Goal: Task Accomplishment & Management: Manage account settings

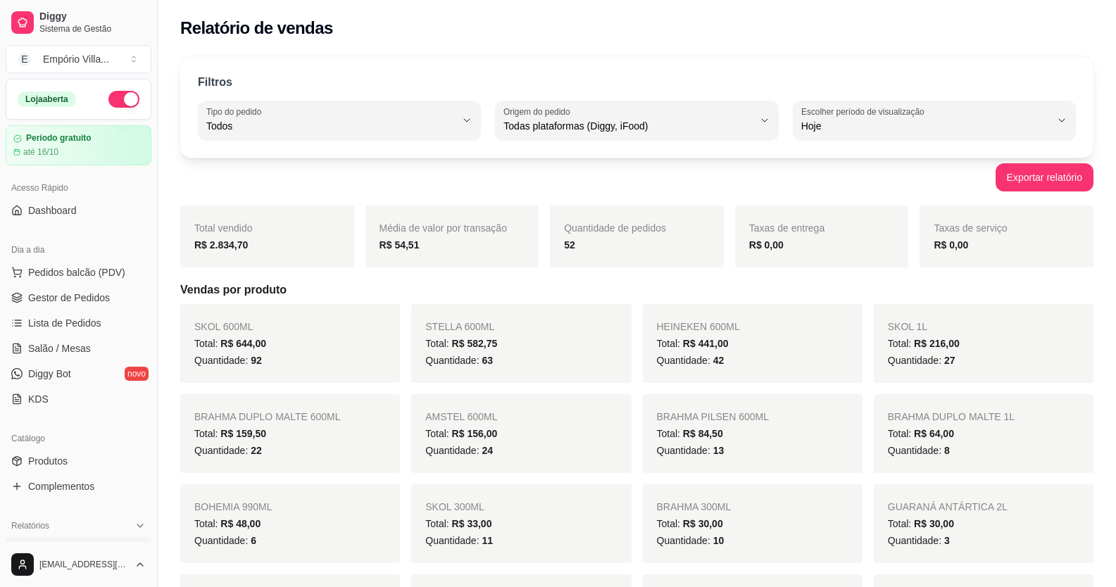
select select "ALL"
select select "0"
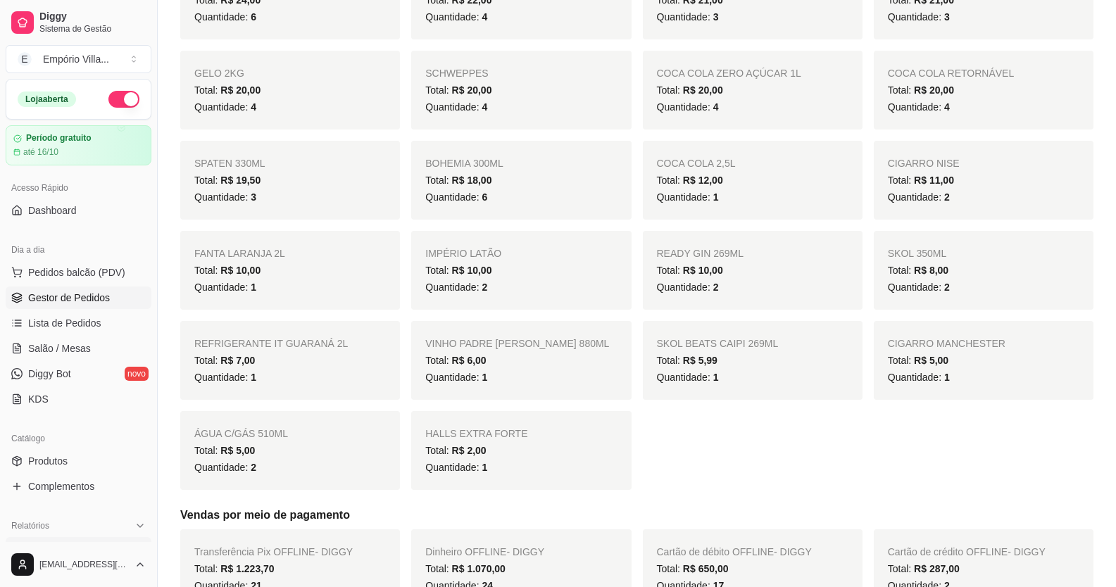
click at [80, 294] on span "Gestor de Pedidos" at bounding box center [69, 298] width 82 height 14
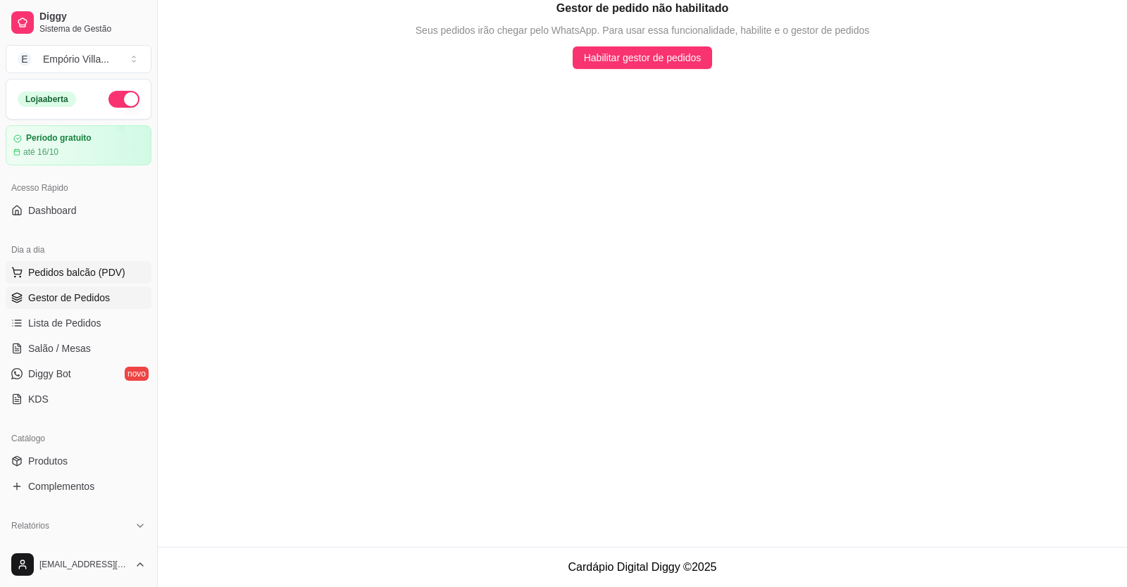
click at [90, 267] on span "Pedidos balcão (PDV)" at bounding box center [76, 272] width 97 height 14
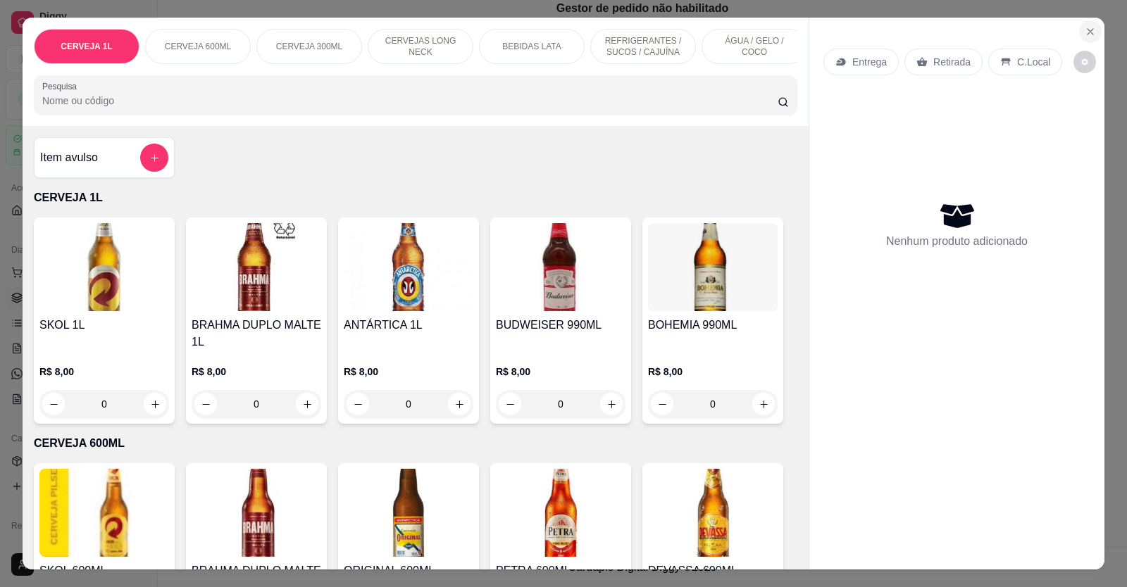
click at [1087, 32] on icon "Close" at bounding box center [1090, 32] width 6 height 6
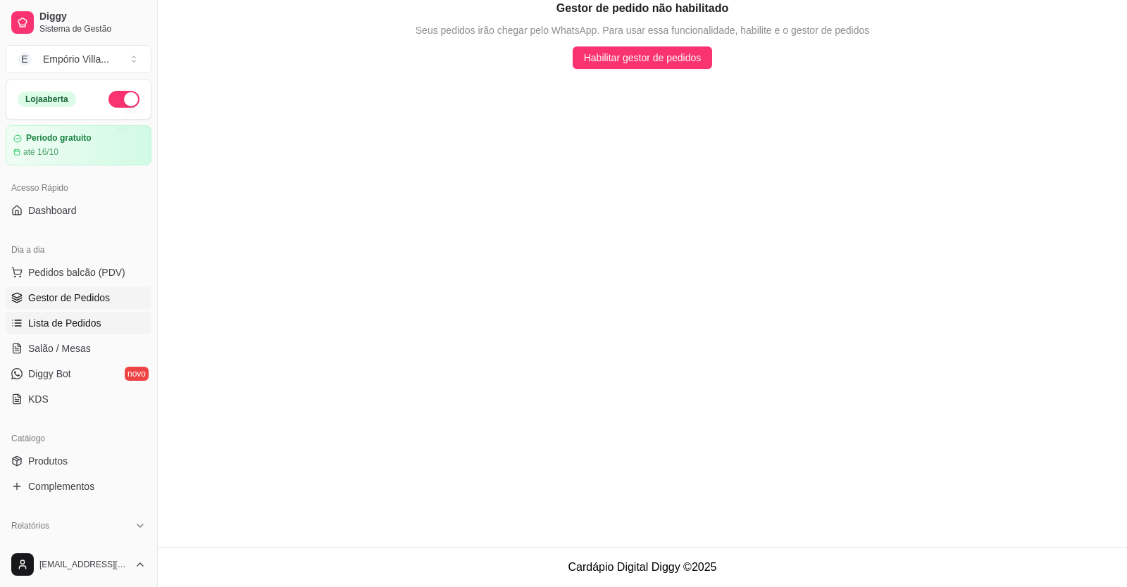
click at [54, 330] on span "Lista de Pedidos" at bounding box center [64, 323] width 73 height 14
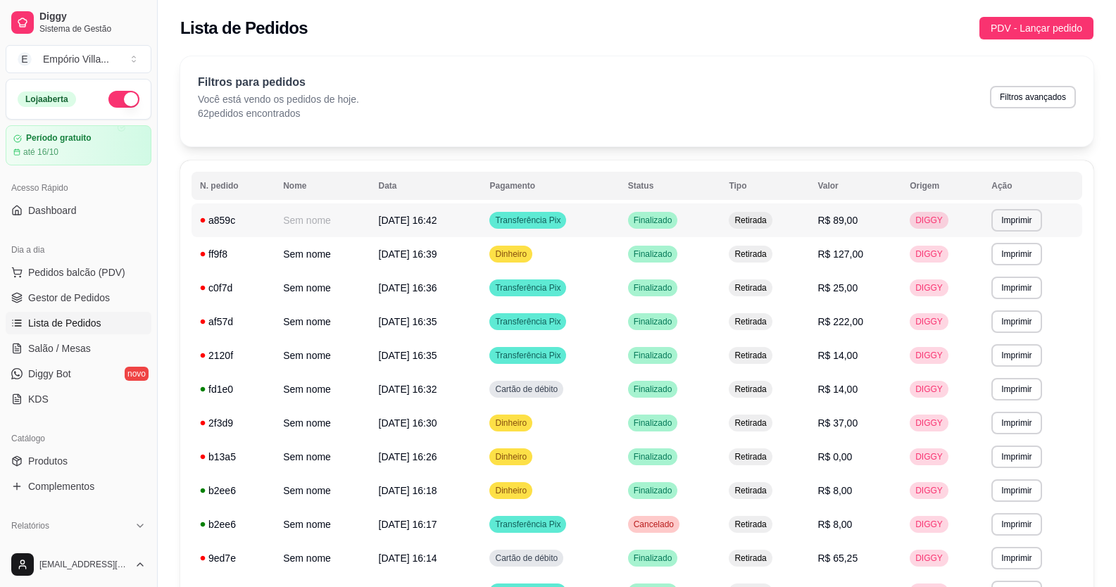
click at [392, 227] on td "[DATE] 16:42" at bounding box center [425, 221] width 111 height 34
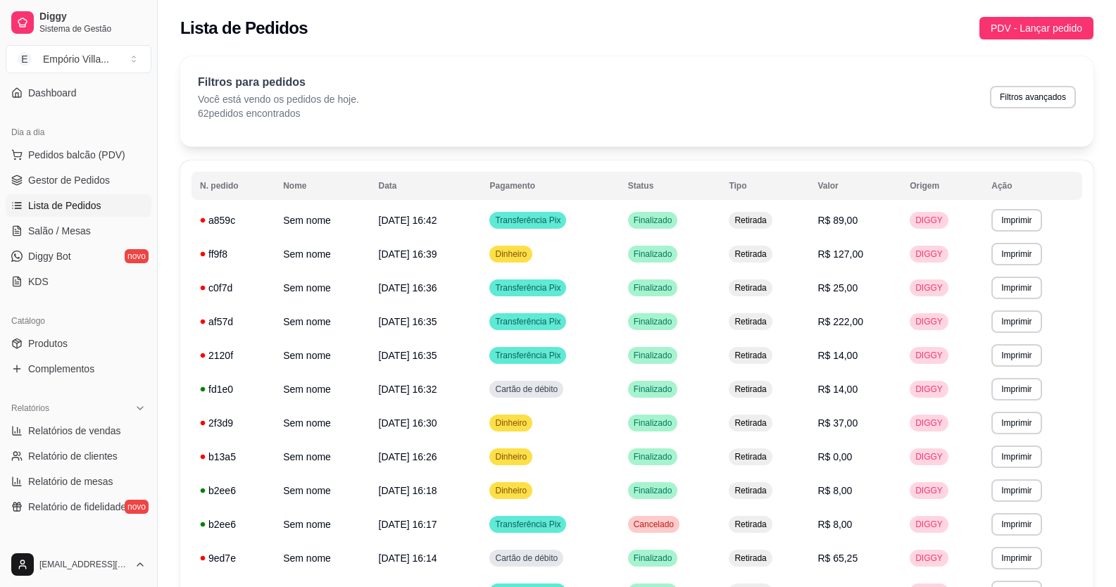
scroll to position [141, 0]
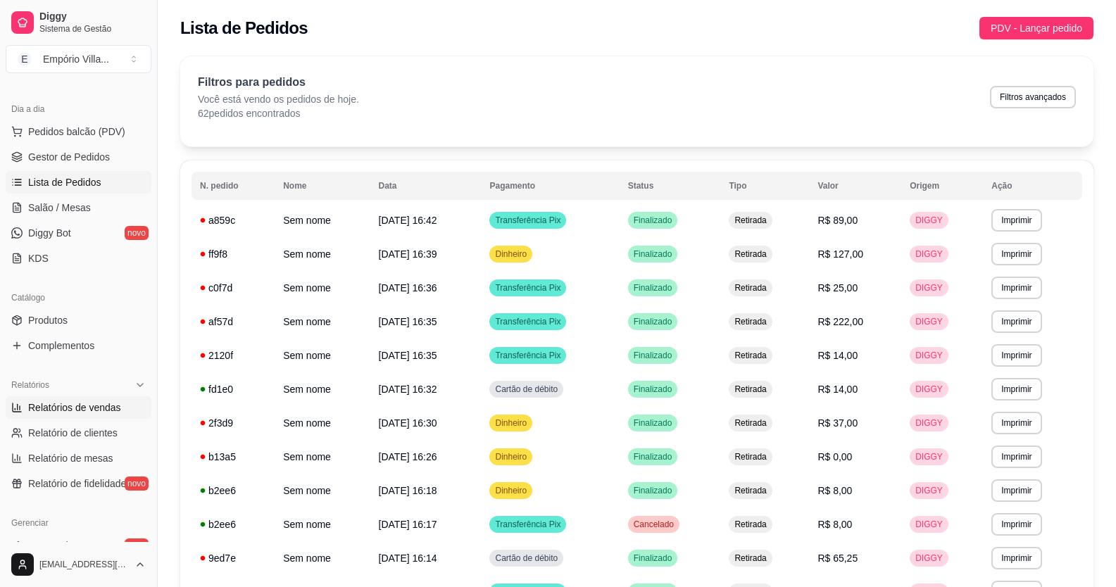
click at [118, 408] on link "Relatórios de vendas" at bounding box center [79, 407] width 146 height 23
select select "ALL"
select select "0"
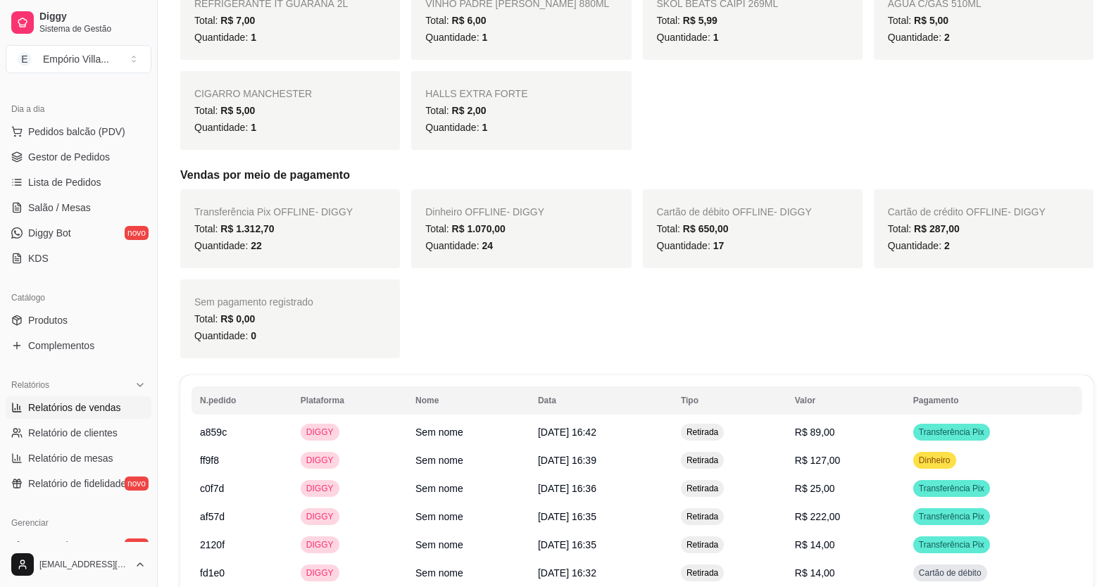
scroll to position [1056, 0]
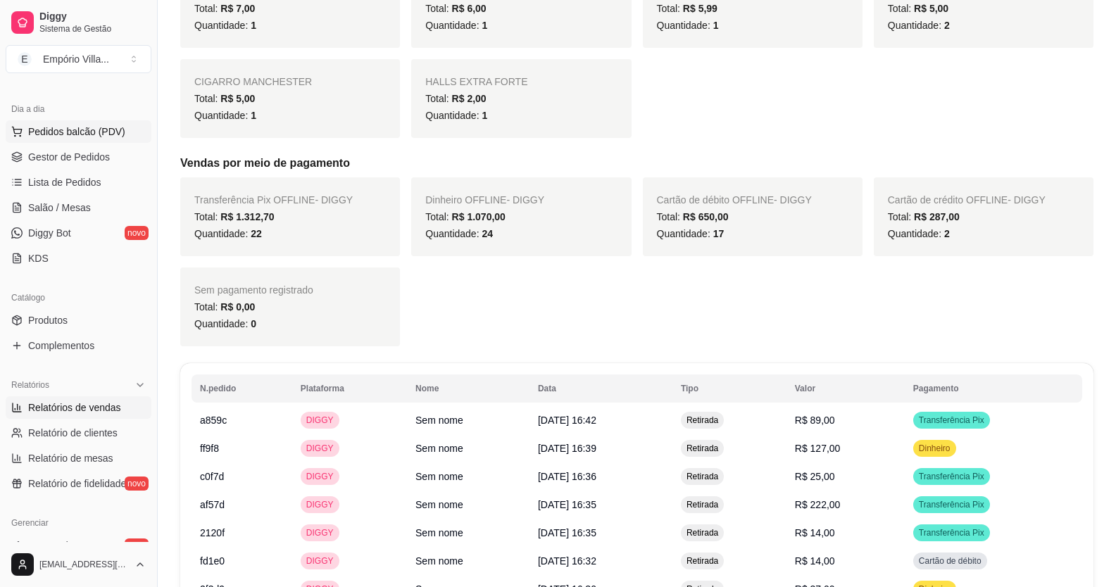
click at [63, 133] on span "Pedidos balcão (PDV)" at bounding box center [76, 132] width 97 height 14
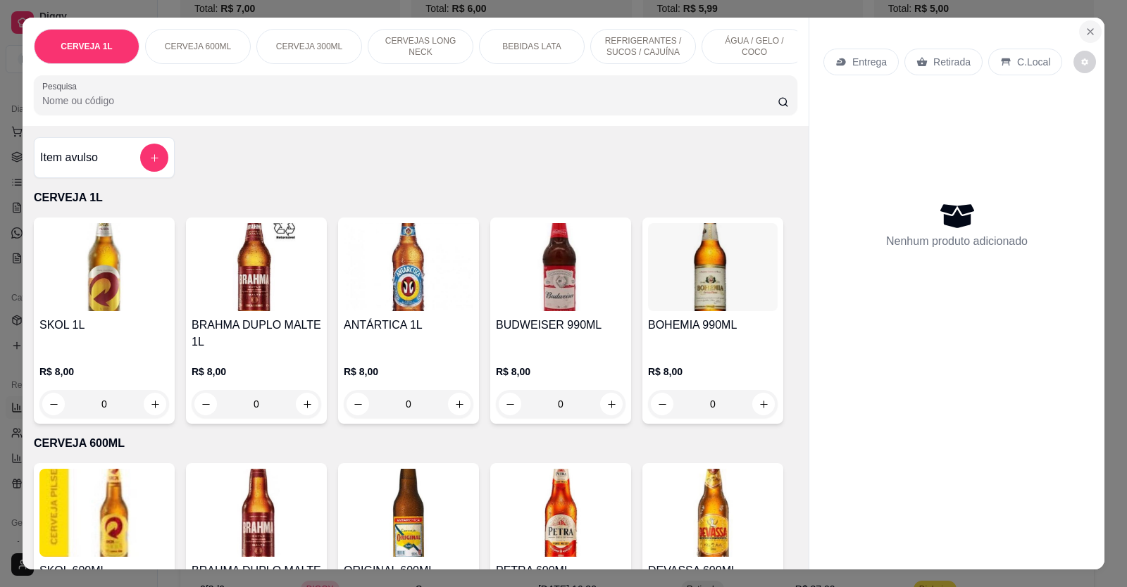
click at [1084, 32] on icon "Close" at bounding box center [1089, 31] width 11 height 11
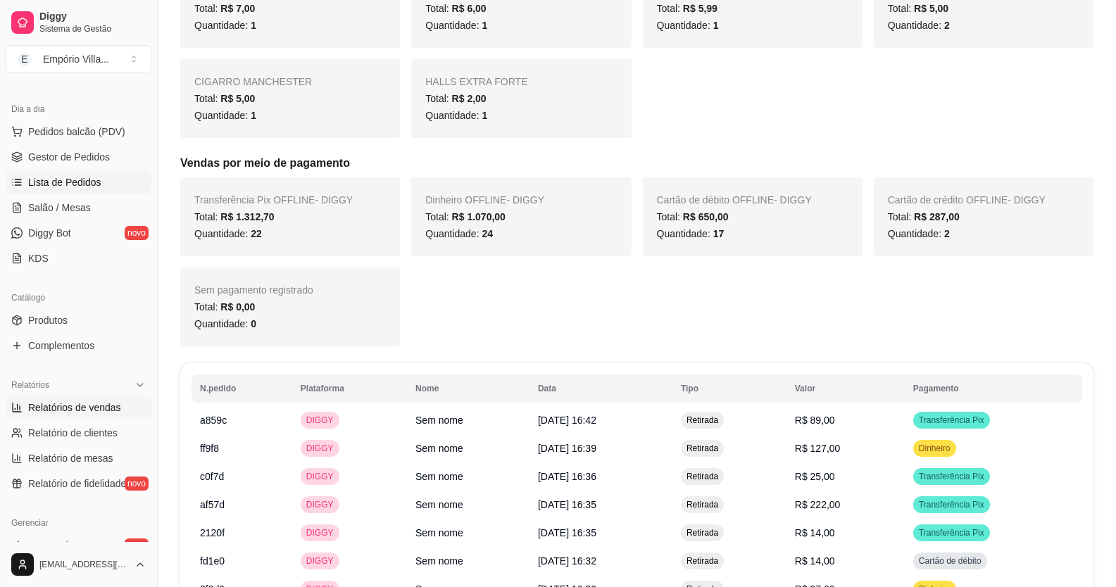
click at [64, 184] on span "Lista de Pedidos" at bounding box center [64, 182] width 73 height 14
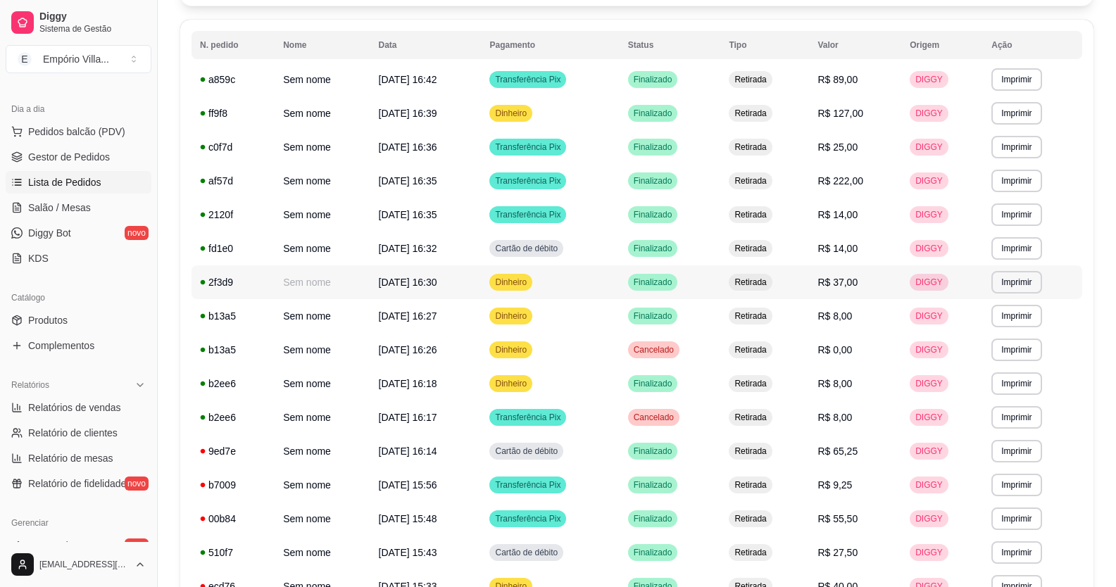
scroll to position [70, 0]
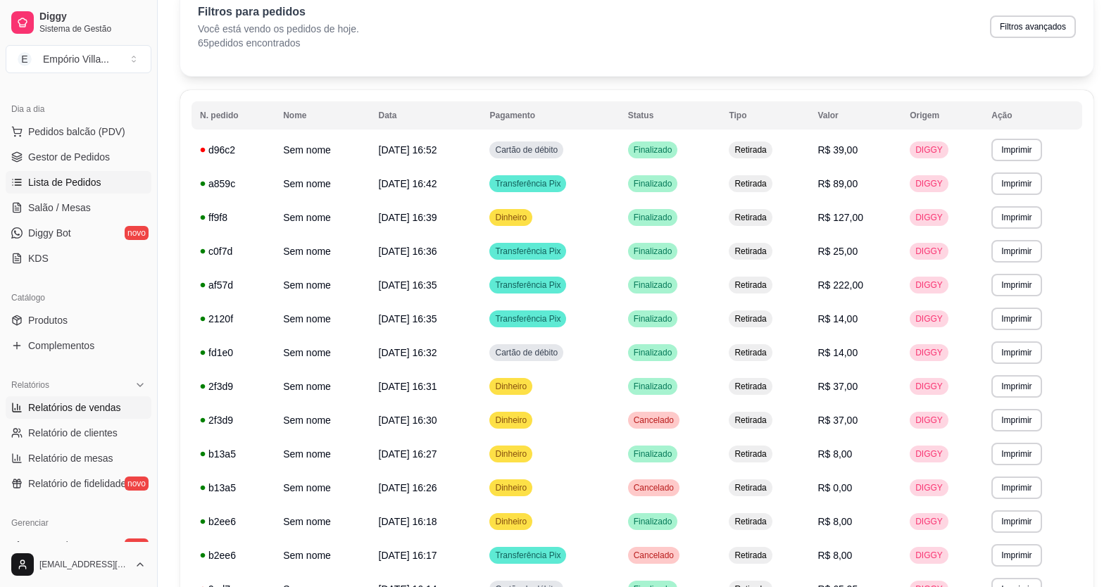
click at [95, 409] on span "Relatórios de vendas" at bounding box center [74, 408] width 93 height 14
select select "ALL"
select select "0"
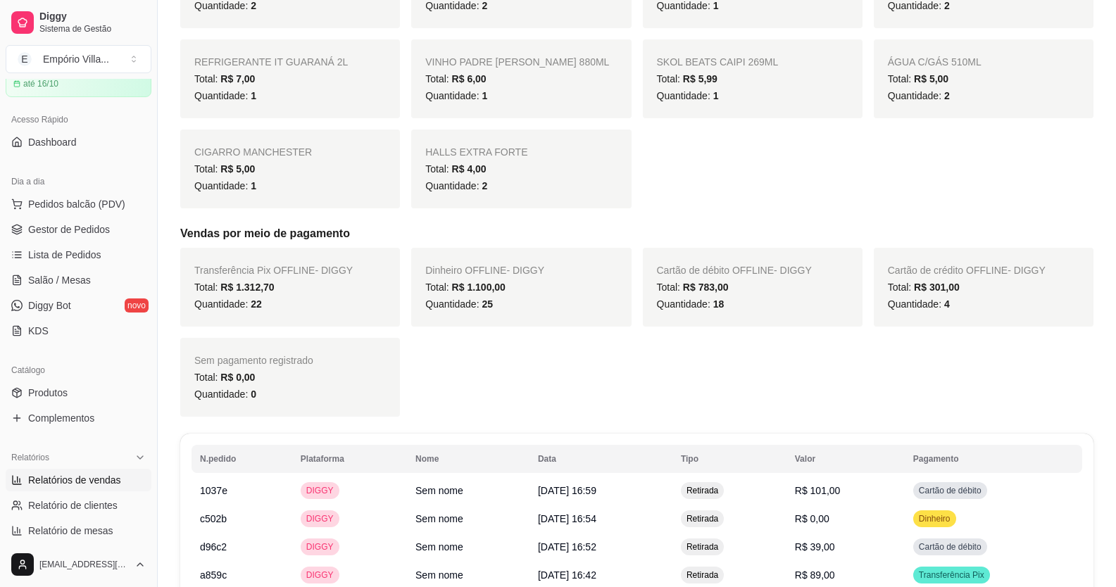
scroll to position [70, 0]
click at [63, 226] on span "Gestor de Pedidos" at bounding box center [69, 227] width 82 height 14
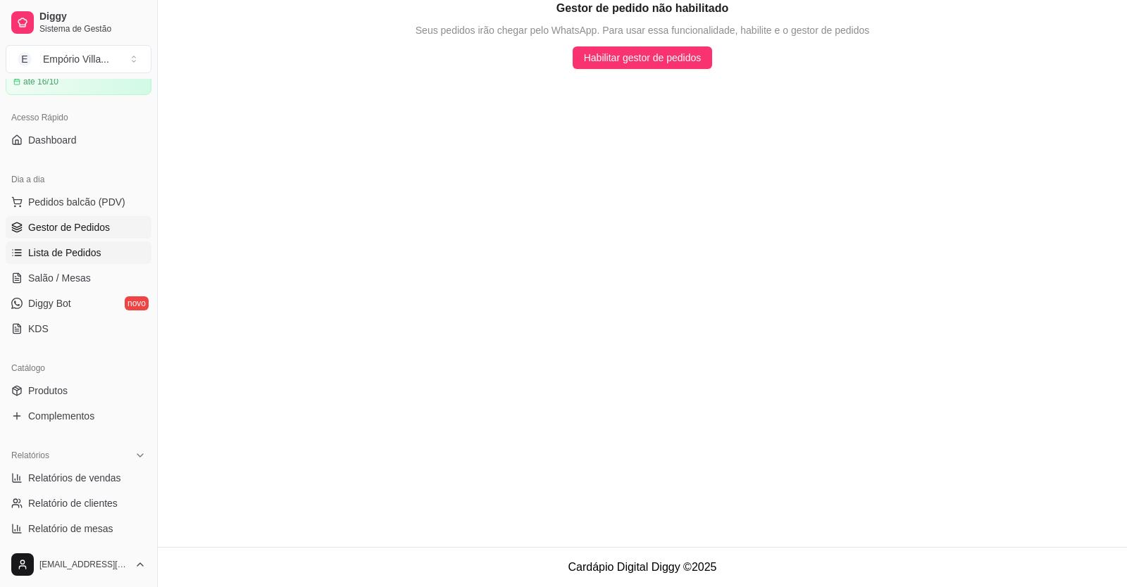
click at [75, 254] on span "Lista de Pedidos" at bounding box center [64, 253] width 73 height 14
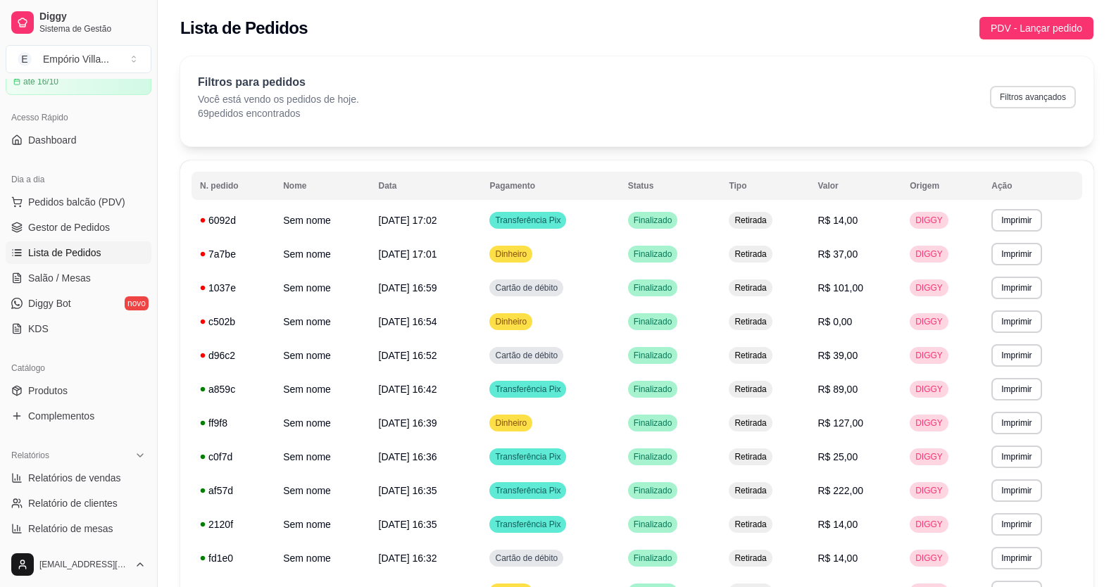
click at [1032, 96] on button "Filtros avançados" at bounding box center [1033, 97] width 86 height 23
select select "0"
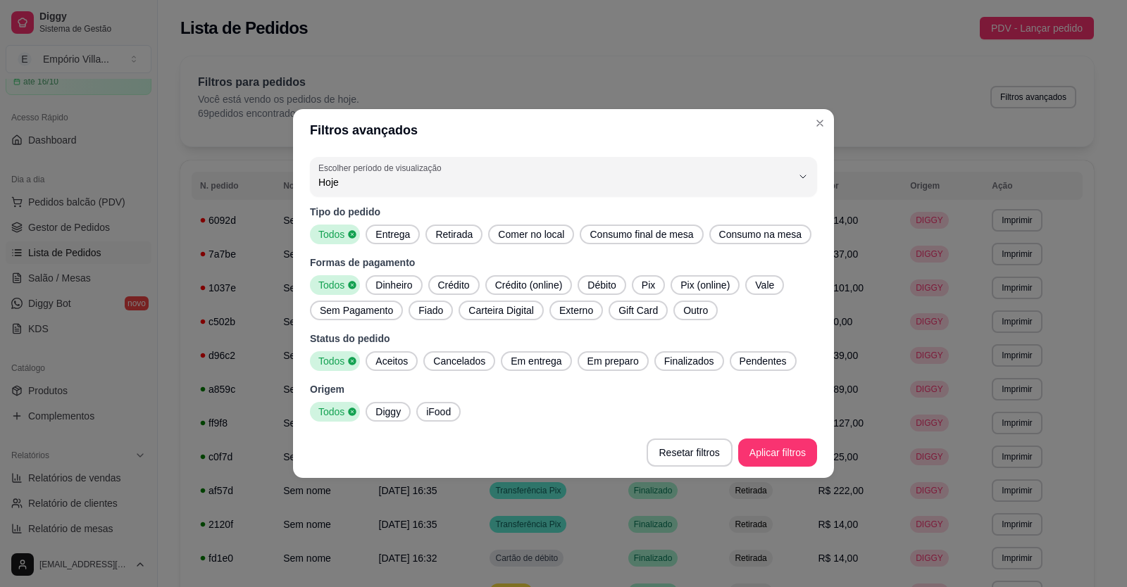
click at [458, 285] on span "Crédito" at bounding box center [453, 285] width 43 height 14
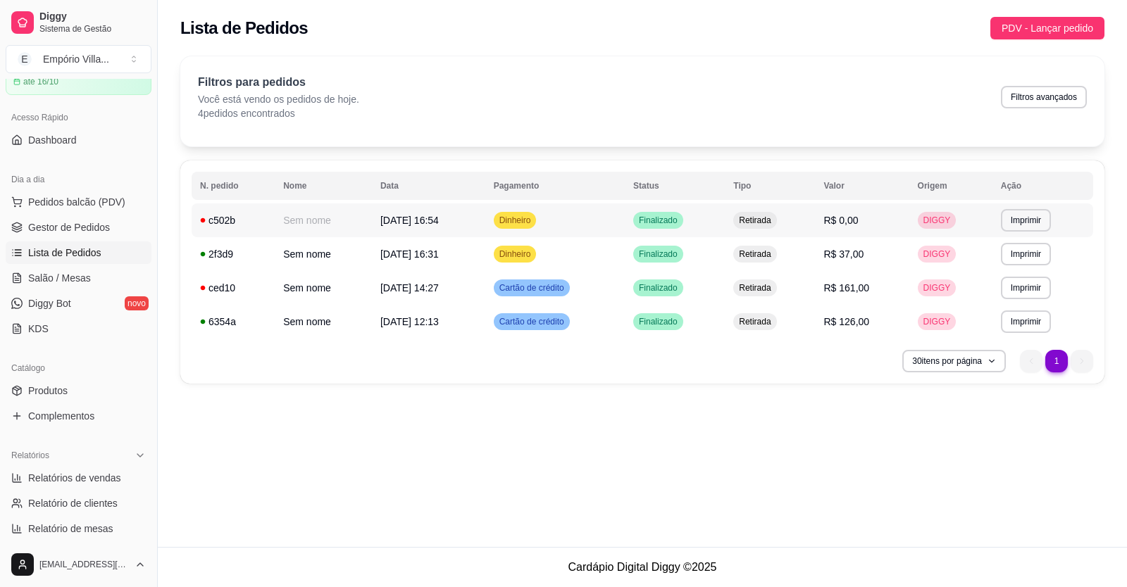
click at [459, 222] on td "20/09/25 às 16:54" at bounding box center [428, 221] width 113 height 34
click at [518, 255] on span "Dinheiro" at bounding box center [514, 254] width 37 height 11
click at [436, 296] on td "20/09/25 às 14:27" at bounding box center [428, 288] width 113 height 34
click at [85, 480] on span "Relatórios de vendas" at bounding box center [74, 478] width 93 height 14
select select "ALL"
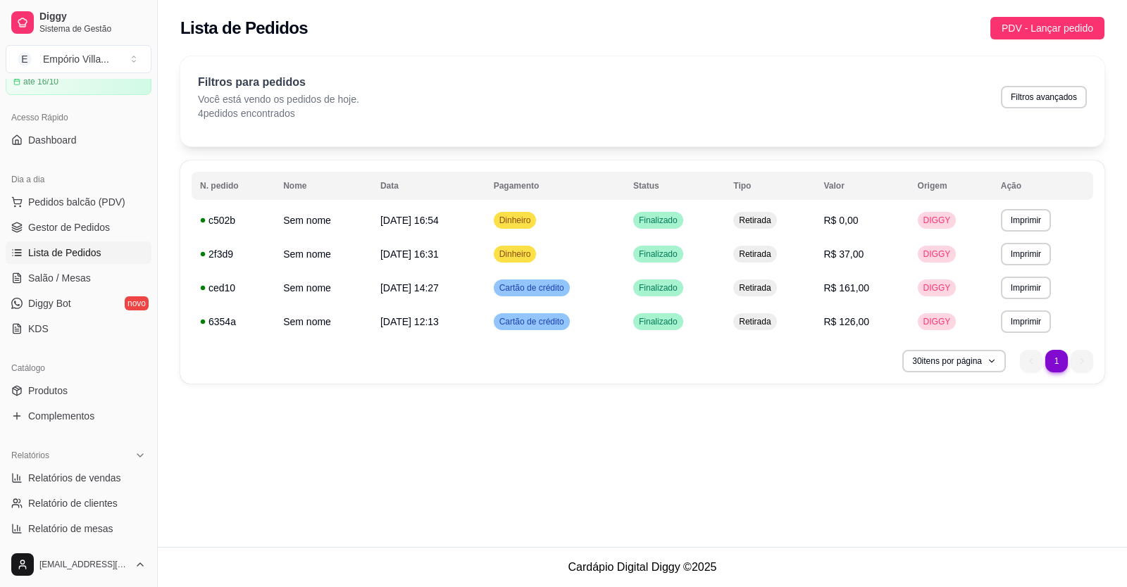
select select "ALL"
select select "0"
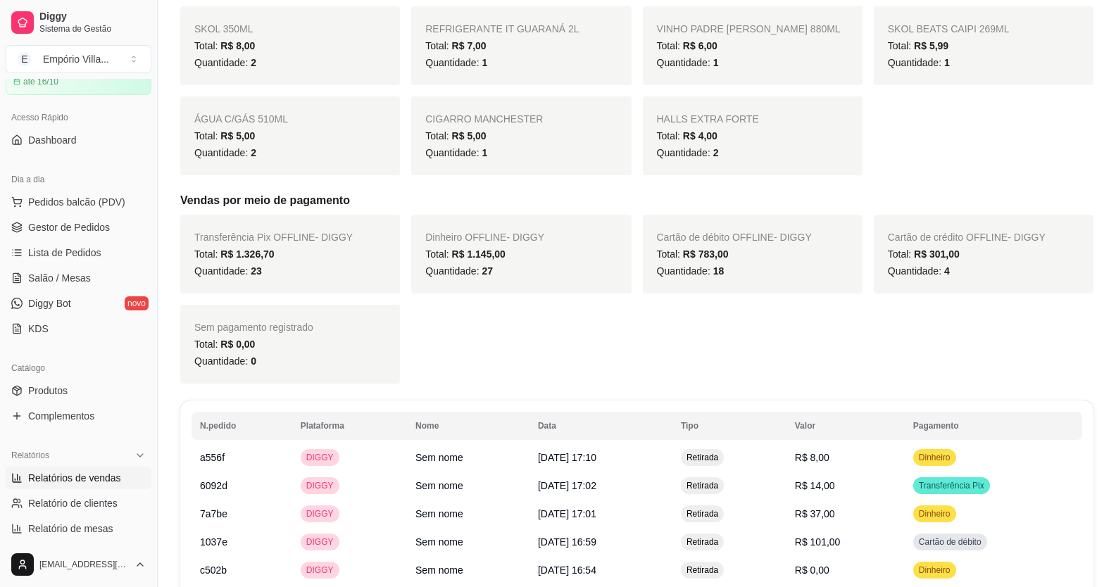
scroll to position [986, 0]
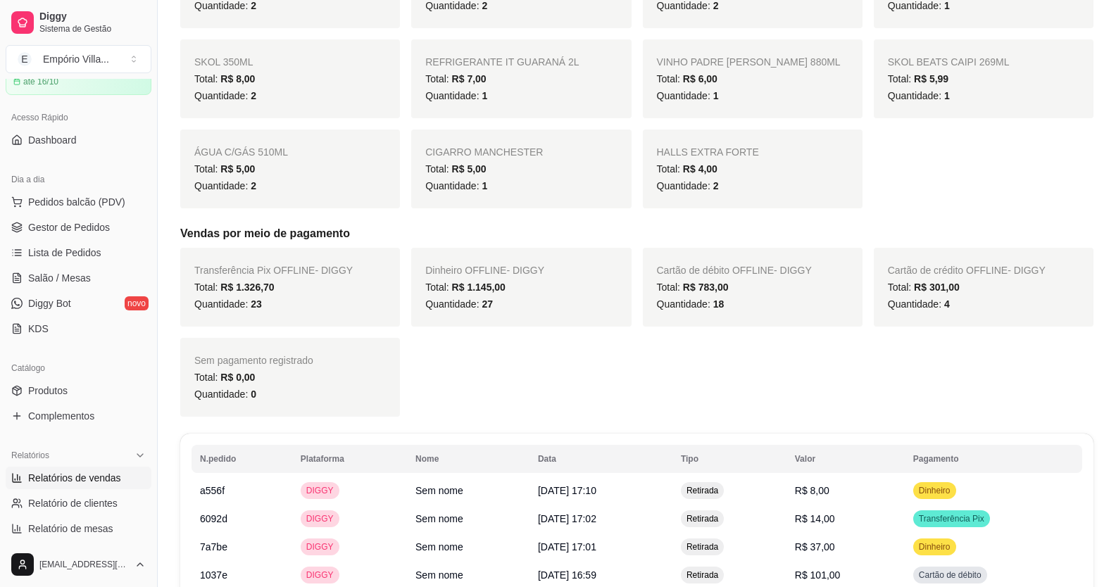
click at [940, 292] on span "R$ 301,00" at bounding box center [937, 287] width 46 height 11
drag, startPoint x: 939, startPoint y: 304, endPoint x: 975, endPoint y: 304, distance: 35.2
click at [975, 304] on div "Quantidade: 4" at bounding box center [984, 304] width 192 height 17
click at [91, 249] on span "Lista de Pedidos" at bounding box center [64, 253] width 73 height 14
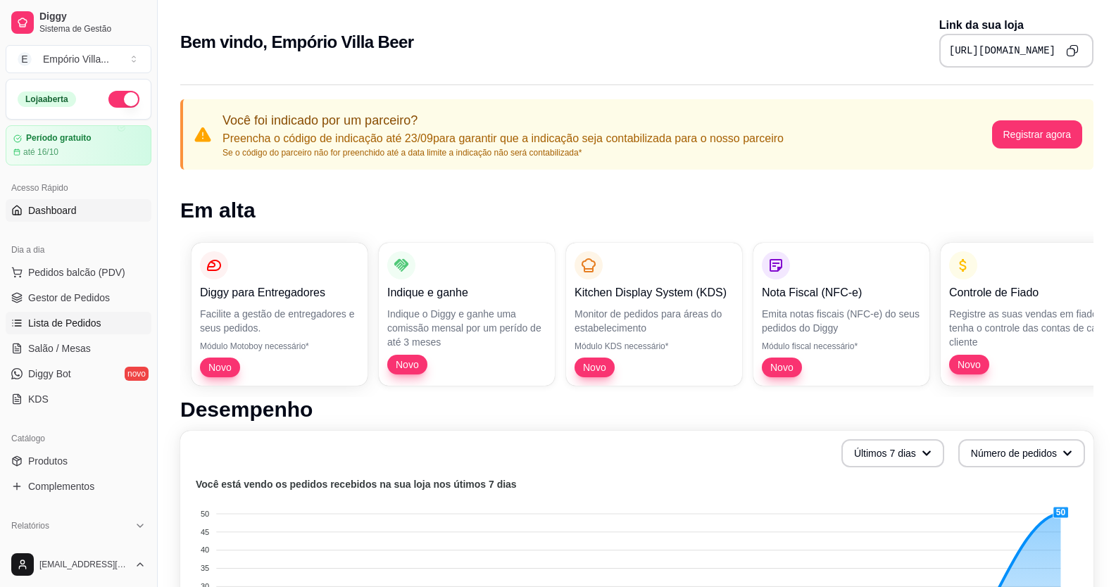
click at [95, 322] on span "Lista de Pedidos" at bounding box center [64, 323] width 73 height 14
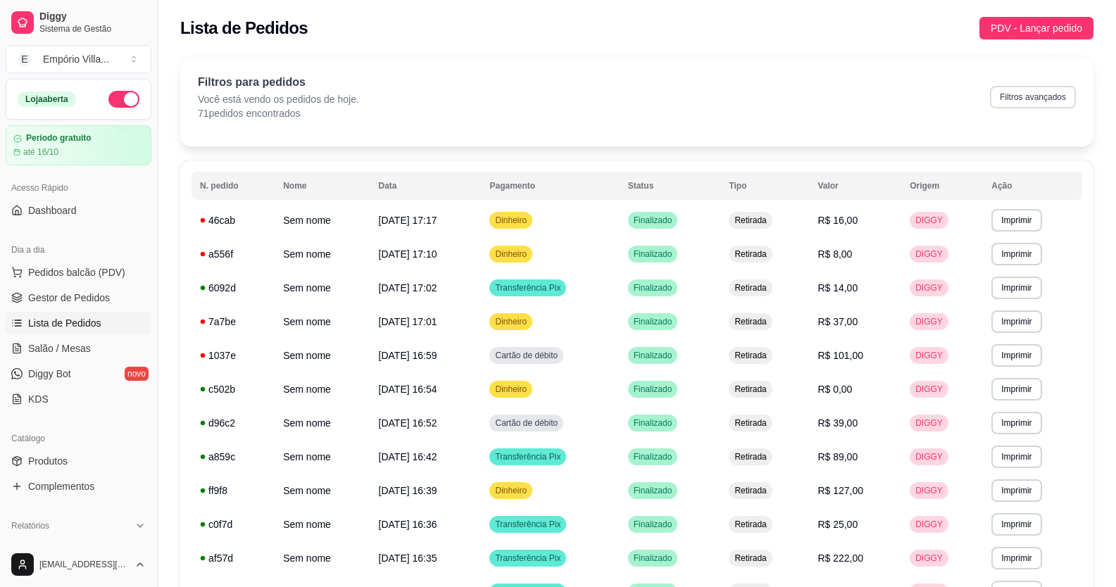
click at [1009, 87] on button "Filtros avançados" at bounding box center [1033, 97] width 86 height 23
select select "0"
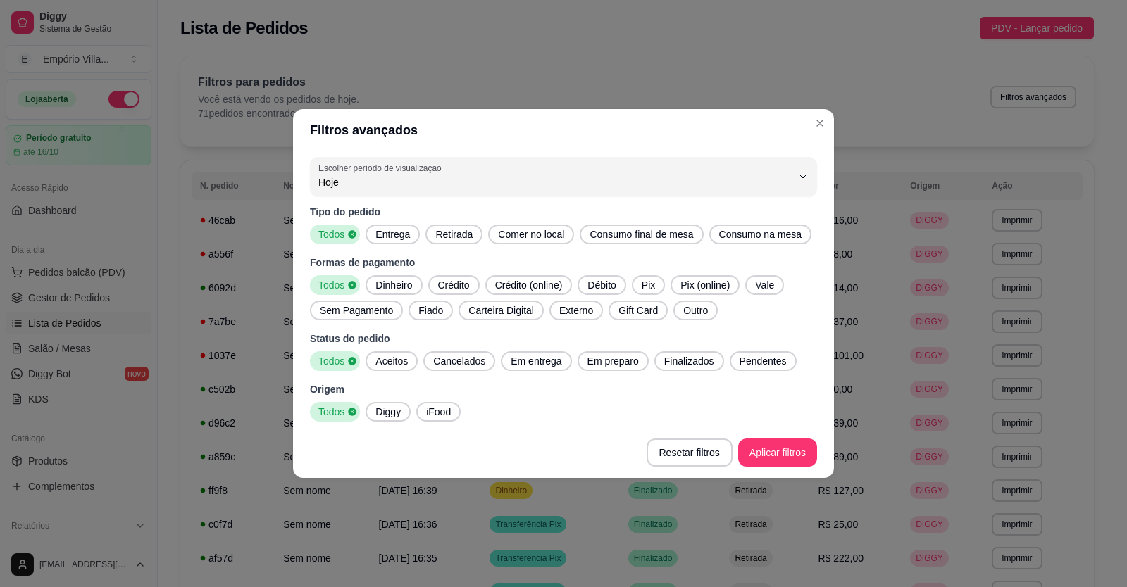
click at [354, 285] on icon at bounding box center [353, 285] width 8 height 8
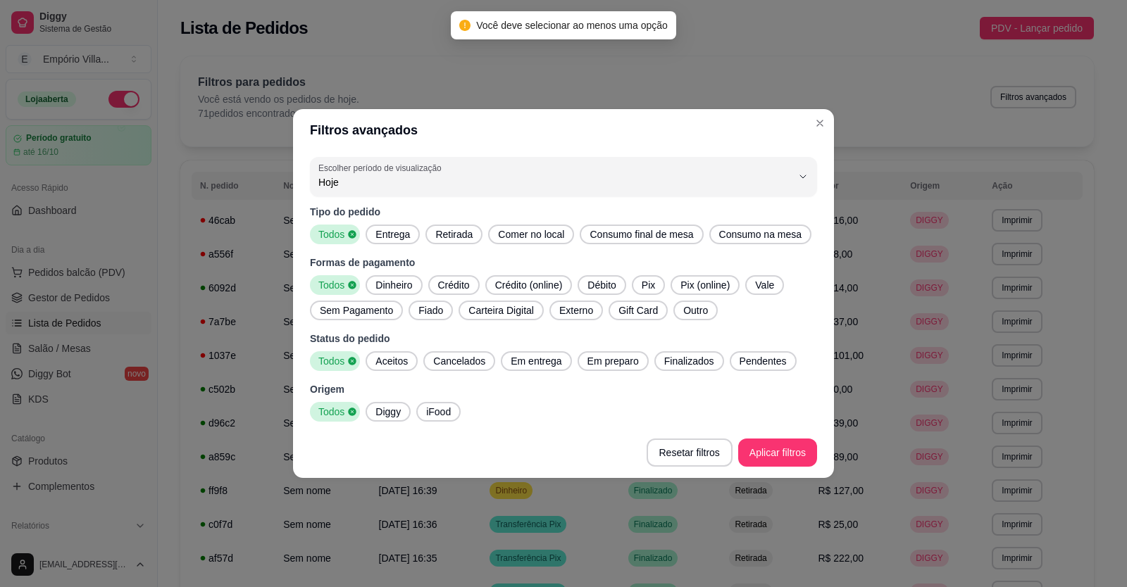
click at [461, 286] on span "Crédito" at bounding box center [453, 285] width 43 height 14
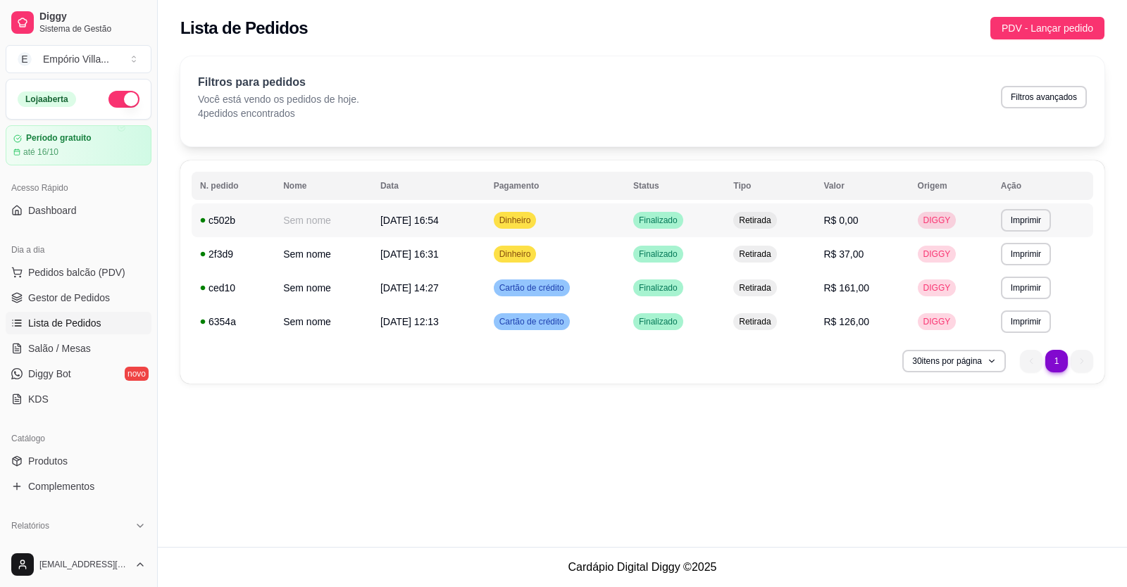
click at [509, 221] on td "Dinheiro" at bounding box center [554, 221] width 139 height 34
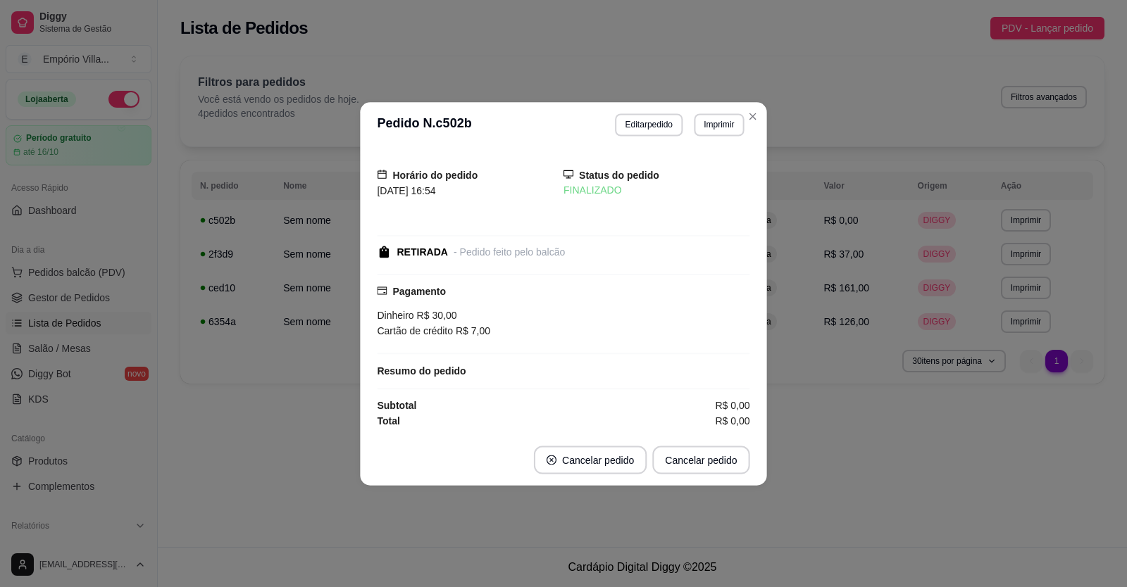
click at [549, 254] on div "- Pedido feito pelo balcão" at bounding box center [509, 251] width 111 height 15
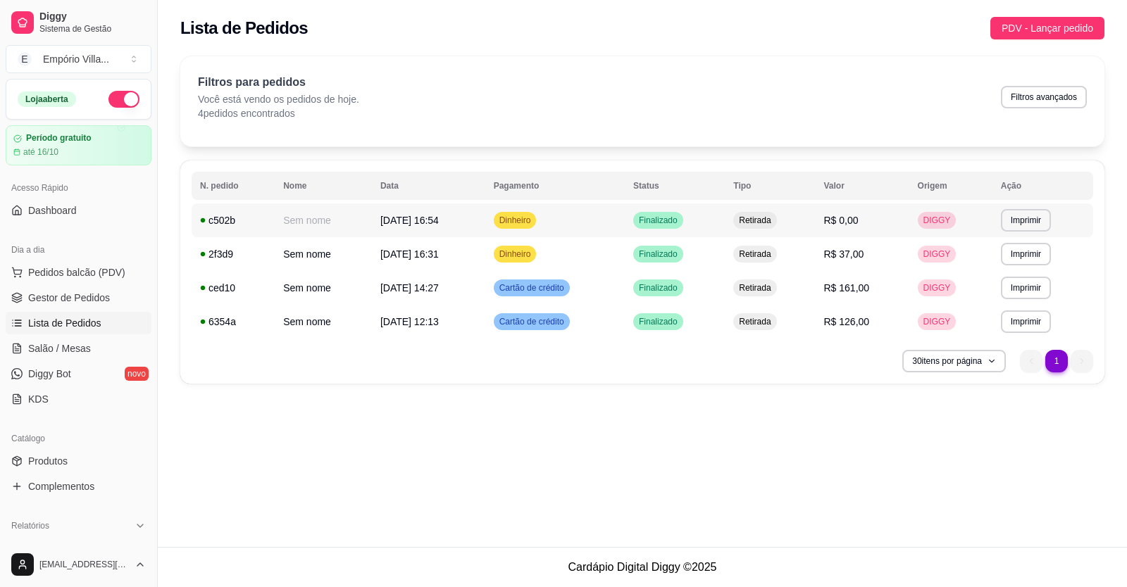
click at [439, 215] on span "20/09/25 às 16:54" at bounding box center [409, 220] width 58 height 11
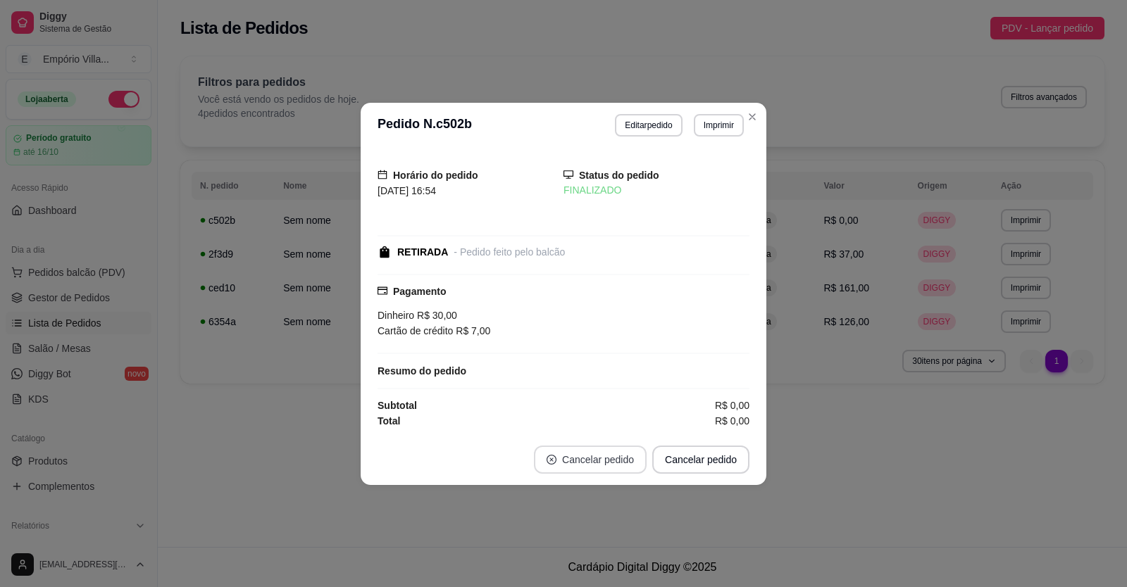
click at [599, 460] on button "Cancelar pedido" at bounding box center [590, 460] width 113 height 28
click at [551, 458] on icon "close-circle" at bounding box center [551, 460] width 10 height 10
click at [633, 458] on button "Cancelar pedido" at bounding box center [589, 459] width 109 height 27
click at [633, 458] on button "Cancelar pedido" at bounding box center [590, 460] width 113 height 28
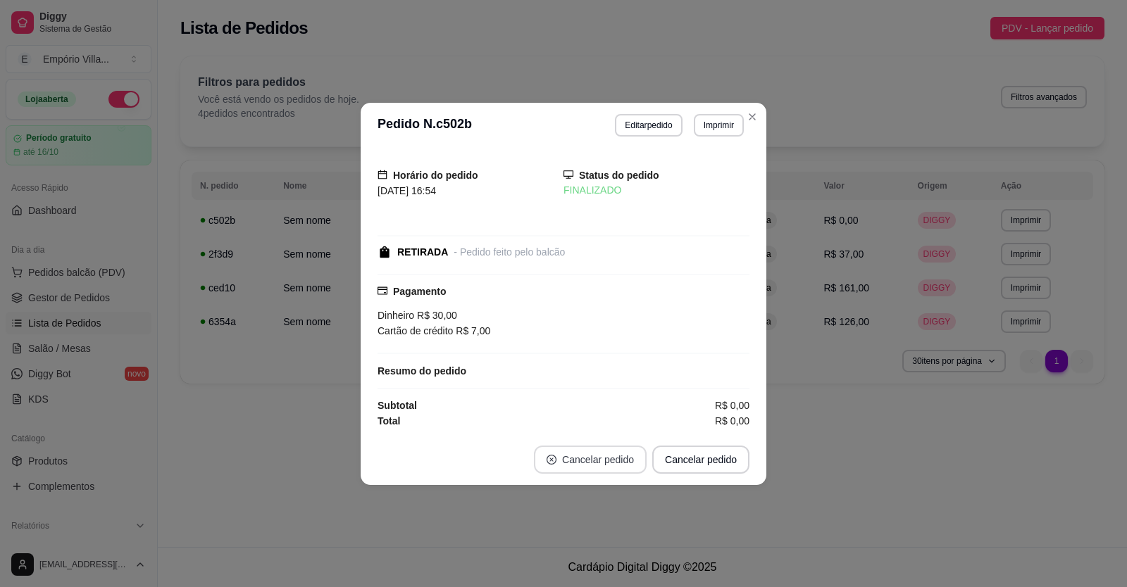
click at [633, 458] on button "Cancelar pedido" at bounding box center [590, 460] width 113 height 28
click at [633, 458] on button "Cancelar pedido" at bounding box center [589, 459] width 109 height 27
click at [634, 458] on button "Cancelar pedido" at bounding box center [590, 460] width 113 height 28
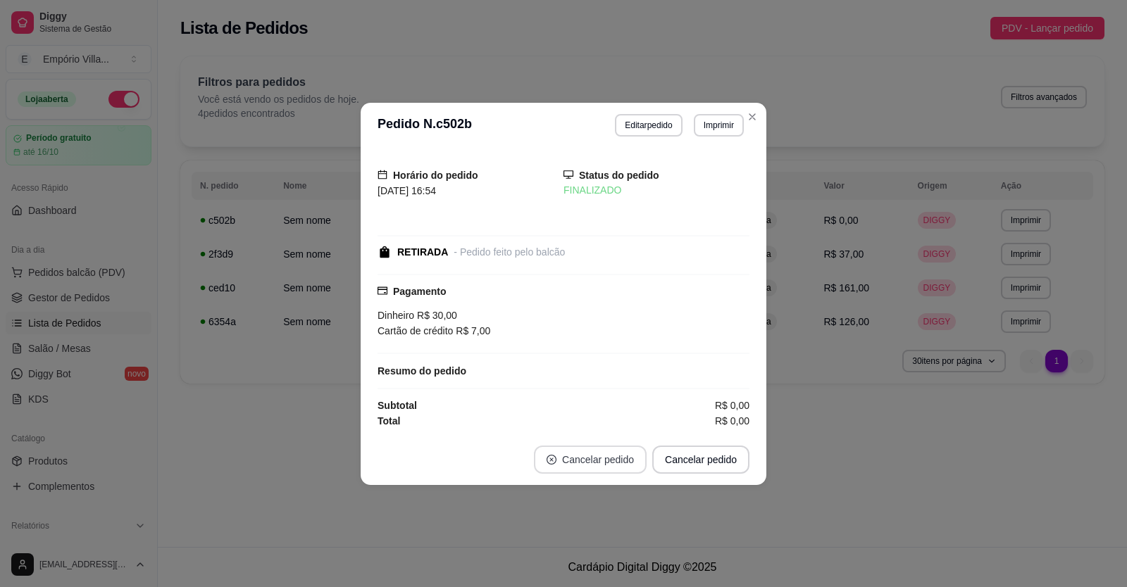
click at [634, 458] on button "Cancelar pedido" at bounding box center [590, 460] width 113 height 28
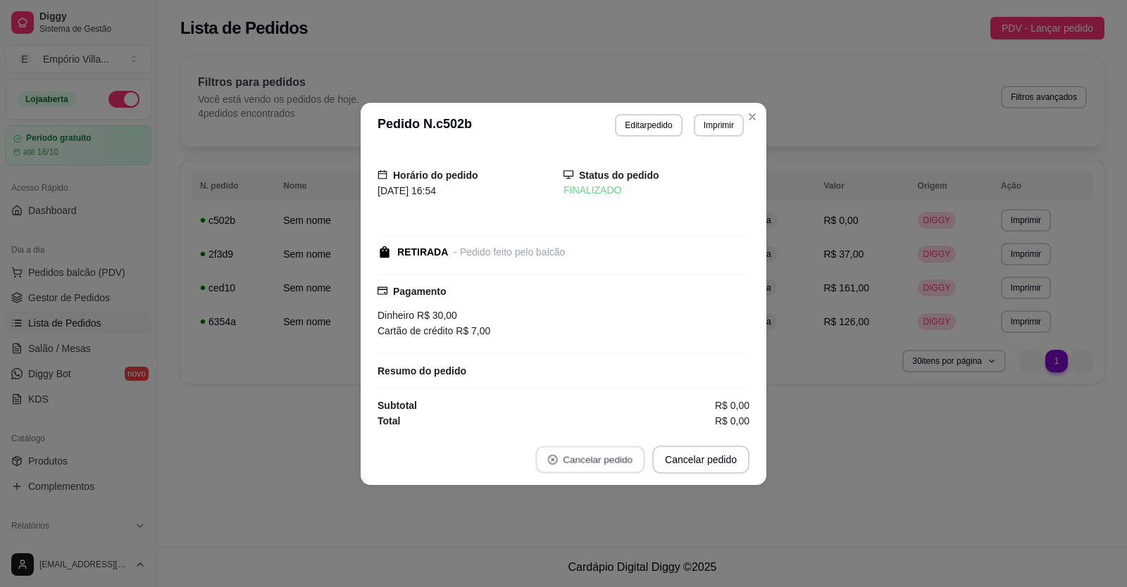
click at [636, 458] on button "Cancelar pedido" at bounding box center [589, 459] width 109 height 27
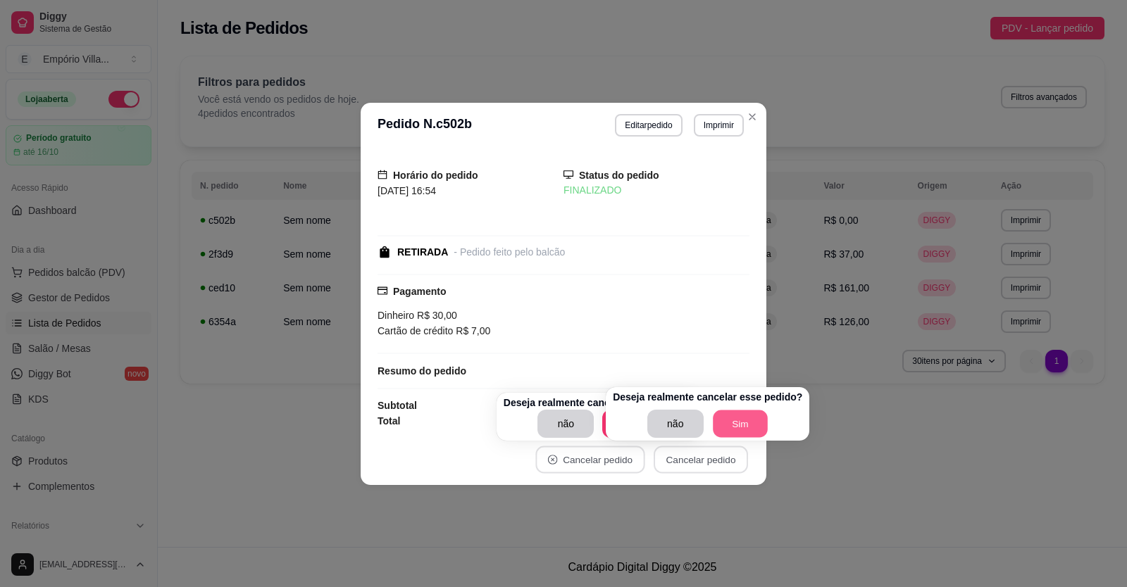
click at [756, 420] on button "Sim" at bounding box center [740, 424] width 55 height 27
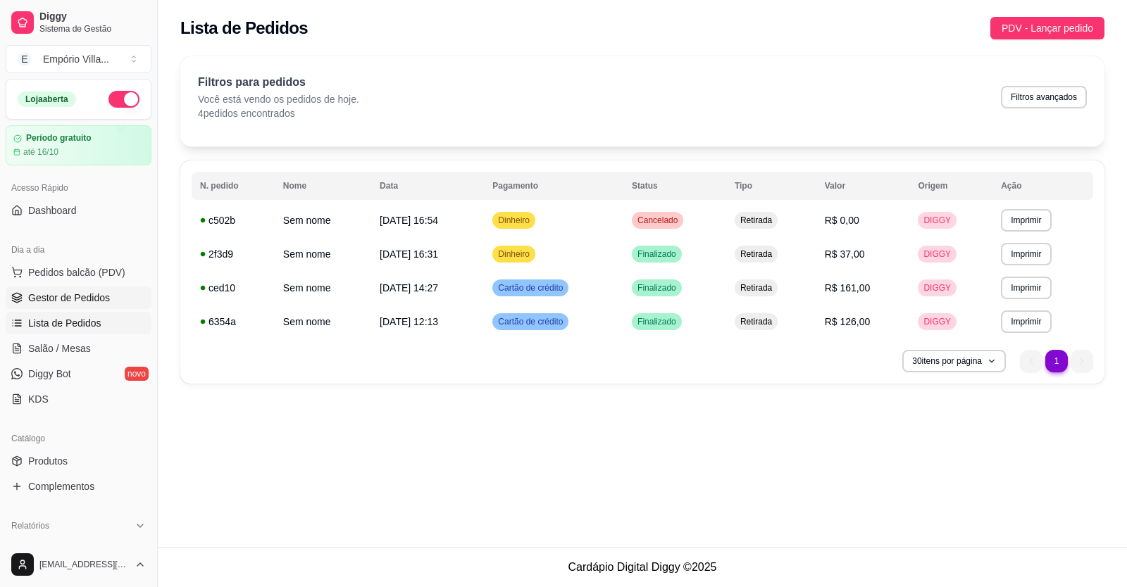
click at [47, 293] on span "Gestor de Pedidos" at bounding box center [69, 298] width 82 height 14
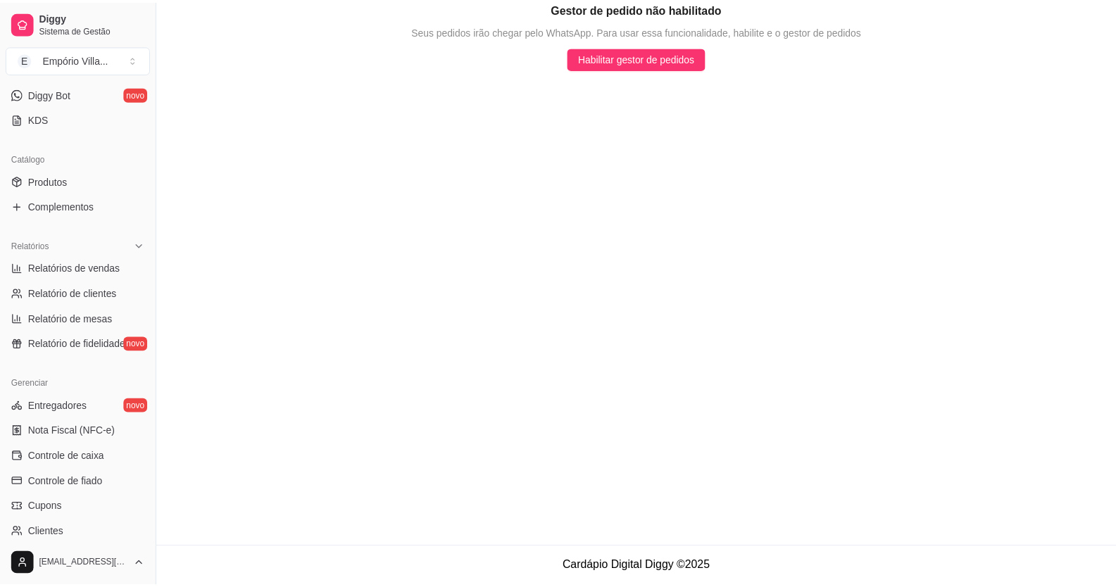
scroll to position [282, 0]
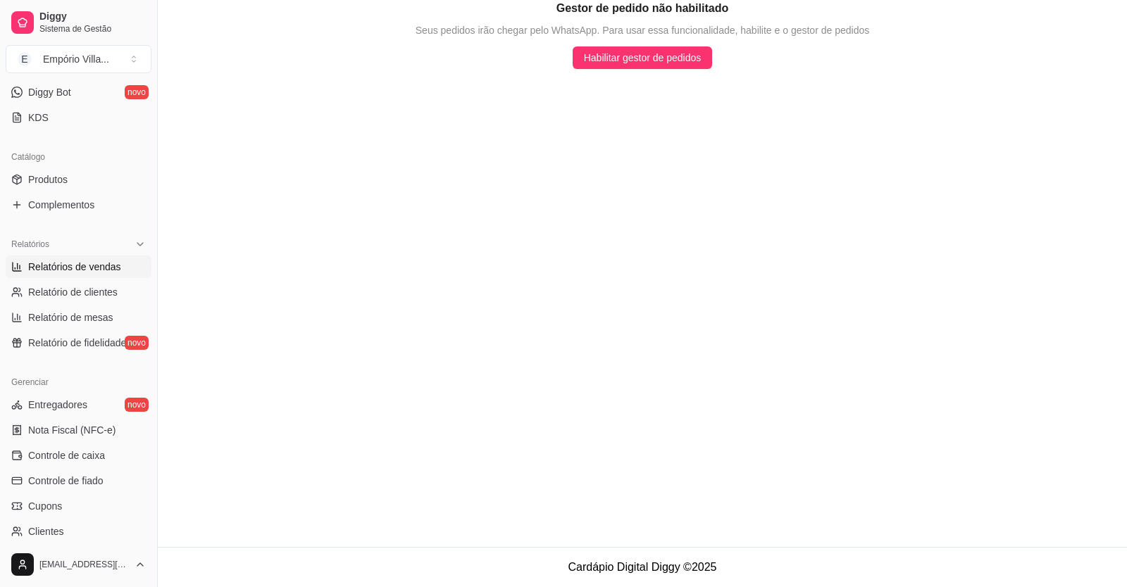
click at [93, 265] on span "Relatórios de vendas" at bounding box center [74, 267] width 93 height 14
select select "ALL"
select select "0"
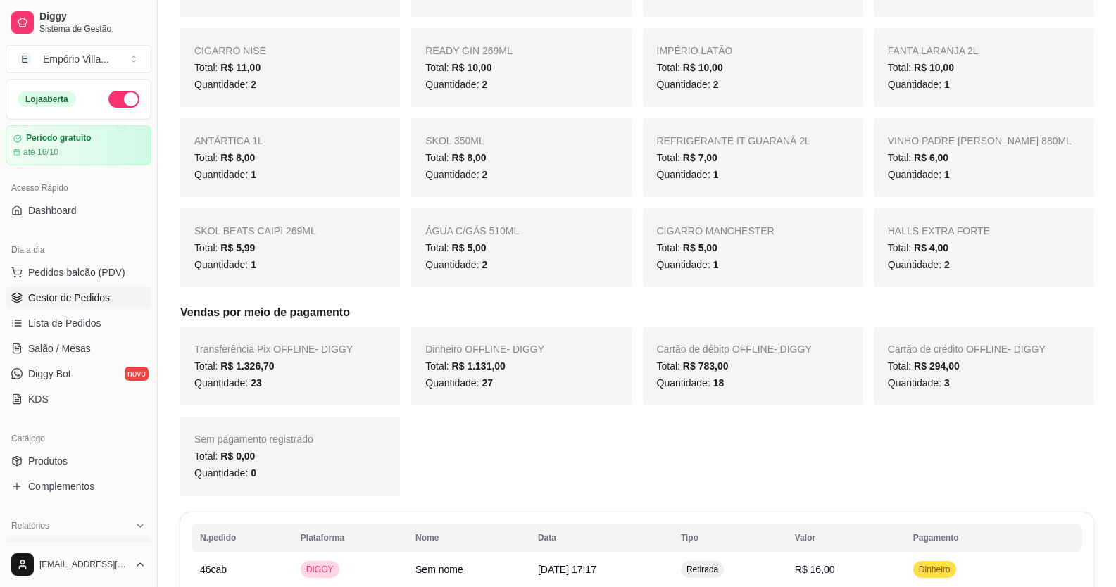
click at [92, 296] on span "Gestor de Pedidos" at bounding box center [69, 298] width 82 height 14
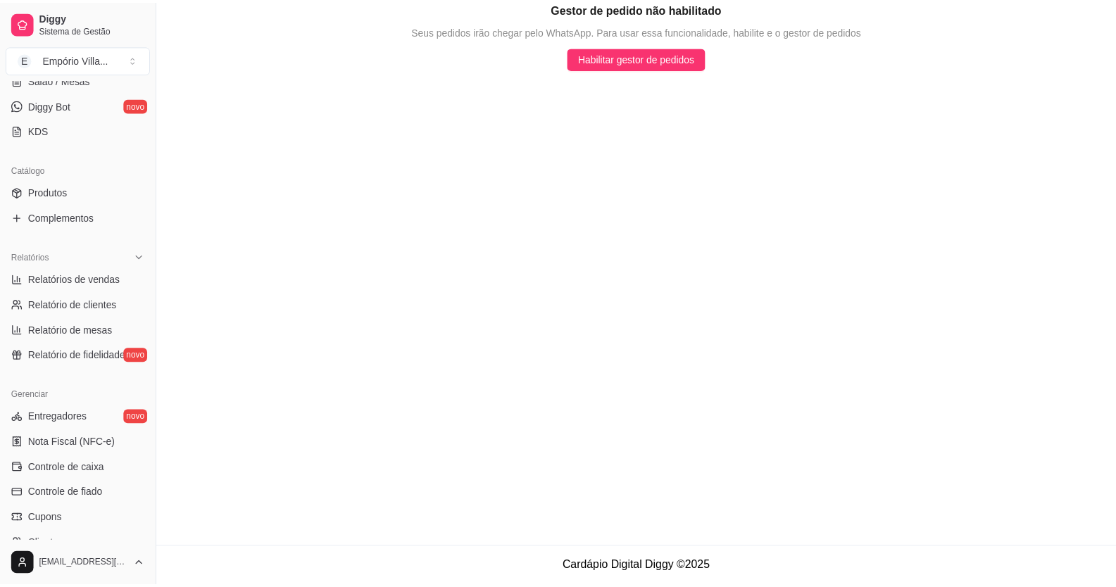
scroll to position [282, 0]
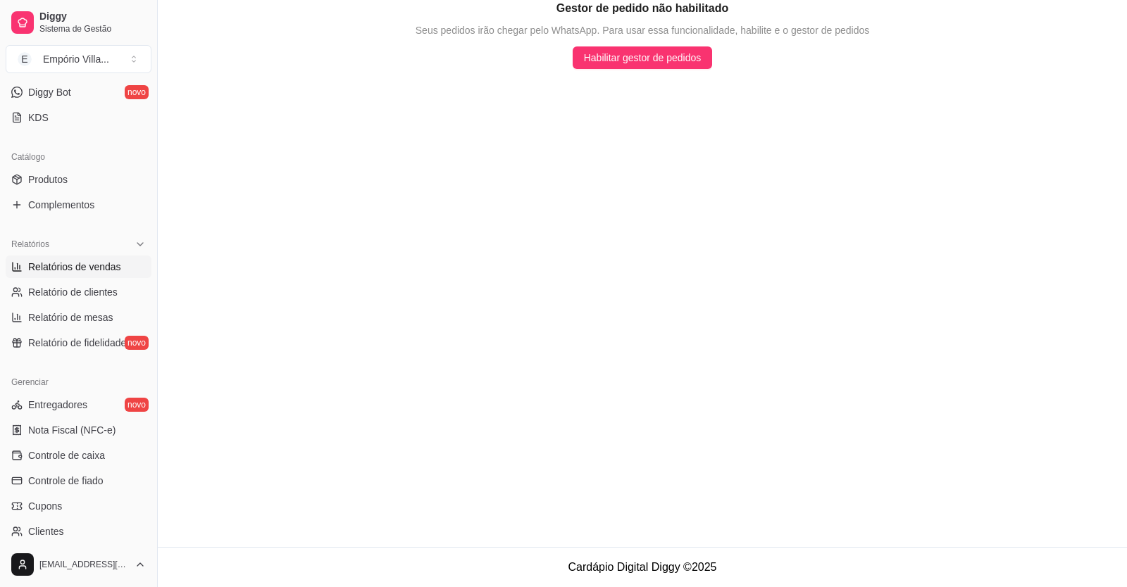
click at [74, 273] on span "Relatórios de vendas" at bounding box center [74, 267] width 93 height 14
select select "ALL"
select select "0"
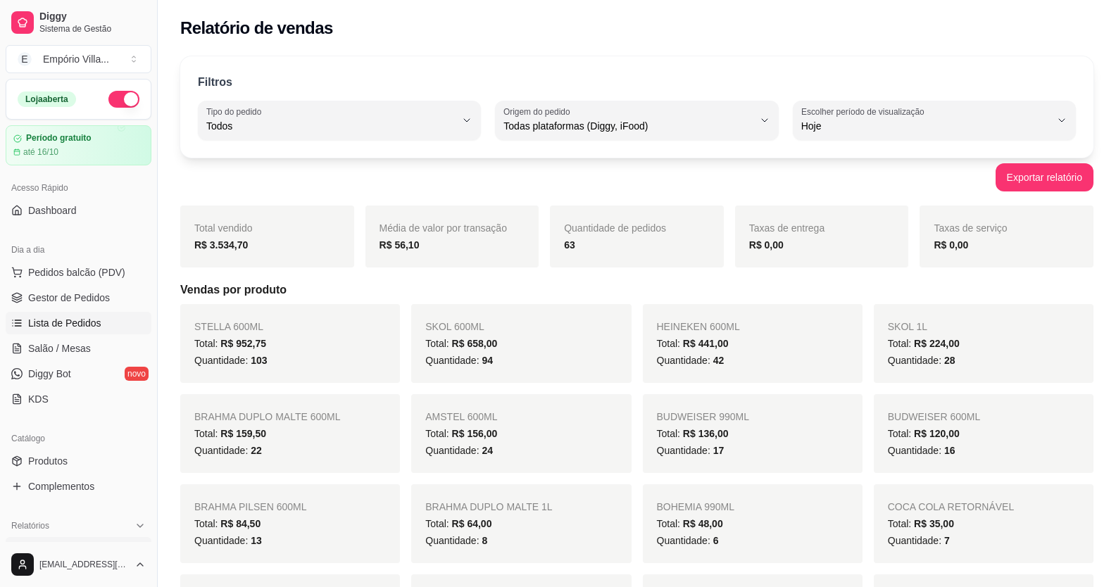
click at [93, 323] on span "Lista de Pedidos" at bounding box center [64, 323] width 73 height 14
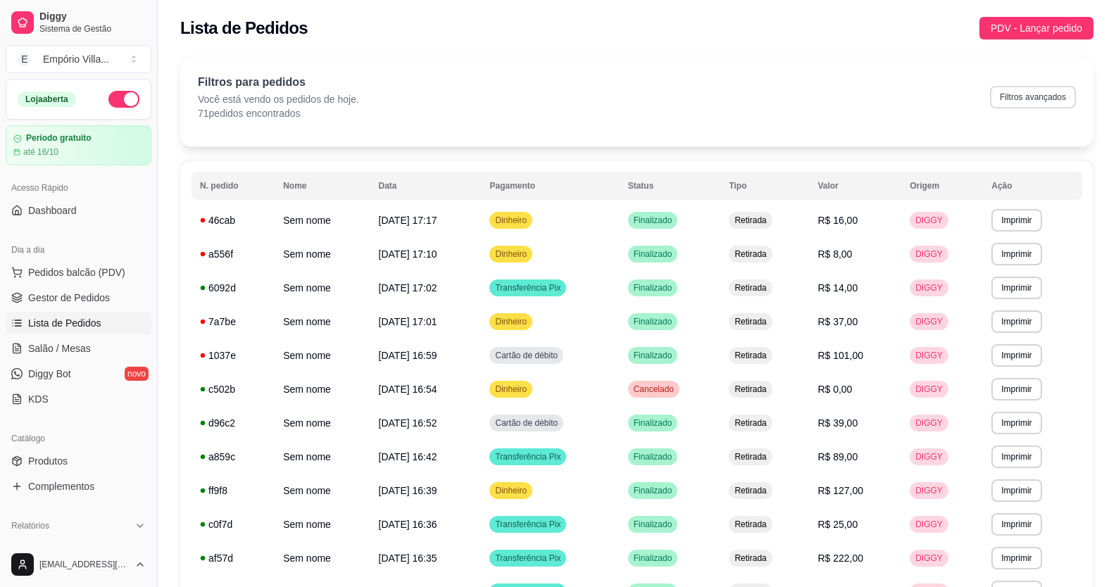
click at [1028, 99] on button "Filtros avançados" at bounding box center [1033, 97] width 86 height 23
select select "0"
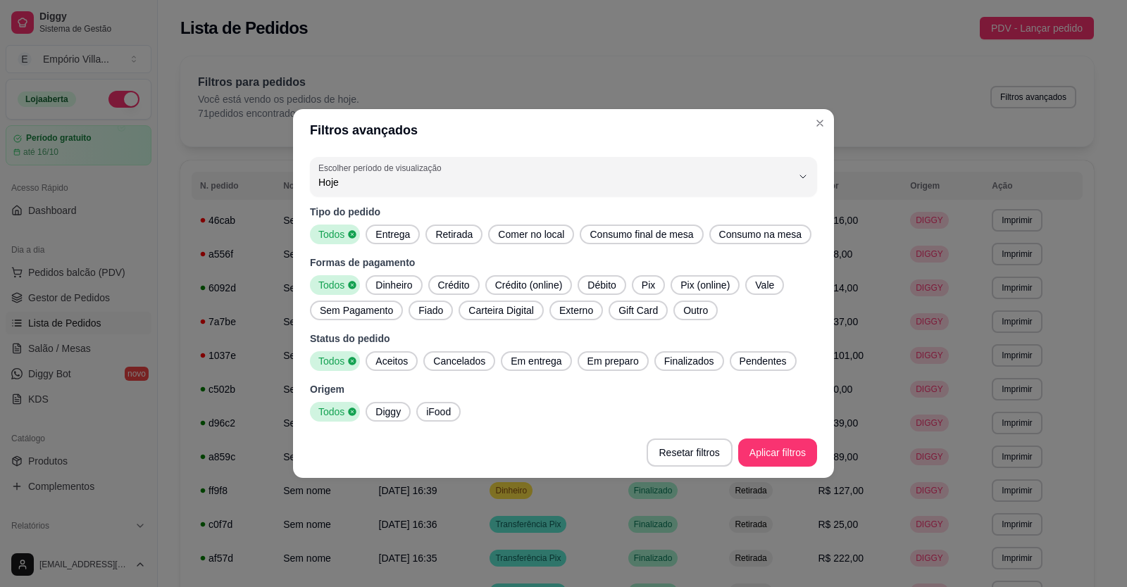
click at [658, 280] on span "Pix" at bounding box center [648, 285] width 25 height 14
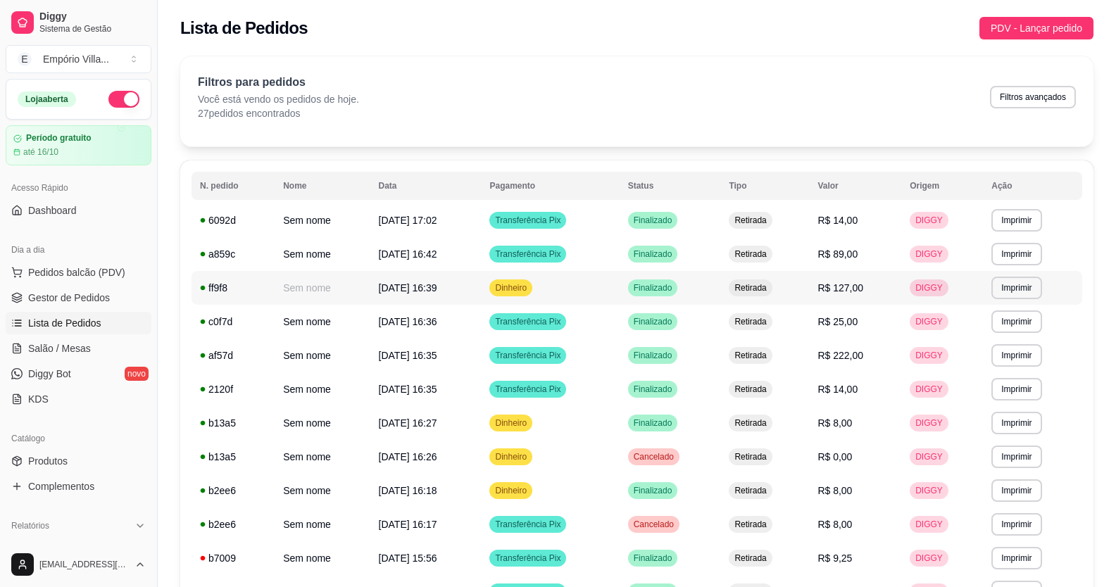
click at [530, 285] on span "Dinheiro" at bounding box center [510, 287] width 37 height 11
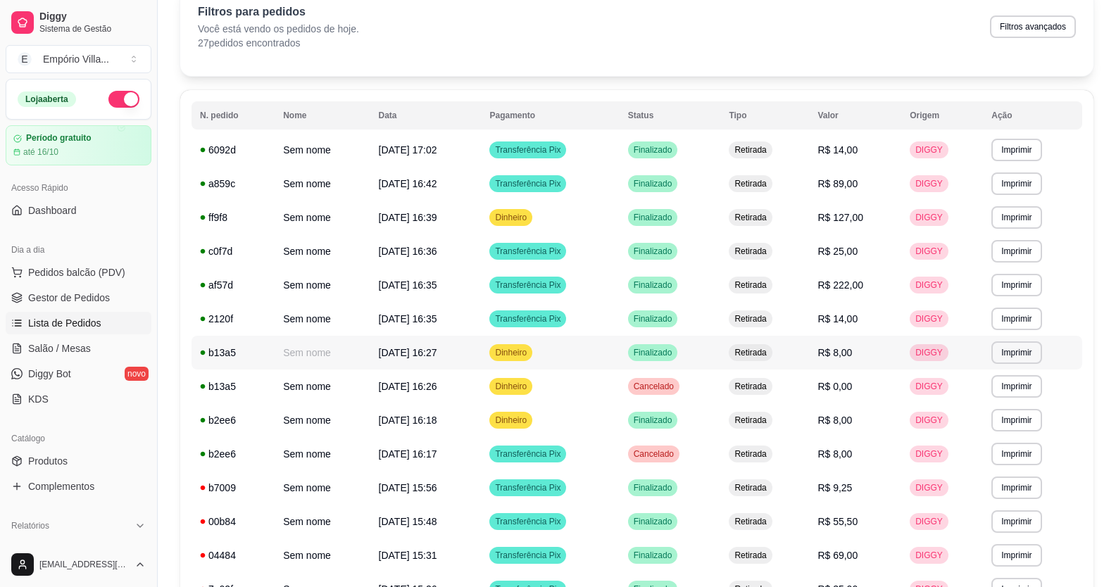
click at [840, 355] on span "R$ 8,00" at bounding box center [835, 352] width 35 height 11
click at [835, 350] on span "R$ 8,00" at bounding box center [835, 352] width 35 height 11
click at [839, 354] on span "R$ 8,00" at bounding box center [835, 352] width 35 height 11
click at [530, 354] on span "Dinheiro" at bounding box center [510, 352] width 37 height 11
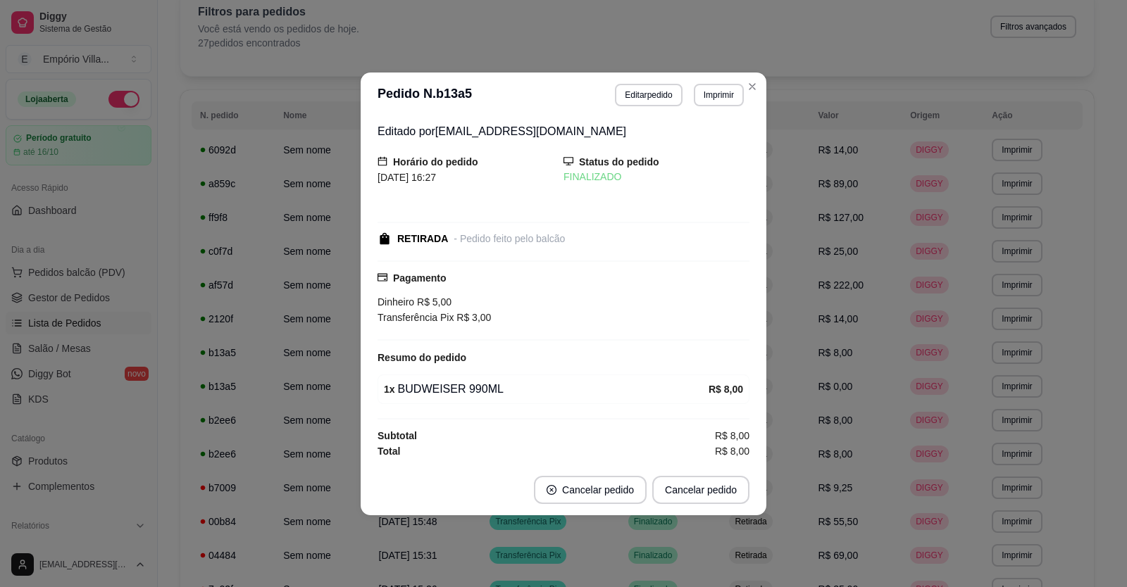
drag, startPoint x: 466, startPoint y: 318, endPoint x: 492, endPoint y: 318, distance: 25.4
click at [492, 318] on div "Transferência Pix R$ 3,00" at bounding box center [563, 317] width 372 height 15
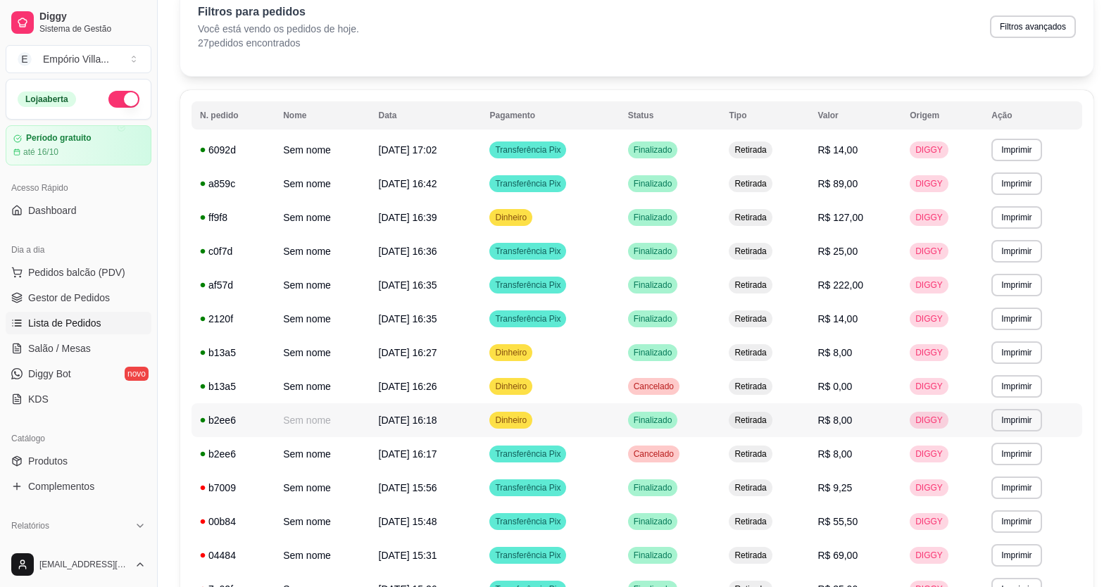
click at [851, 420] on span "R$ 8,00" at bounding box center [835, 420] width 35 height 11
click at [832, 420] on span "R$ 8,00" at bounding box center [835, 420] width 35 height 11
click at [840, 421] on span "R$ 8,00" at bounding box center [835, 420] width 35 height 11
click at [532, 417] on div "Dinheiro" at bounding box center [510, 420] width 43 height 17
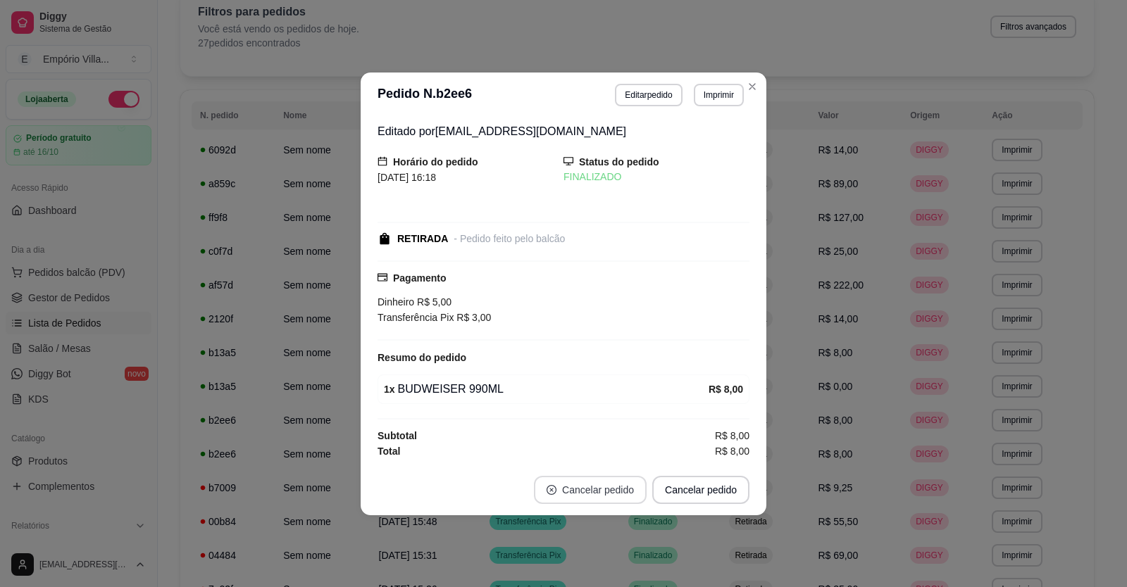
click at [595, 494] on button "Cancelar pedido" at bounding box center [590, 490] width 113 height 28
click at [594, 492] on button "Cancelar pedido" at bounding box center [589, 489] width 109 height 27
click at [584, 481] on button "Cancelar pedido" at bounding box center [590, 490] width 113 height 28
click at [591, 491] on button "Cancelar pedido" at bounding box center [590, 490] width 113 height 28
click at [591, 491] on button "Cancelar pedido" at bounding box center [589, 489] width 109 height 27
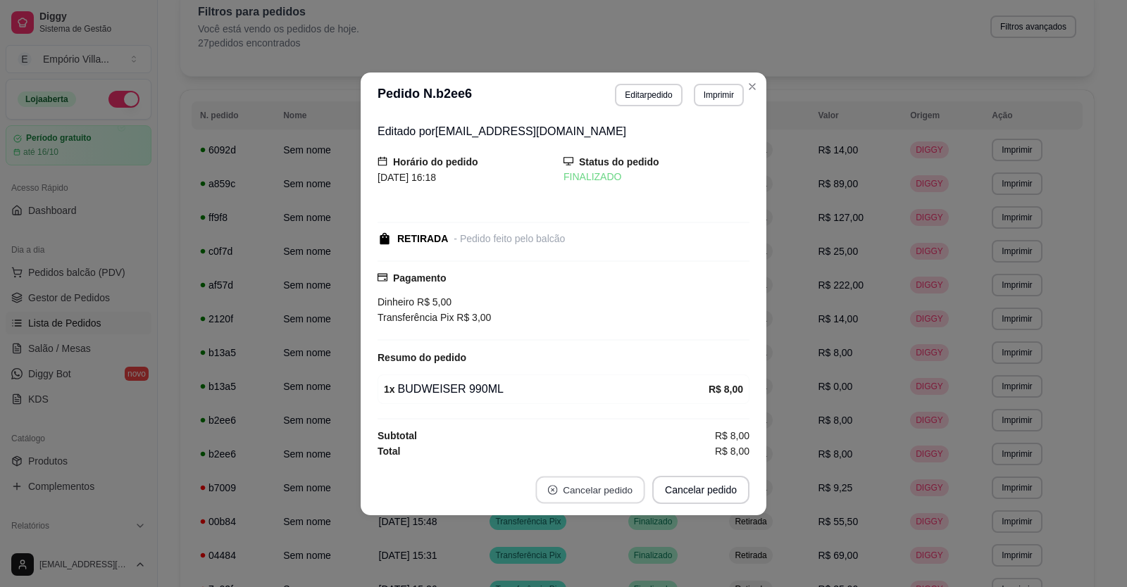
click at [591, 491] on button "Cancelar pedido" at bounding box center [589, 489] width 109 height 27
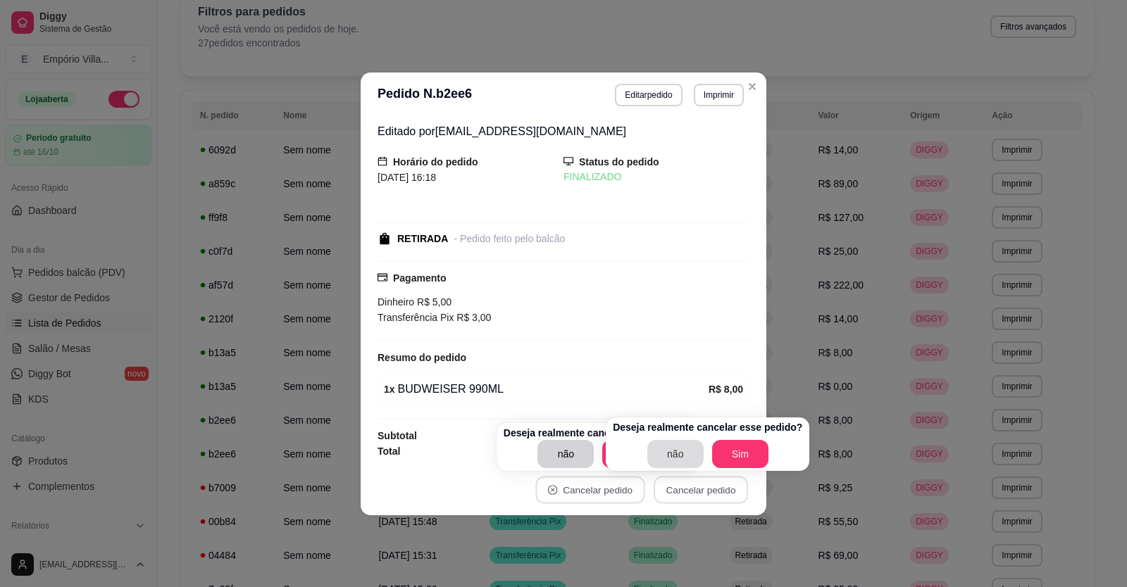
click at [733, 456] on button "Sim" at bounding box center [740, 454] width 56 height 28
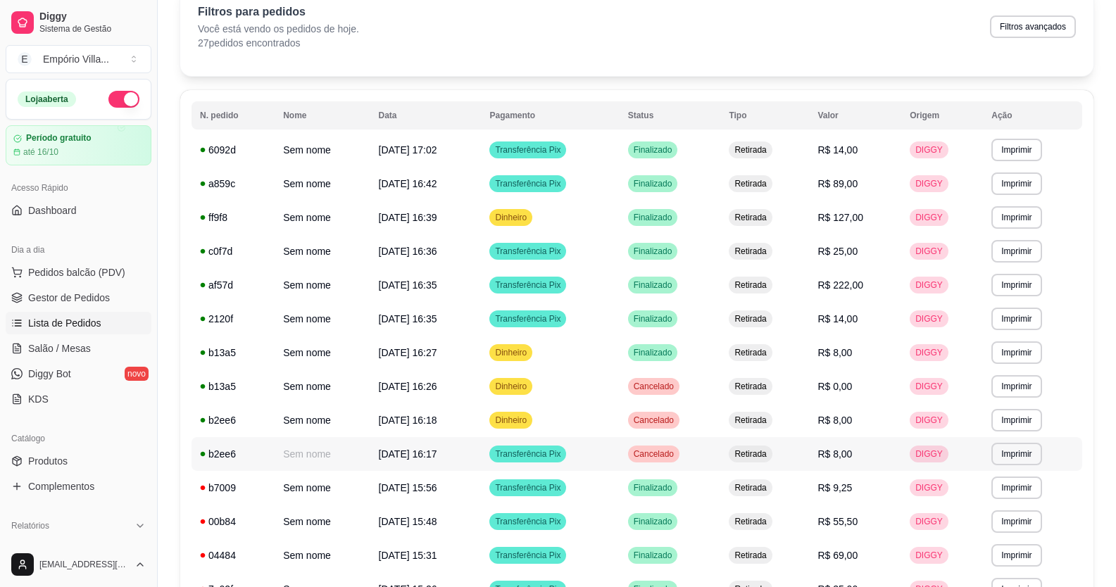
click at [563, 454] on span "Transferência Pix" at bounding box center [527, 454] width 71 height 11
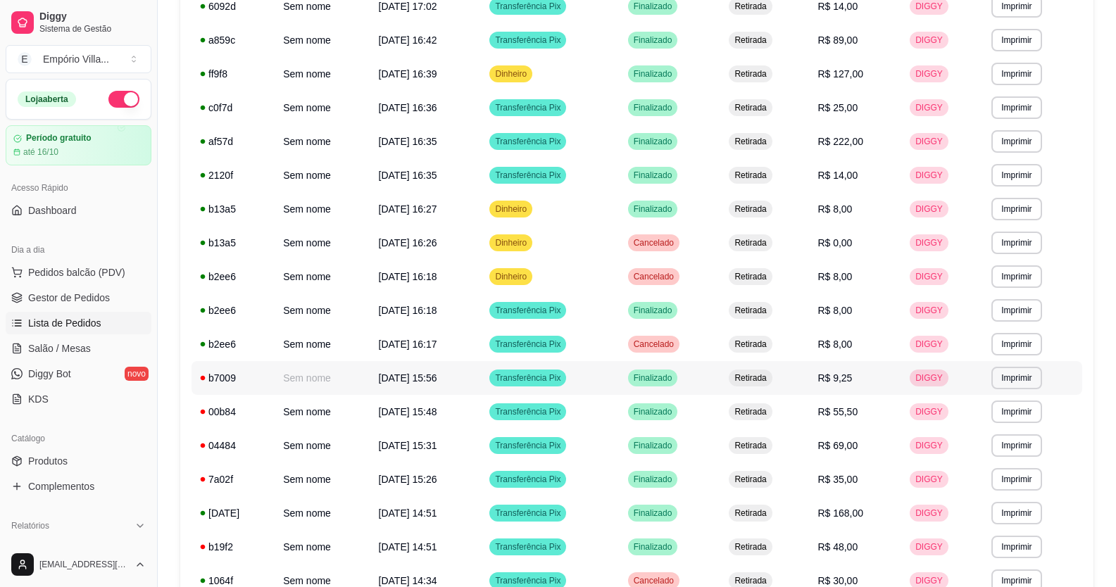
scroll to position [352, 0]
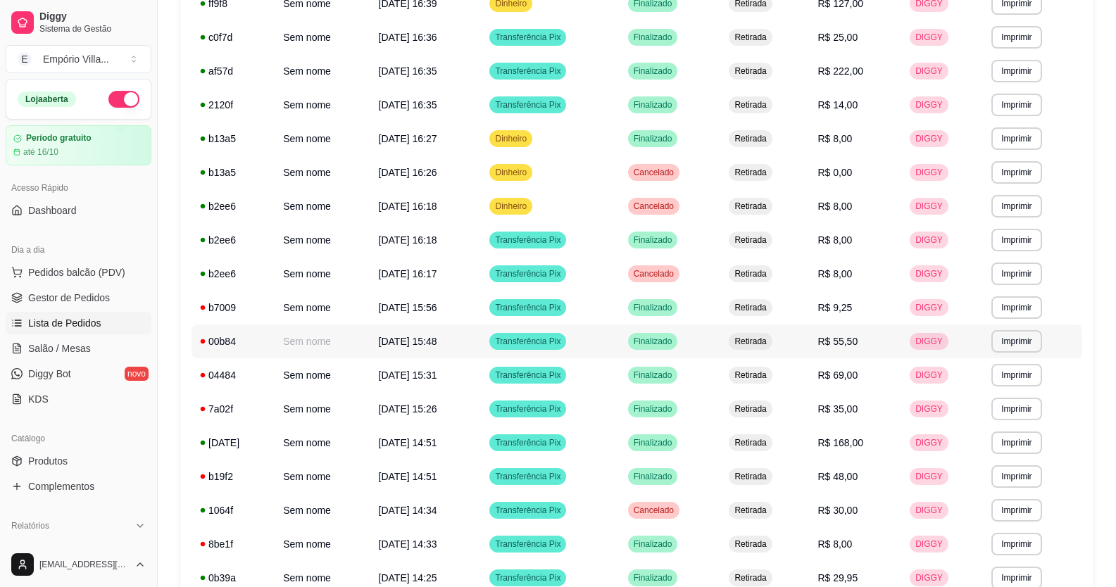
click at [563, 344] on span "Transferência Pix" at bounding box center [527, 341] width 71 height 11
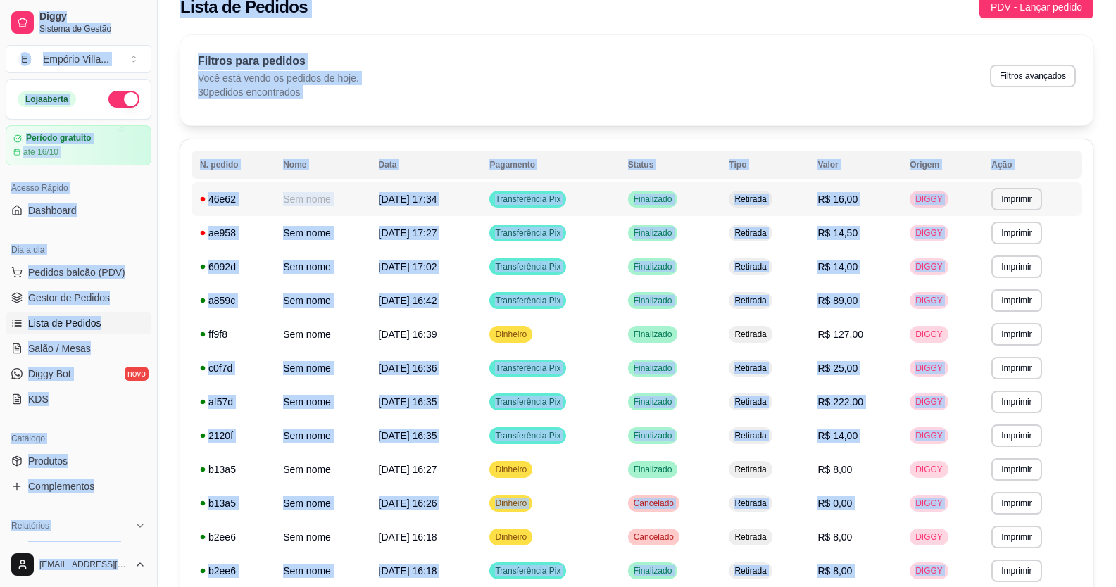
scroll to position [0, 0]
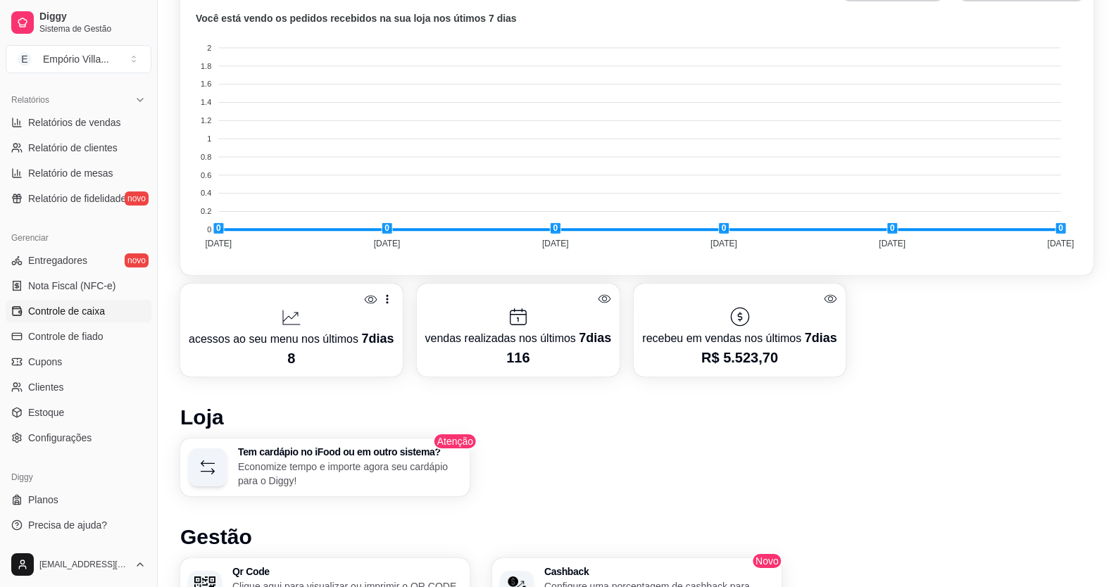
scroll to position [493, 0]
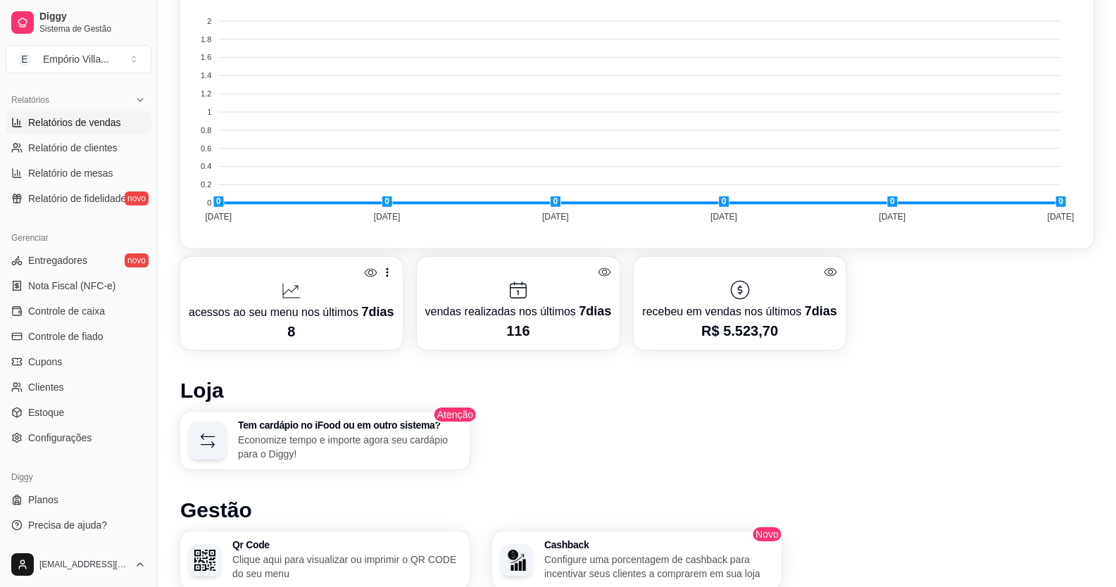
click at [82, 121] on span "Relatórios de vendas" at bounding box center [74, 122] width 93 height 14
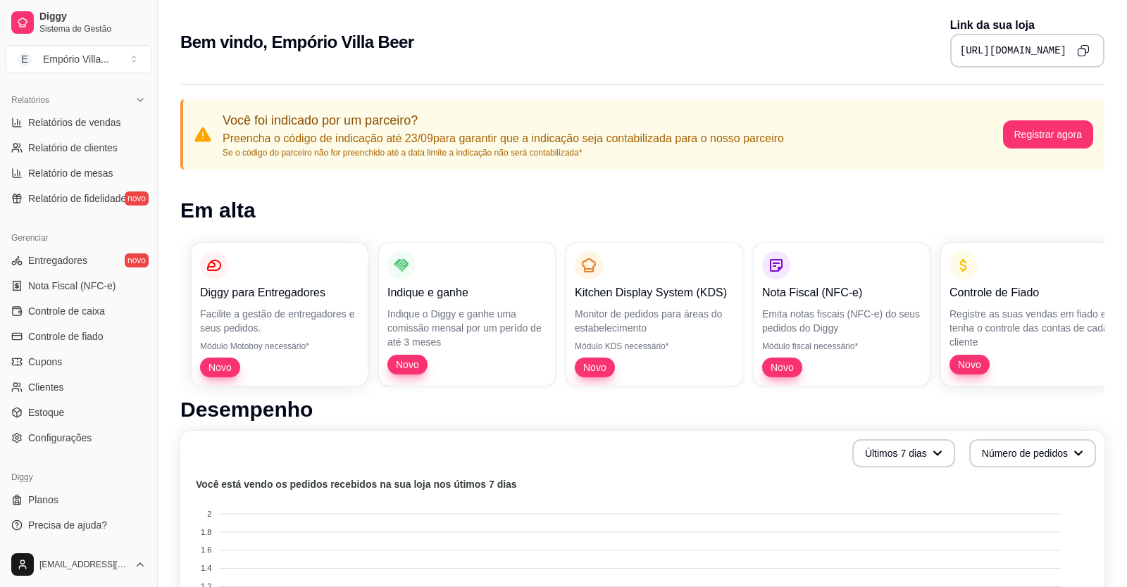
select select "ALL"
select select "0"
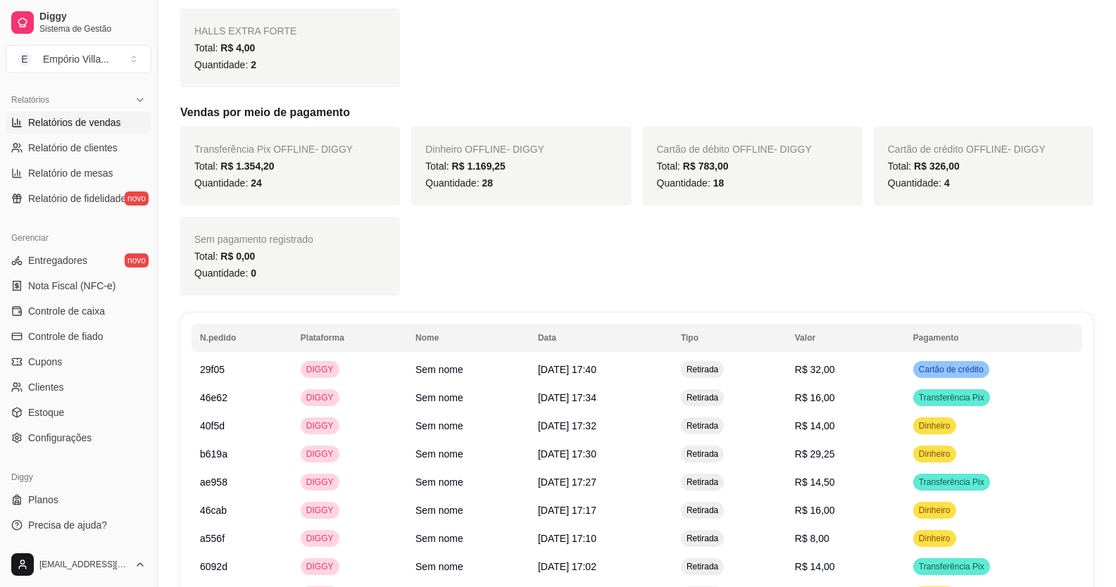
scroll to position [1711, 0]
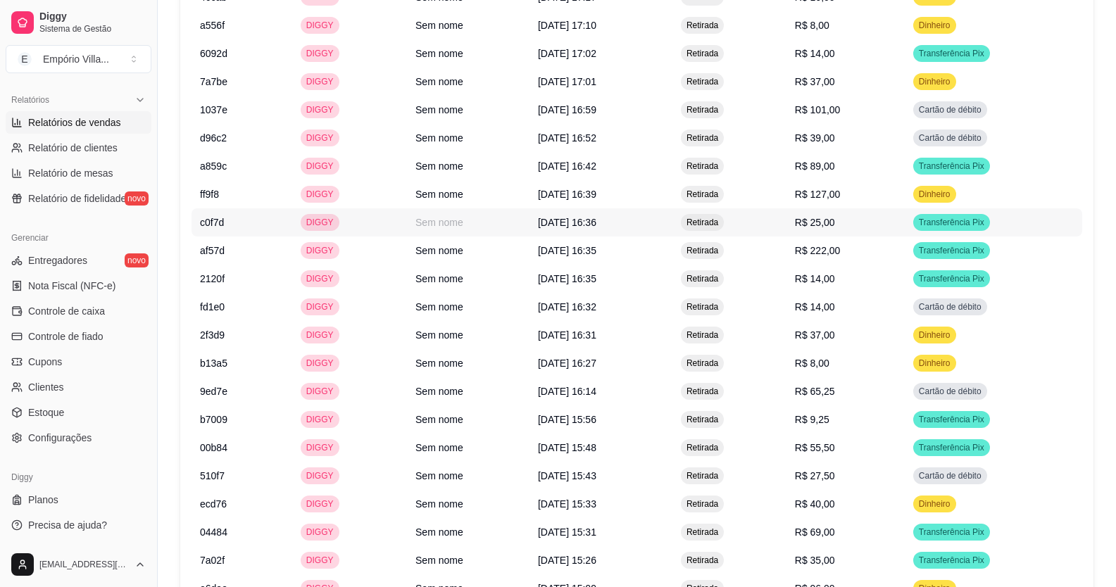
click at [224, 215] on td "c0f7d" at bounding box center [242, 222] width 101 height 28
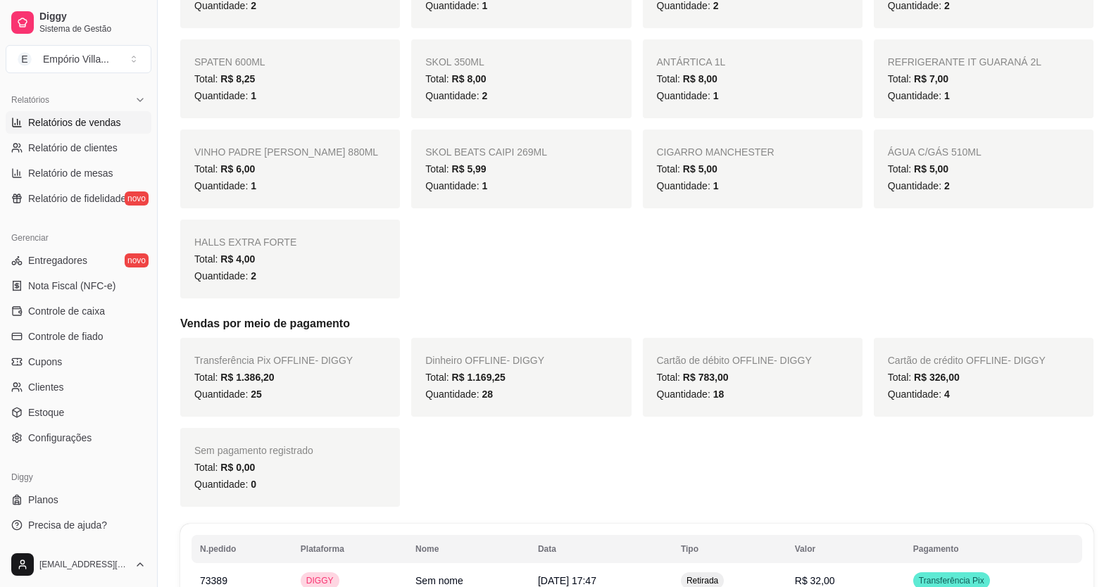
scroll to position [1056, 0]
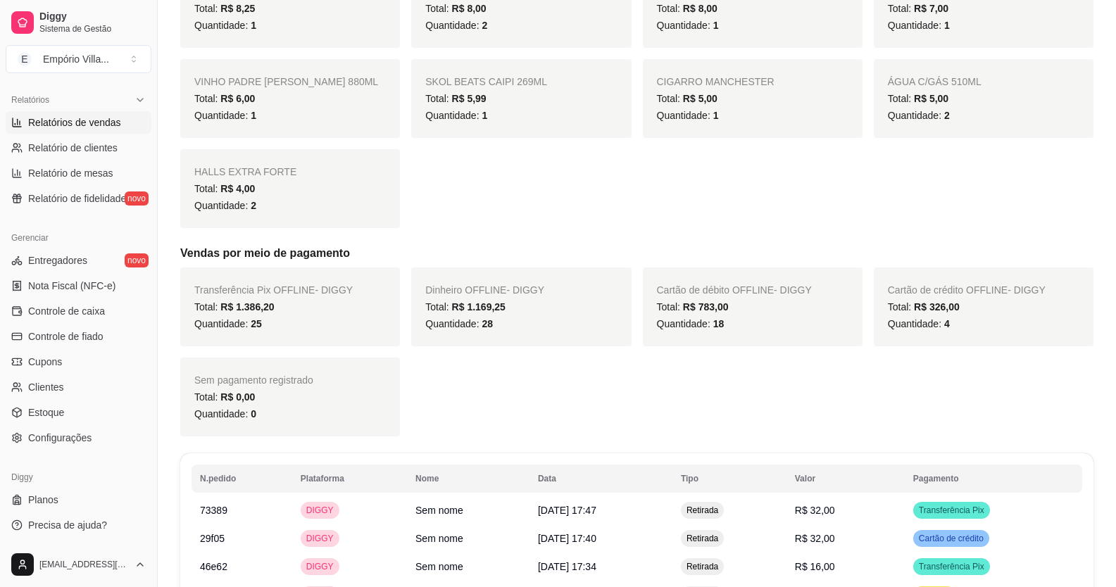
click at [489, 324] on span "28" at bounding box center [487, 323] width 11 height 11
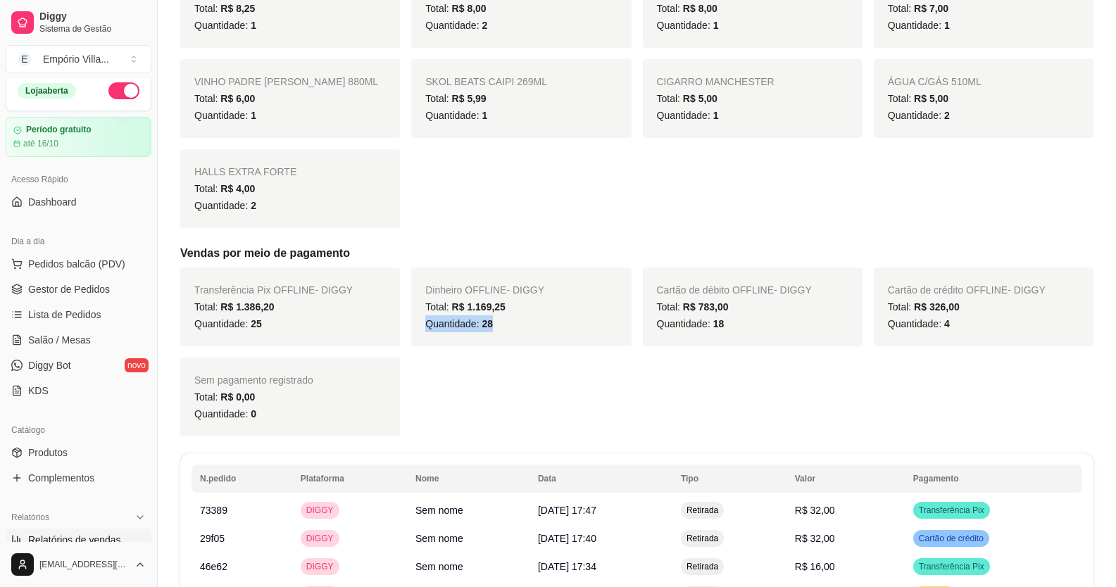
scroll to position [4, 0]
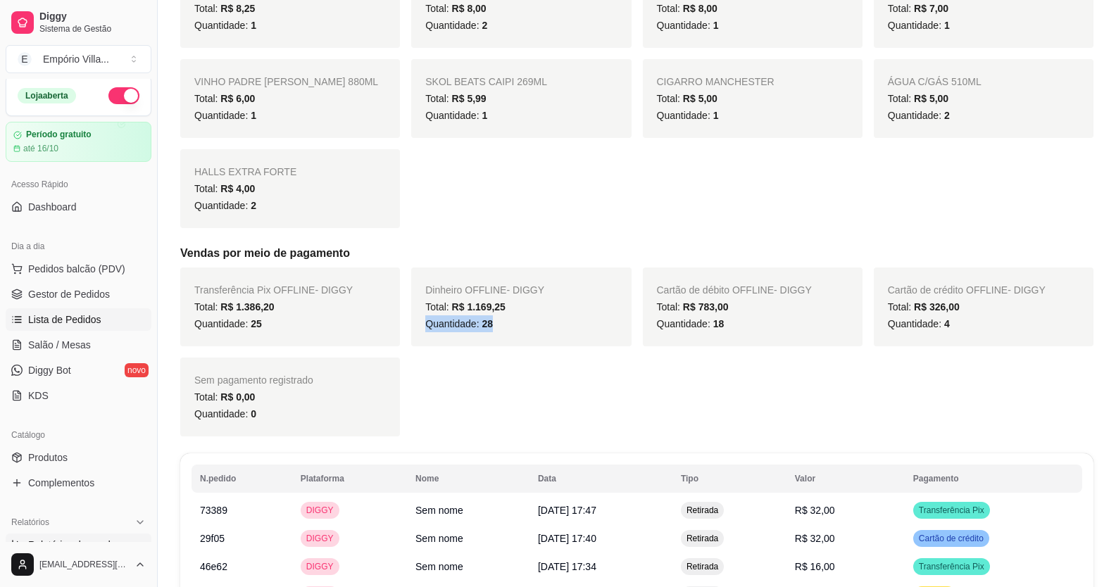
click at [86, 319] on span "Lista de Pedidos" at bounding box center [64, 320] width 73 height 14
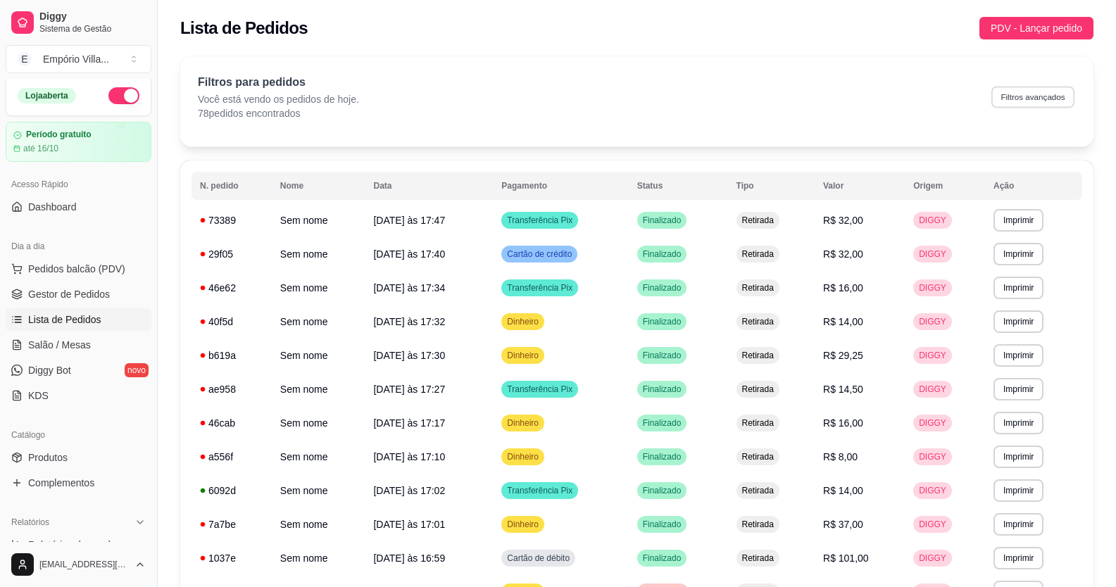
click at [1013, 92] on button "Filtros avançados" at bounding box center [1033, 97] width 83 height 22
select select "0"
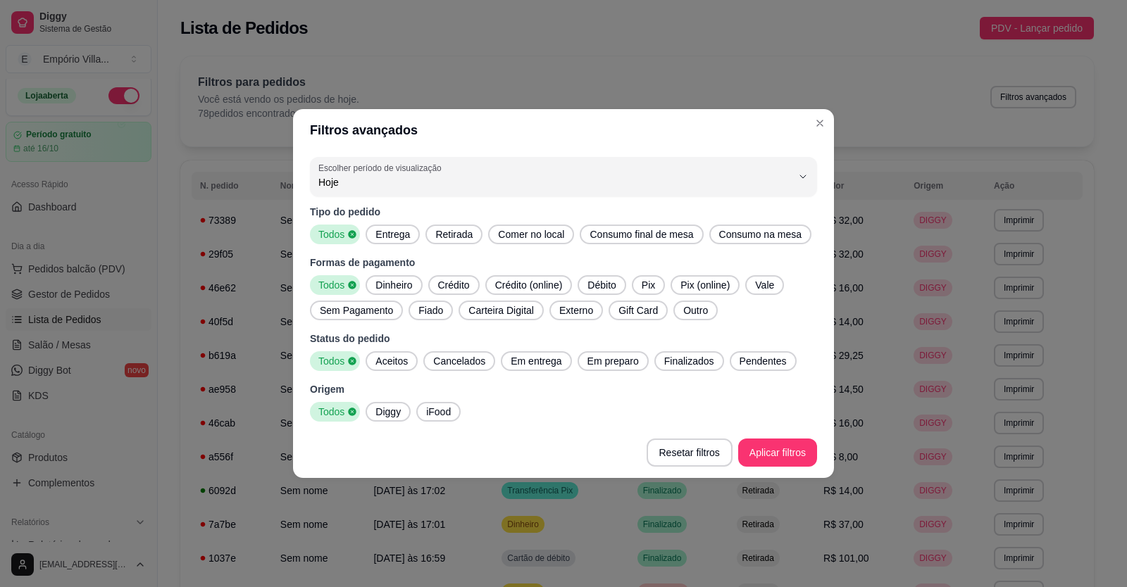
click at [695, 286] on span "Pix (online)" at bounding box center [705, 285] width 61 height 14
click at [379, 285] on span "Dinheiro" at bounding box center [389, 285] width 48 height 14
click at [694, 277] on div "Pix (online)" at bounding box center [706, 285] width 73 height 20
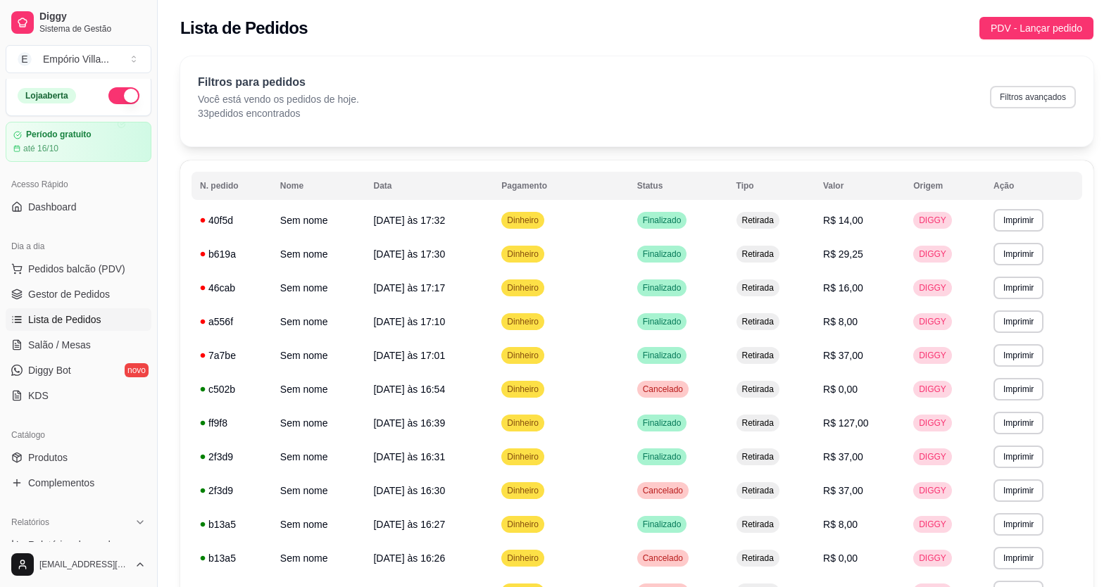
click at [1034, 99] on button "Filtros avançados" at bounding box center [1033, 97] width 86 height 23
select select "0"
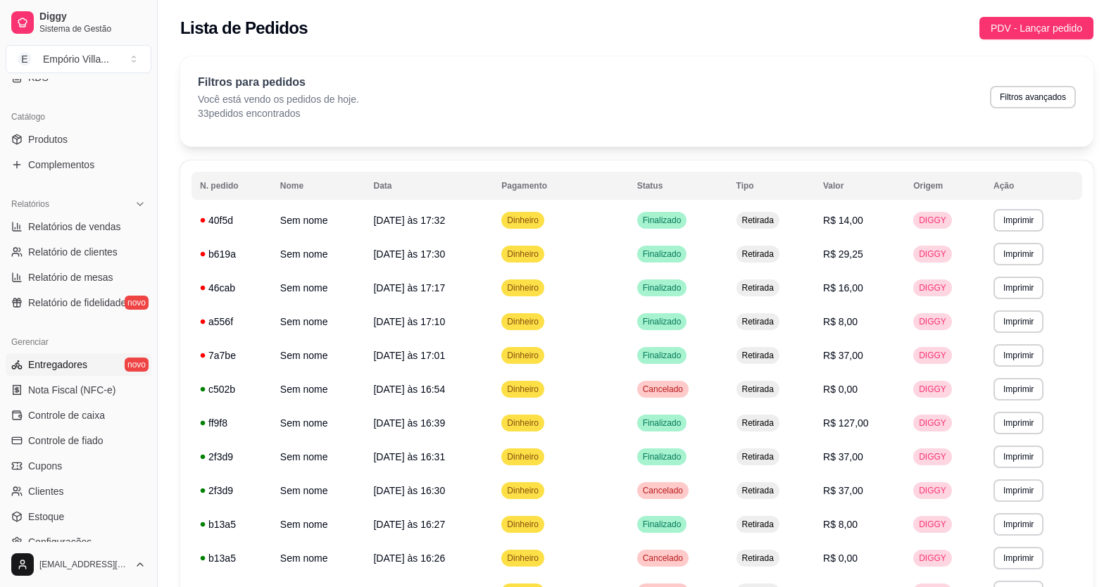
scroll to position [356, 0]
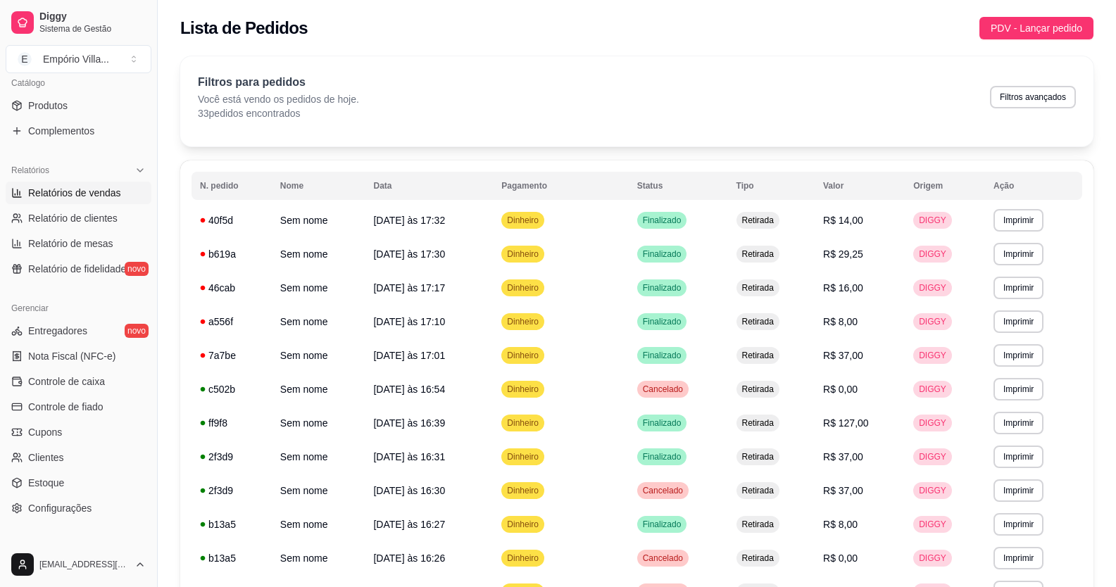
click at [113, 194] on span "Relatórios de vendas" at bounding box center [74, 193] width 93 height 14
select select "ALL"
select select "0"
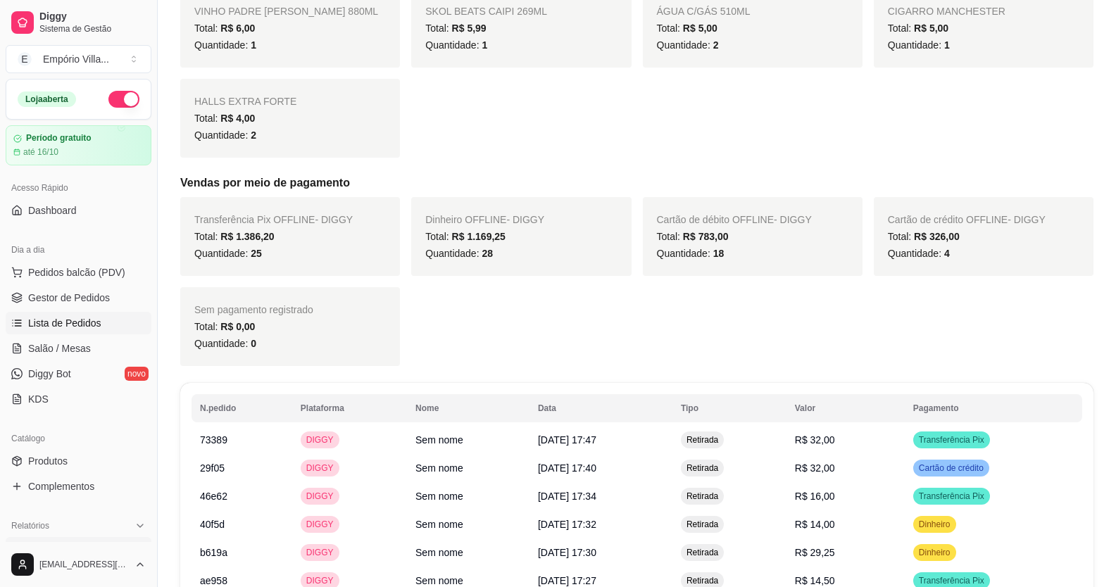
click at [93, 325] on span "Lista de Pedidos" at bounding box center [64, 323] width 73 height 14
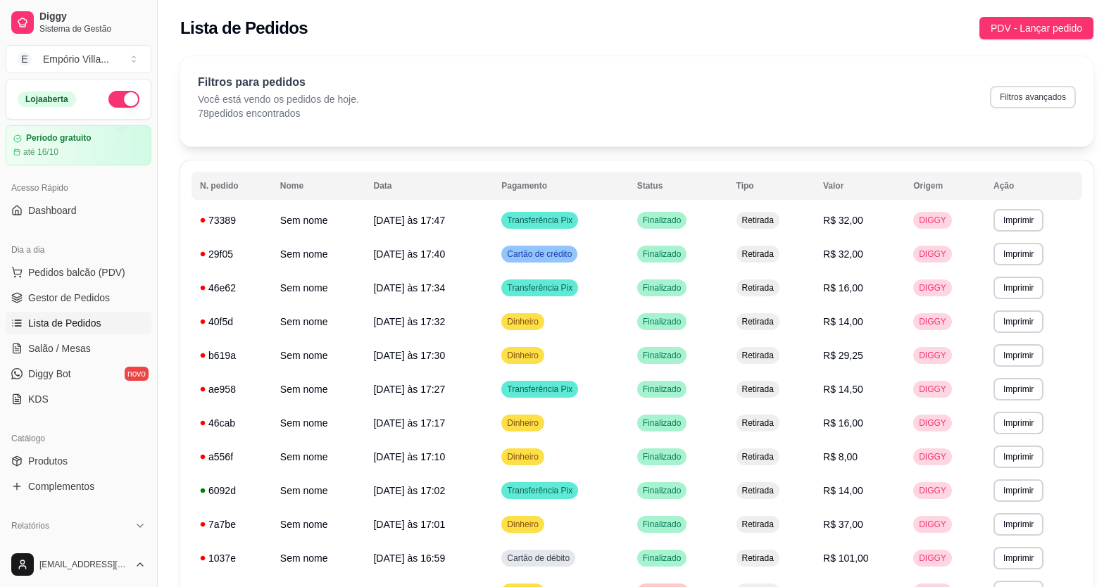
click at [1065, 96] on button "Filtros avançados" at bounding box center [1033, 97] width 86 height 23
select select "0"
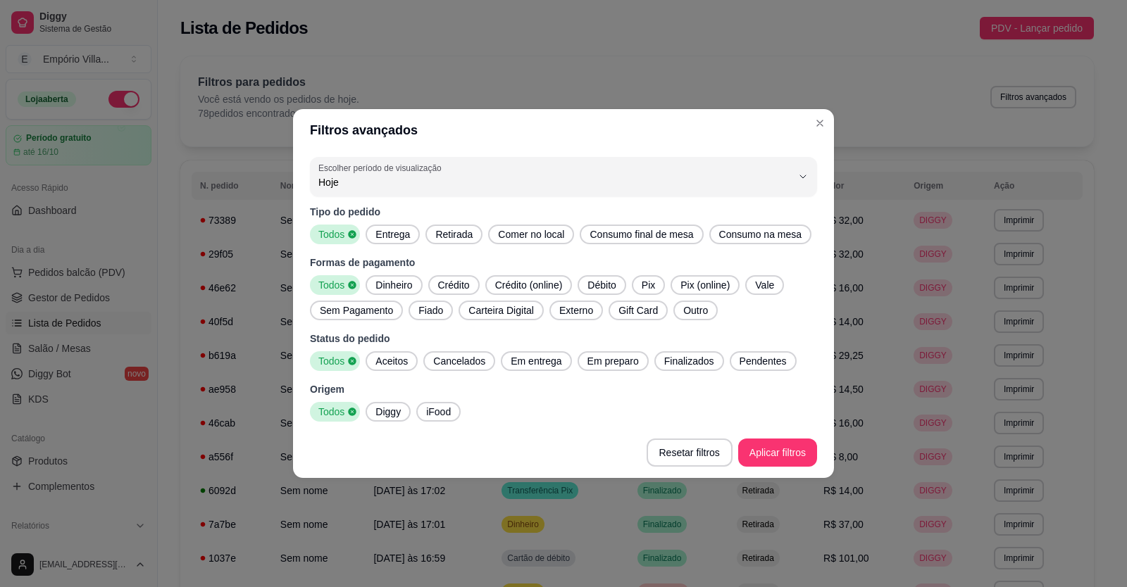
click at [391, 288] on span "Dinheiro" at bounding box center [394, 285] width 48 height 14
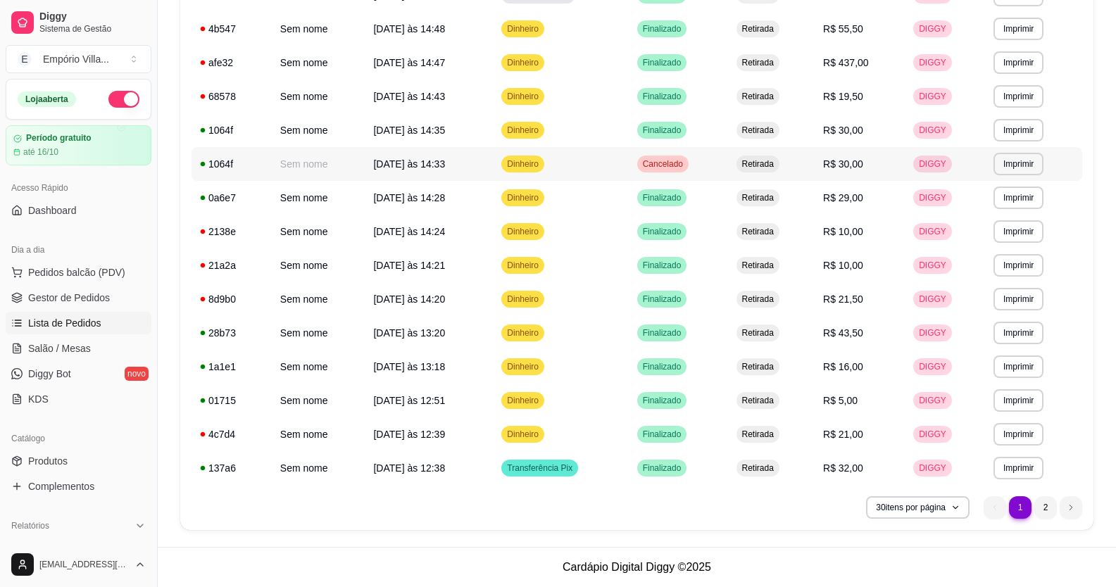
scroll to position [662, 0]
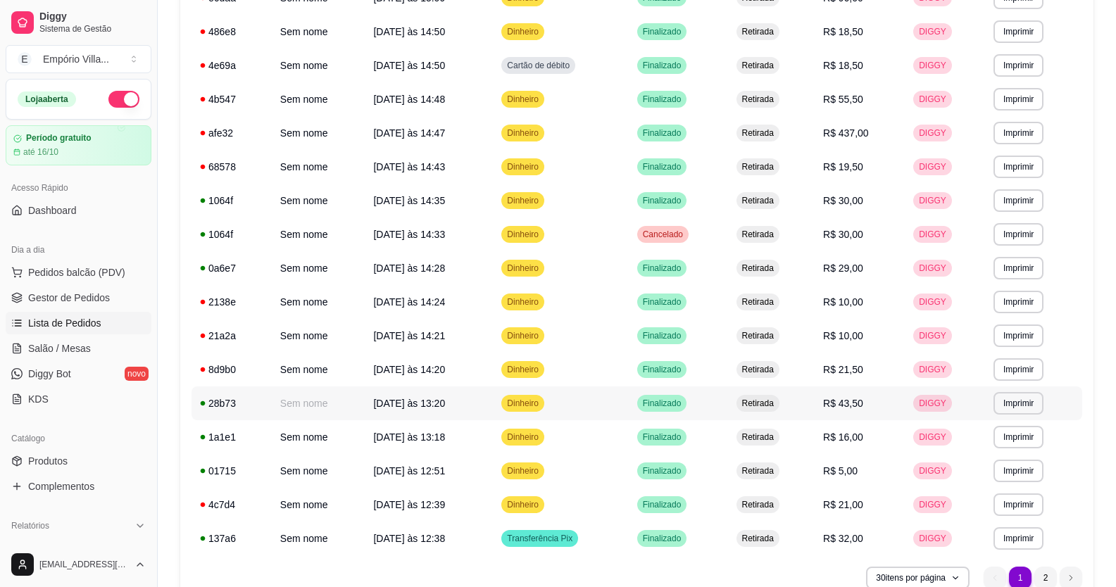
click at [454, 401] on td "[DATE] 13:20" at bounding box center [429, 404] width 128 height 34
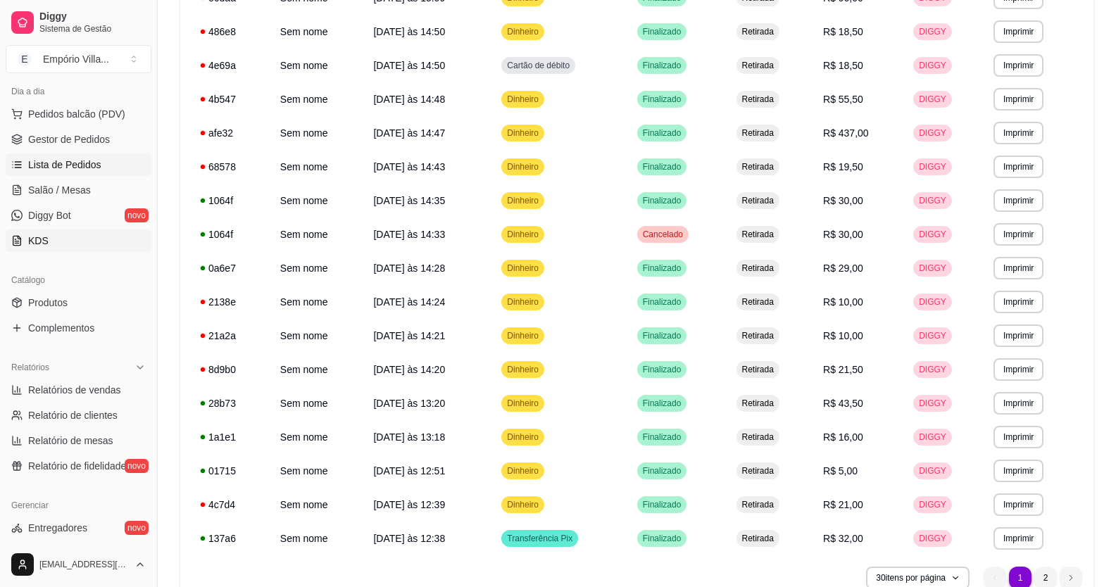
scroll to position [211, 0]
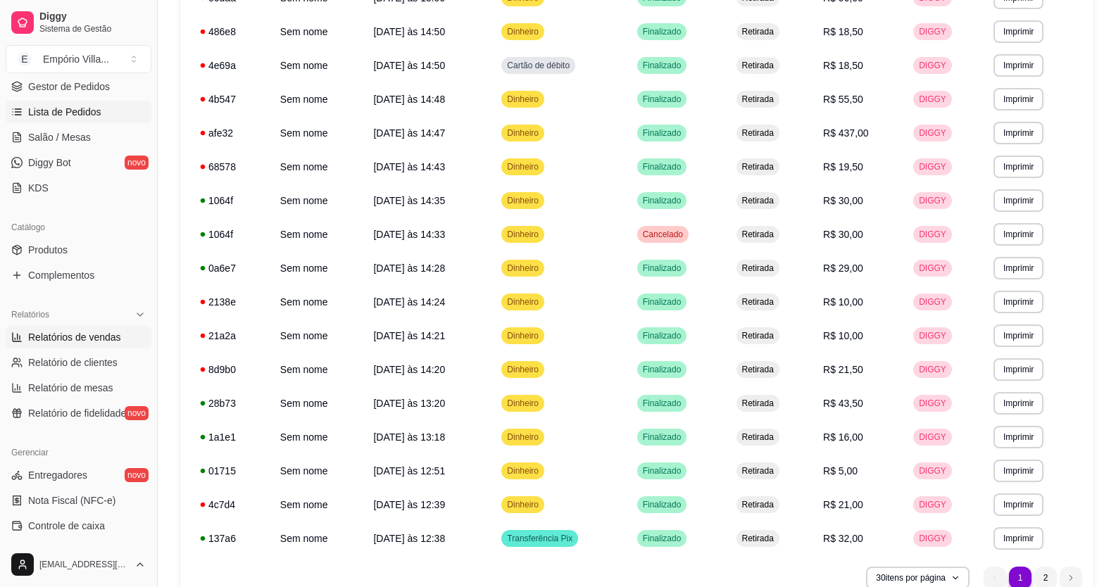
click at [100, 341] on span "Relatórios de vendas" at bounding box center [74, 337] width 93 height 14
select select "ALL"
select select "0"
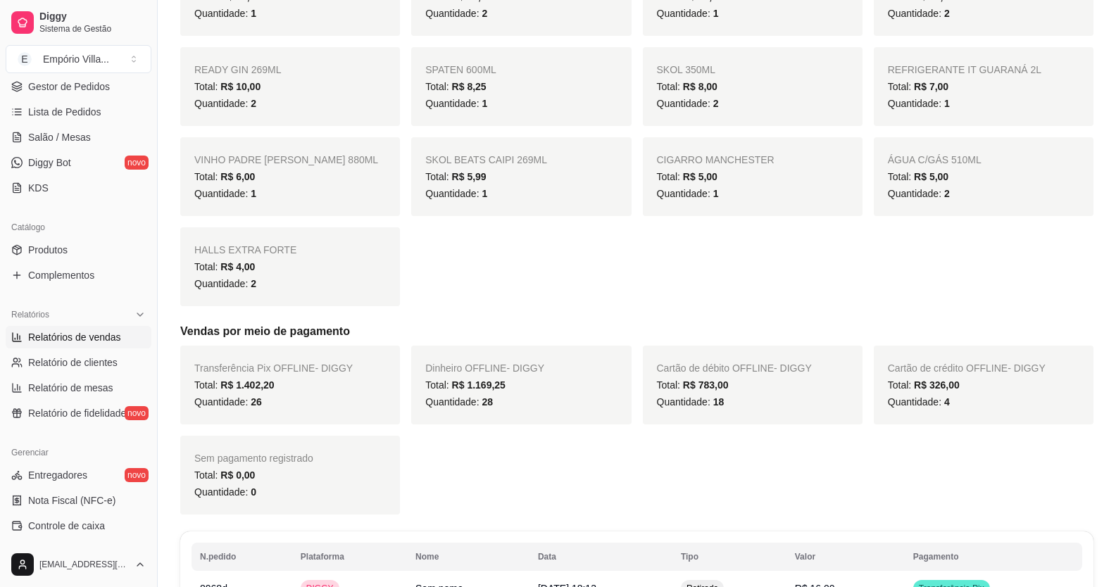
scroll to position [1056, 0]
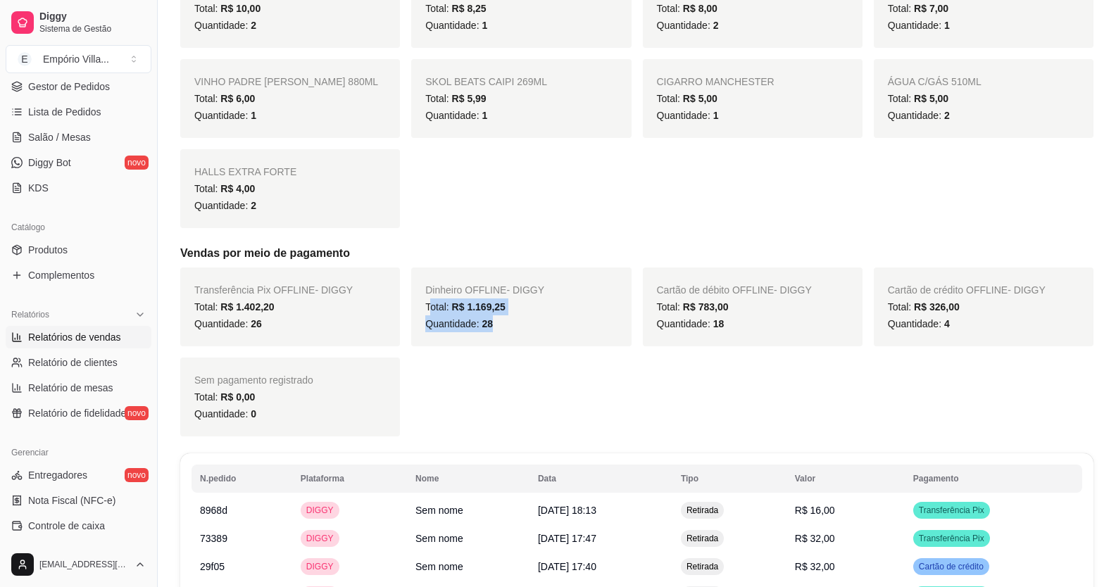
drag, startPoint x: 428, startPoint y: 306, endPoint x: 498, endPoint y: 322, distance: 71.4
click at [498, 322] on div "Dinheiro OFFLINE - DIGGY Total: R$ 1.169,25 Quantidade: 28" at bounding box center [521, 307] width 220 height 79
click at [500, 323] on div "Quantidade: 28" at bounding box center [521, 323] width 192 height 17
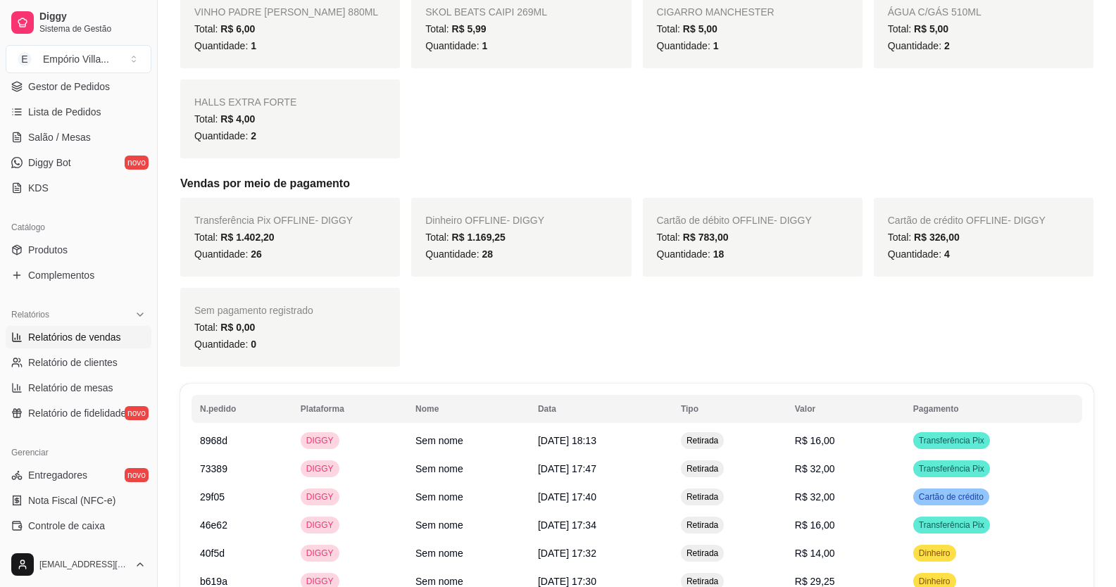
scroll to position [1127, 0]
click at [423, 236] on div "Dinheiro OFFLINE - DIGGY Total: R$ 1.169,25 Quantidade: 28" at bounding box center [521, 236] width 220 height 79
drag, startPoint x: 430, startPoint y: 235, endPoint x: 492, endPoint y: 257, distance: 65.9
click at [492, 257] on div "Dinheiro OFFLINE - DIGGY Total: R$ 1.169,25 Quantidade: 28" at bounding box center [521, 236] width 220 height 79
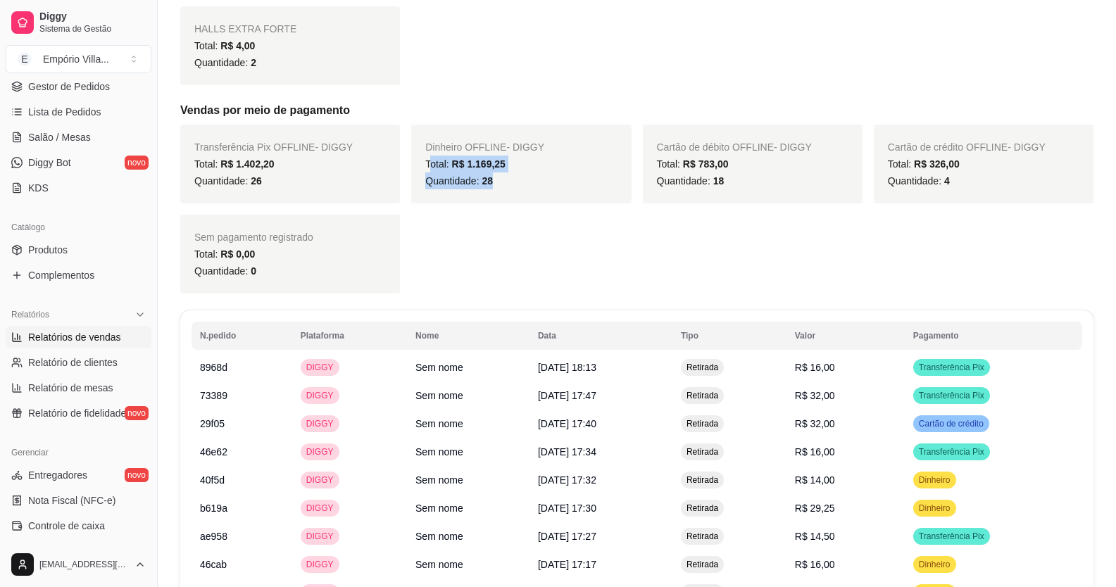
scroll to position [1197, 0]
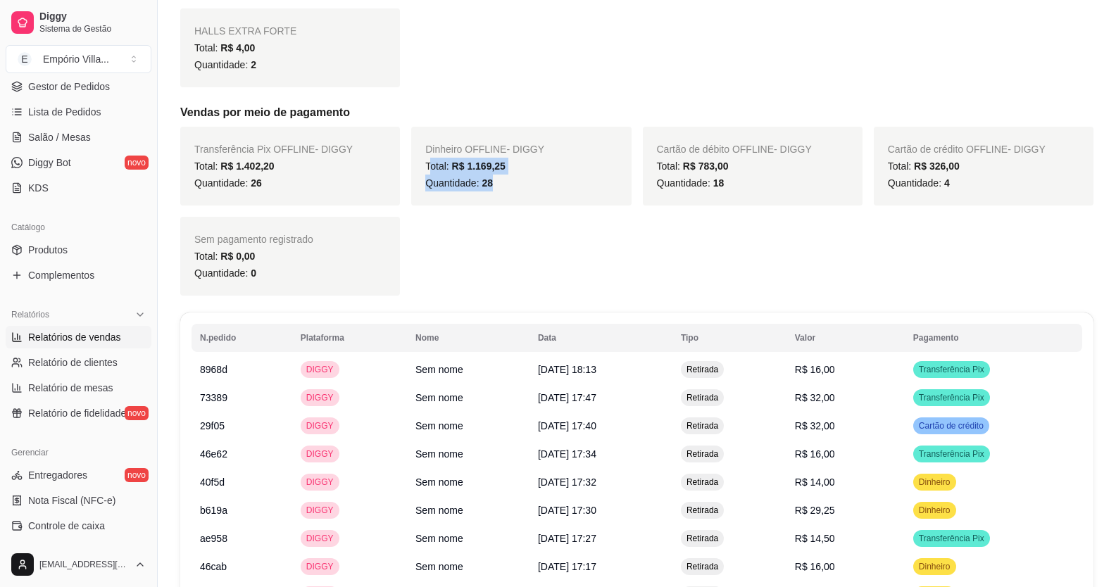
click at [477, 223] on div "Transferência Pix OFFLINE - DIGGY Total: R$ 1.402,20 Quantidade: 26 Dinheiro OF…" at bounding box center [636, 211] width 913 height 169
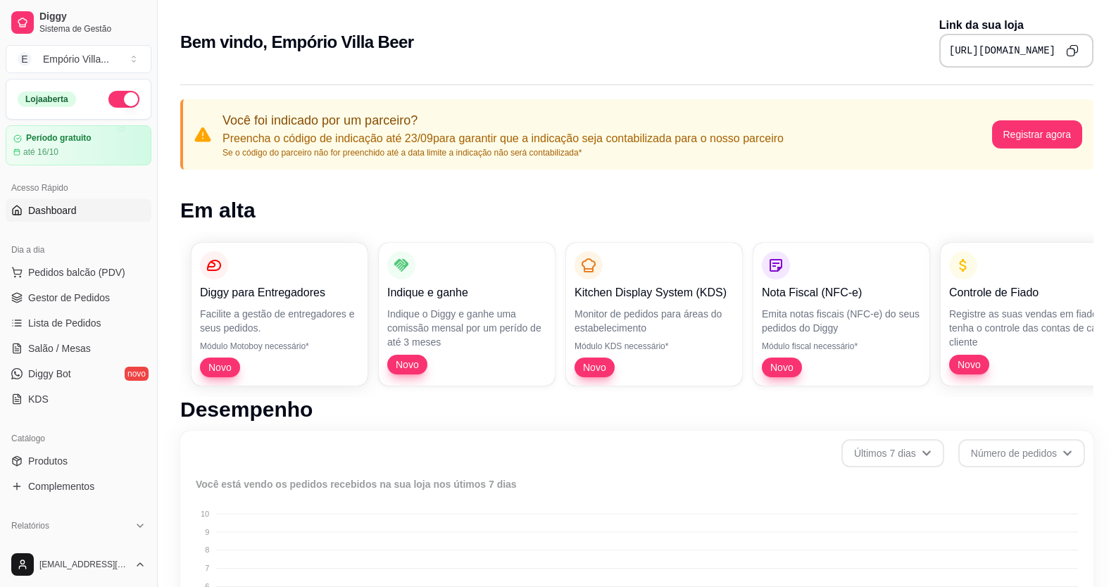
scroll to position [282, 0]
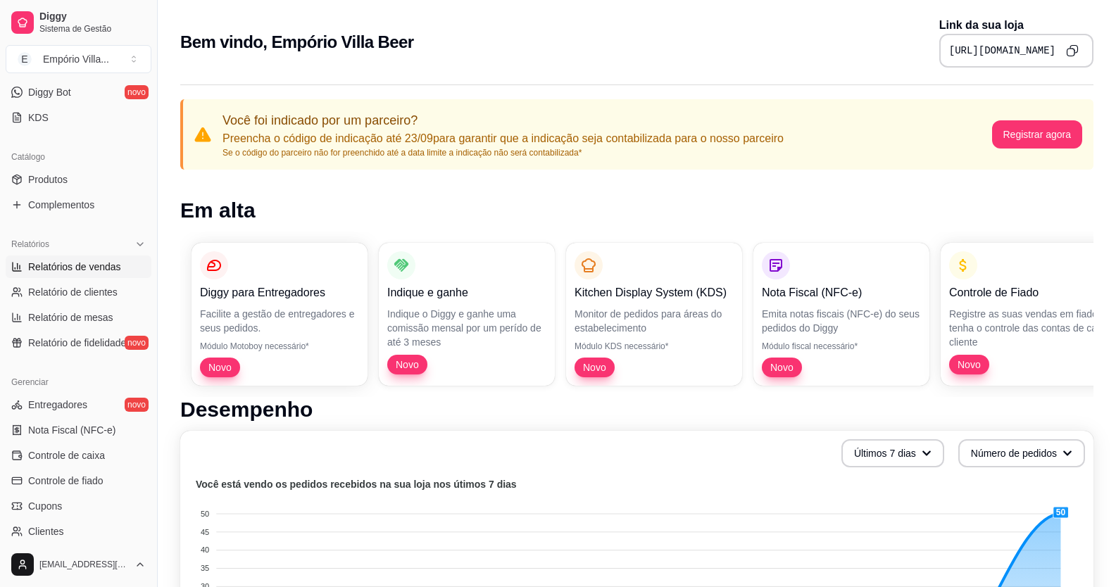
click at [80, 264] on span "Relatórios de vendas" at bounding box center [74, 267] width 93 height 14
select select "ALL"
select select "0"
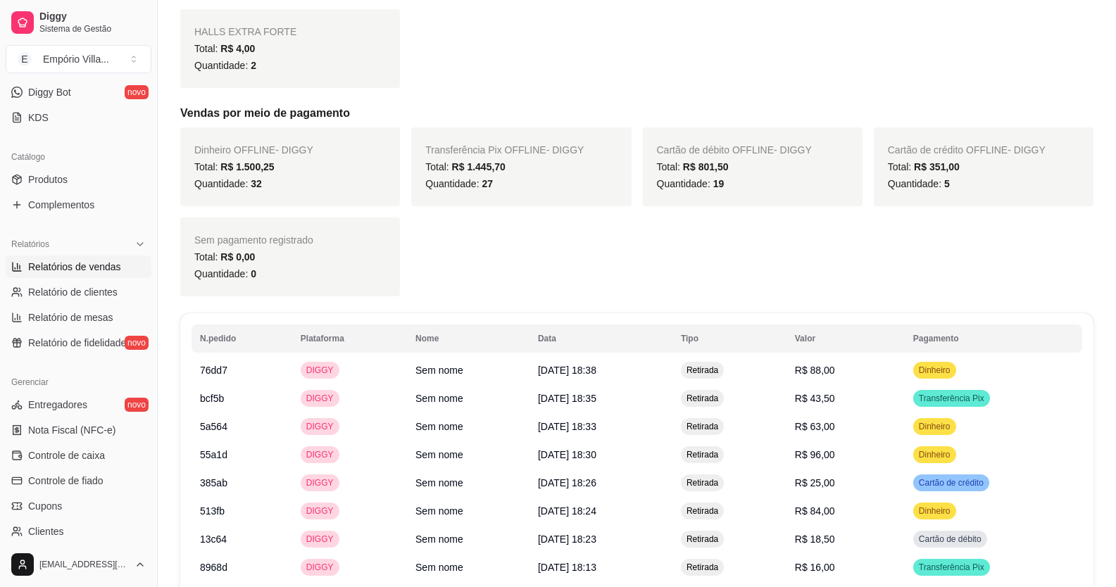
scroll to position [1197, 0]
drag, startPoint x: 220, startPoint y: 165, endPoint x: 285, endPoint y: 171, distance: 65.0
click at [285, 171] on div "Total: R$ 1.500,25" at bounding box center [290, 166] width 192 height 17
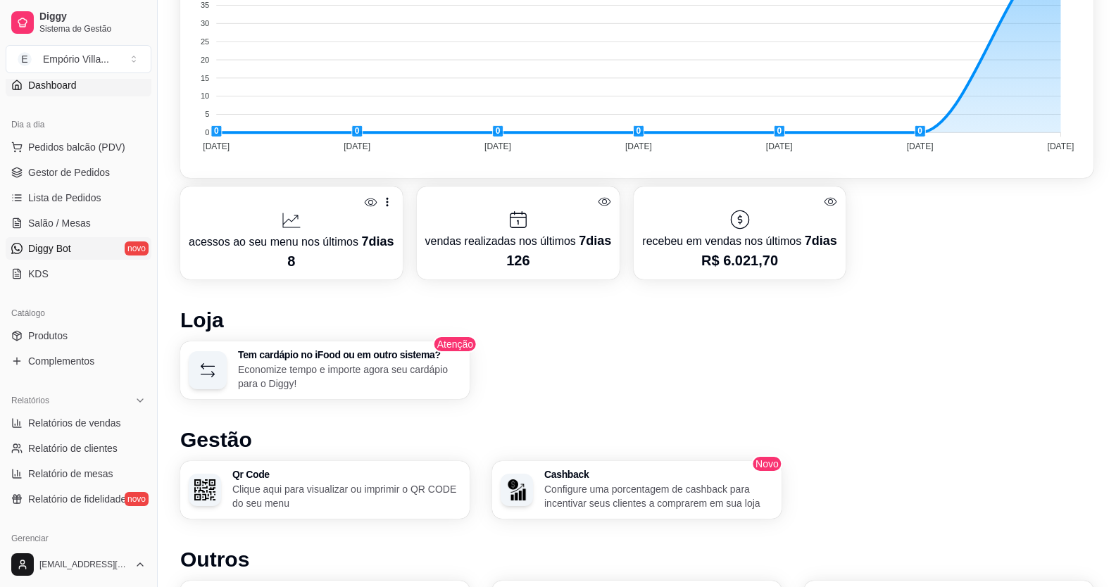
scroll to position [141, 0]
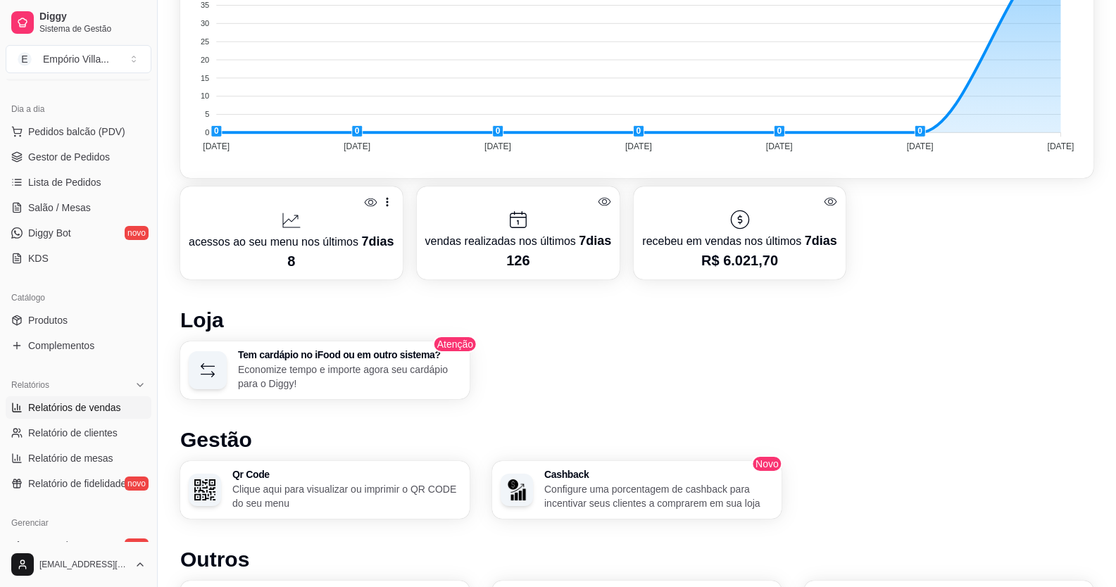
click at [82, 410] on span "Relatórios de vendas" at bounding box center [74, 408] width 93 height 14
select select "ALL"
select select "0"
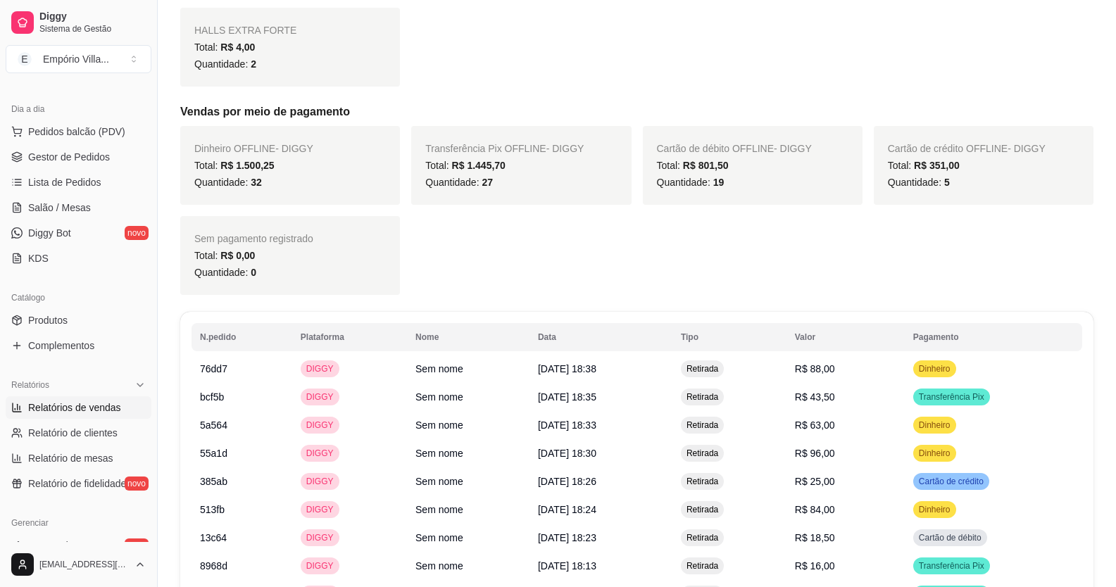
scroll to position [1197, 0]
click at [87, 163] on span "Gestor de Pedidos" at bounding box center [69, 157] width 82 height 14
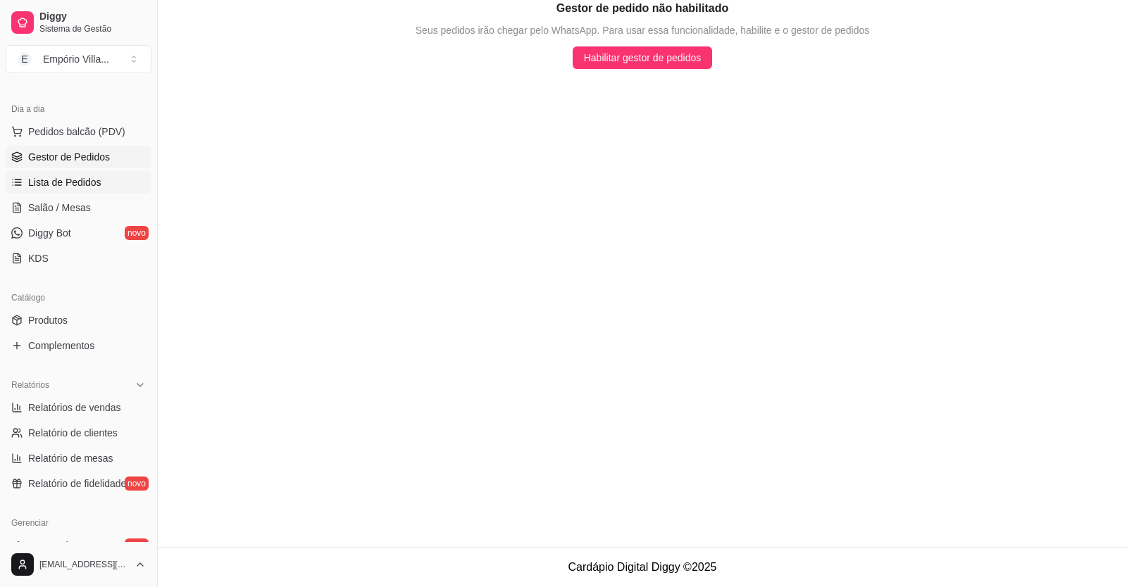
click at [61, 178] on span "Lista de Pedidos" at bounding box center [64, 182] width 73 height 14
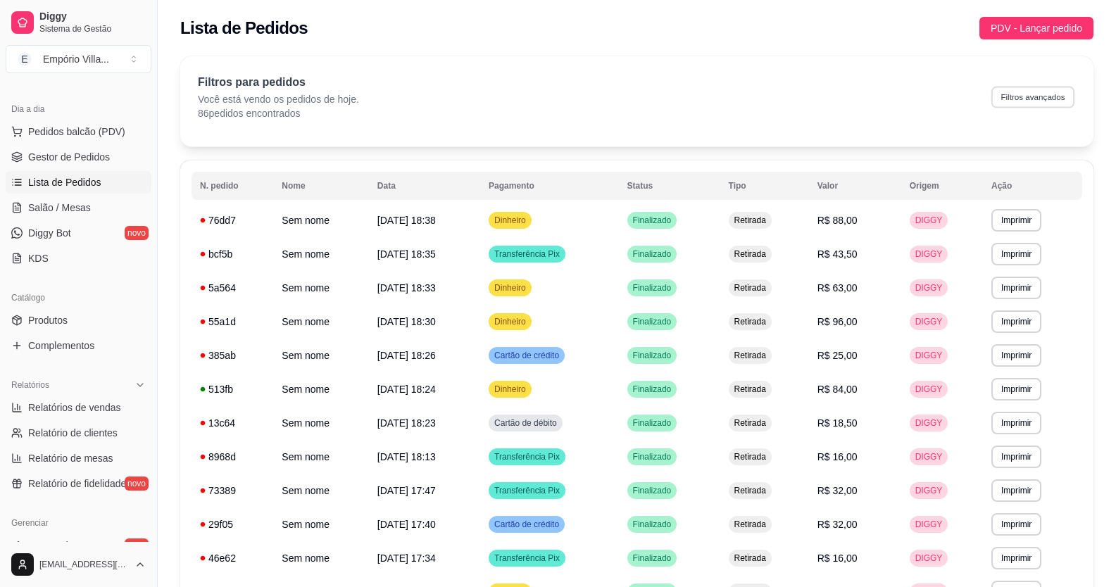
click at [1034, 98] on button "Filtros avançados" at bounding box center [1033, 97] width 83 height 22
select select "0"
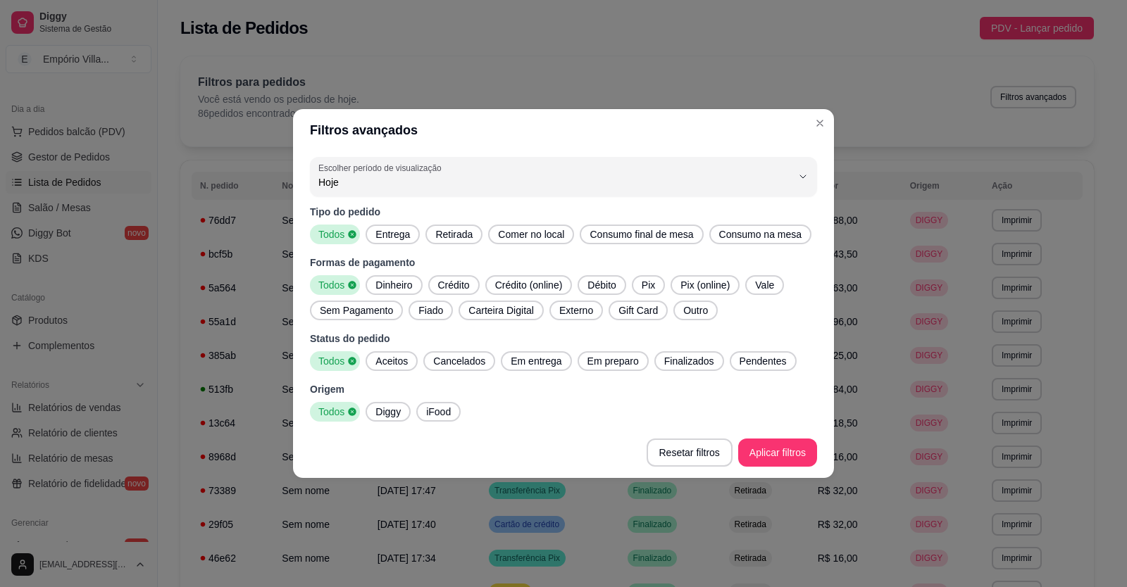
click at [402, 287] on span "Dinheiro" at bounding box center [394, 285] width 48 height 14
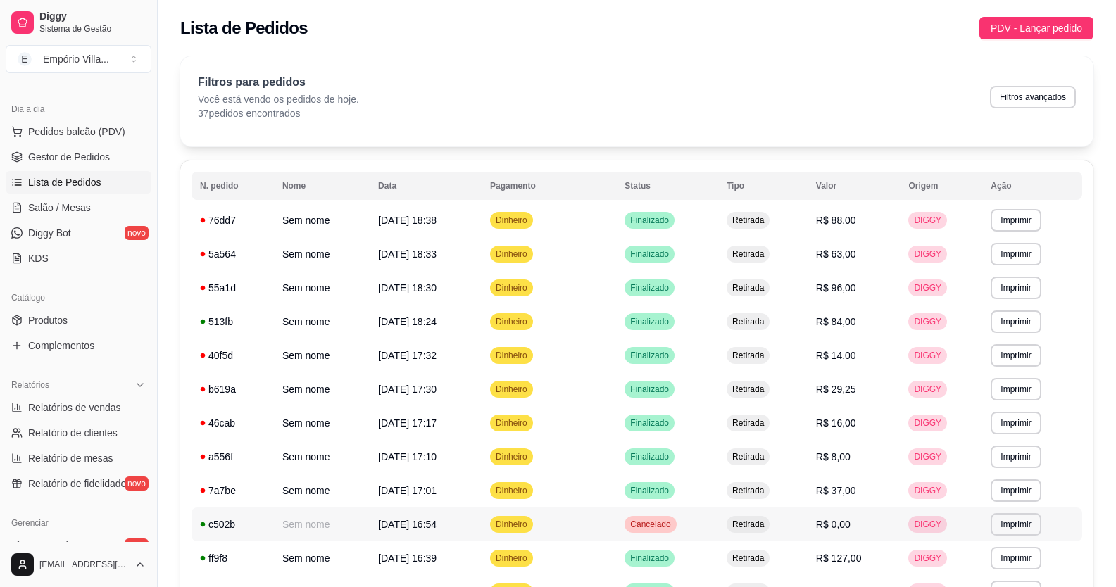
scroll to position [70, 0]
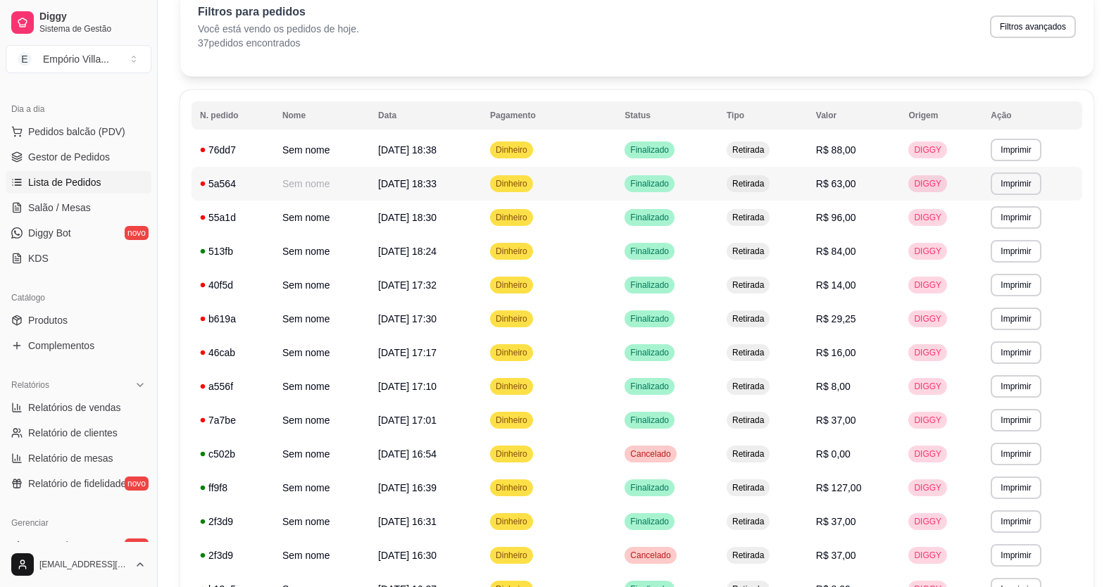
click at [408, 187] on span "[DATE] 18:33" at bounding box center [407, 183] width 58 height 11
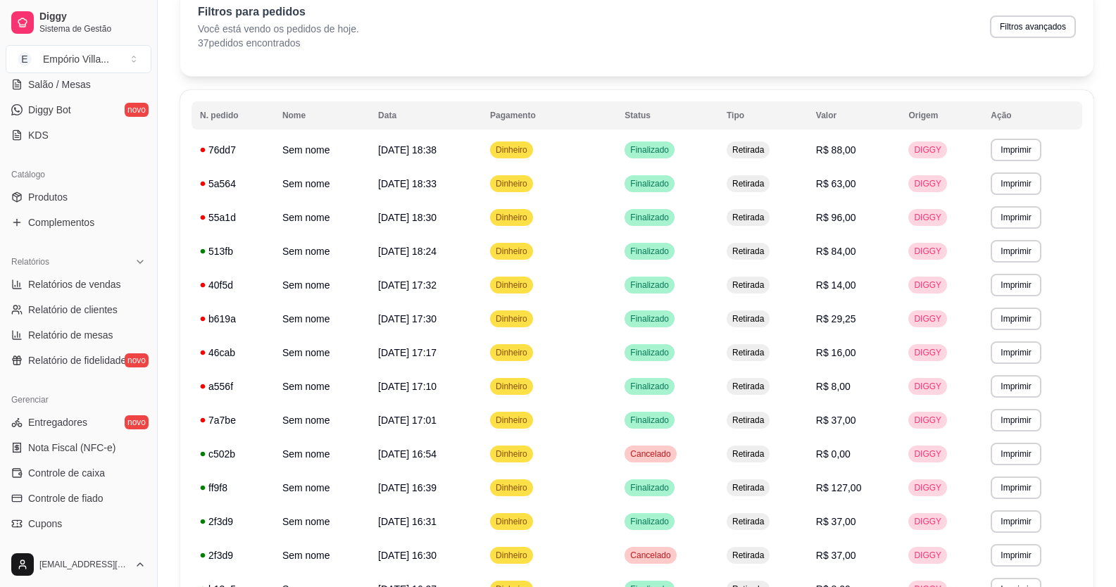
scroll to position [282, 0]
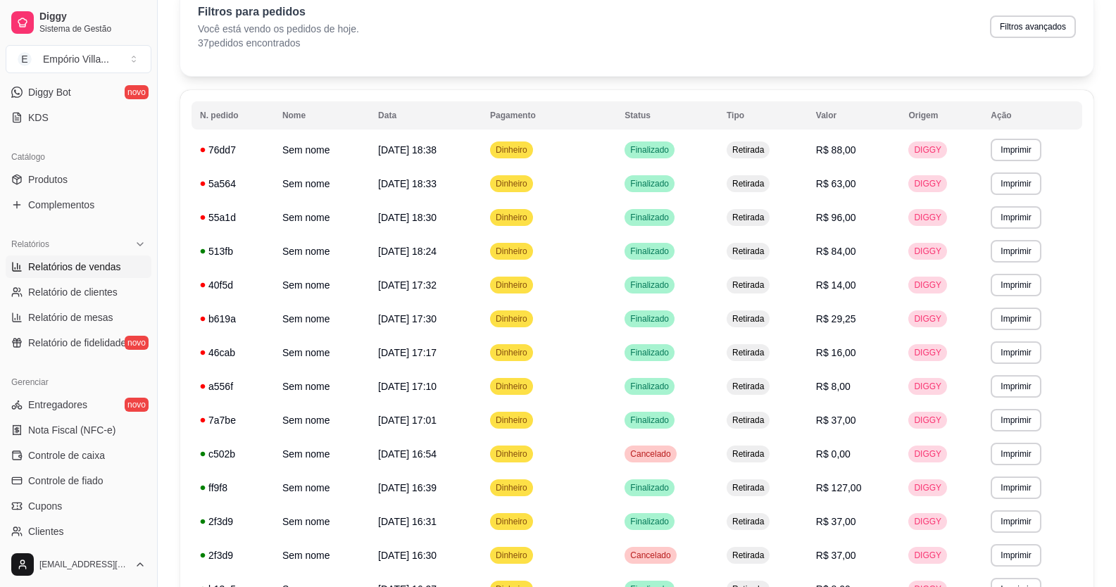
click at [83, 269] on span "Relatórios de vendas" at bounding box center [74, 267] width 93 height 14
select select "ALL"
select select "0"
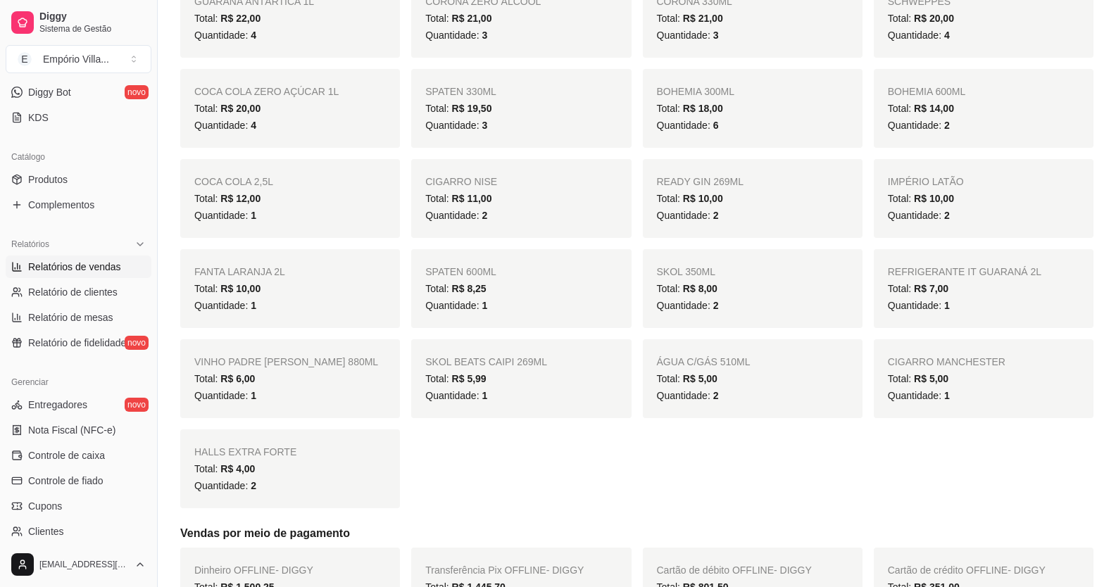
scroll to position [986, 0]
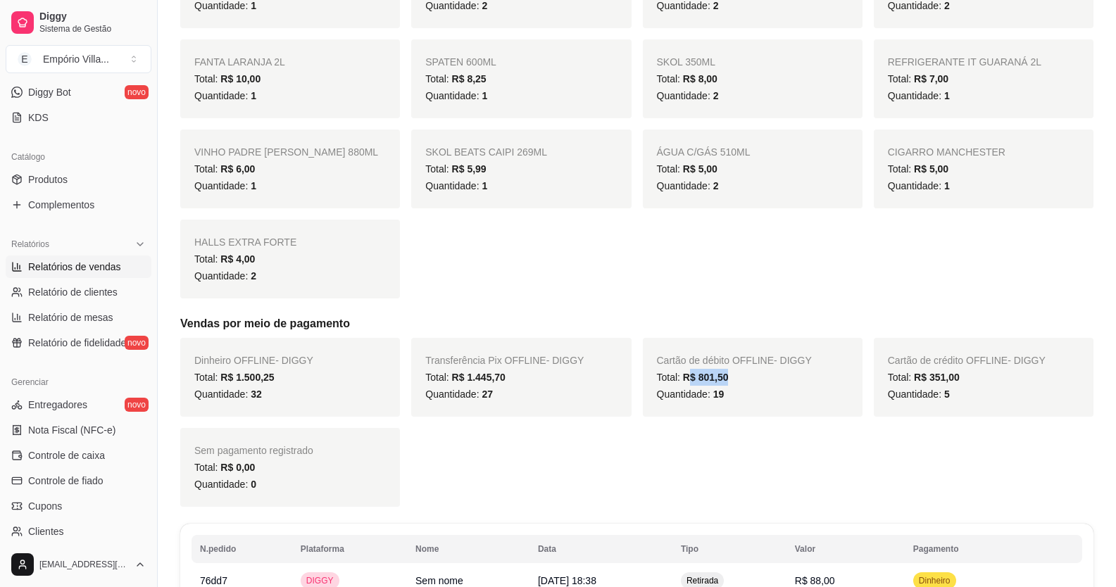
drag, startPoint x: 686, startPoint y: 373, endPoint x: 736, endPoint y: 373, distance: 50.0
click at [736, 373] on div "Total: R$ 801,50" at bounding box center [753, 377] width 192 height 17
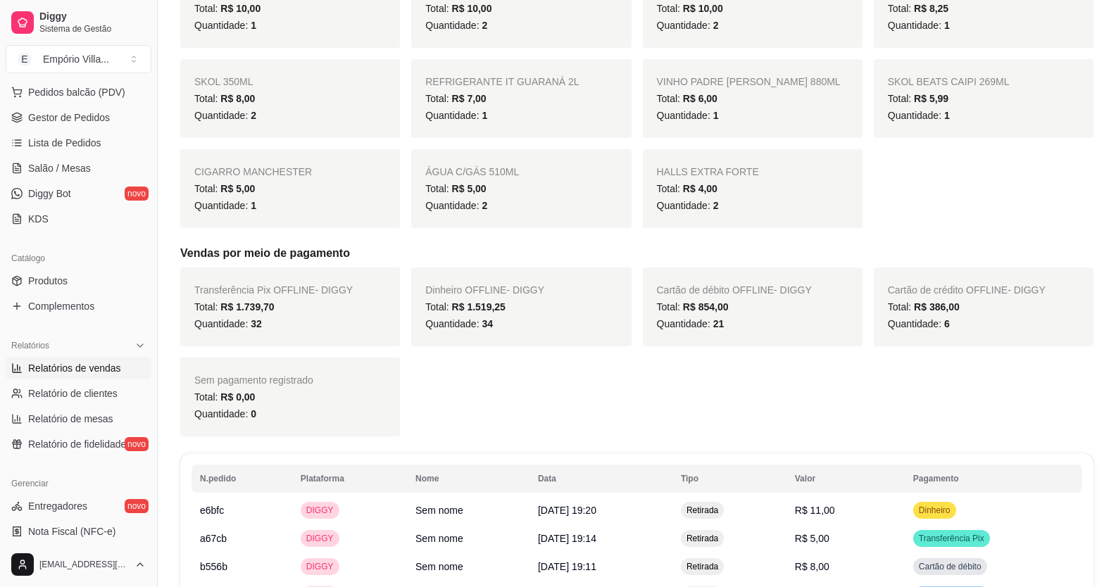
scroll to position [0, 0]
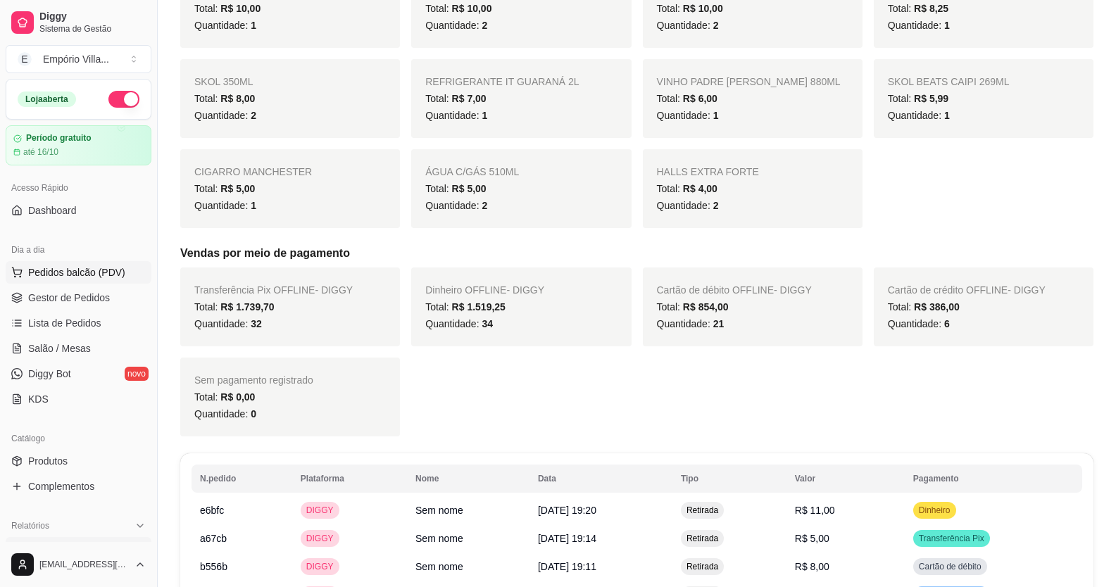
click at [93, 273] on span "Pedidos balcão (PDV)" at bounding box center [76, 272] width 97 height 14
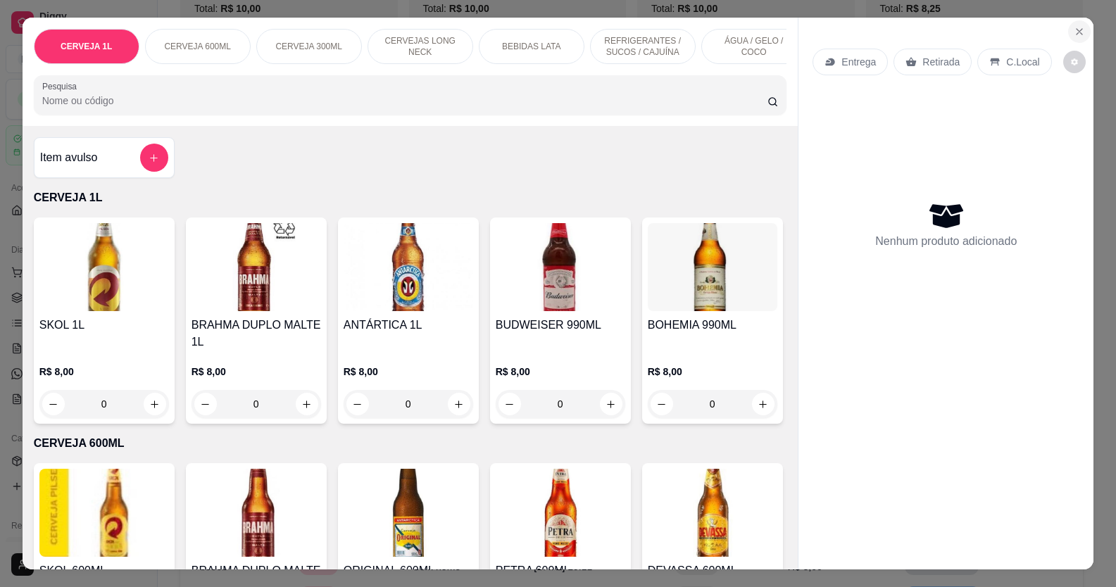
scroll to position [563, 0]
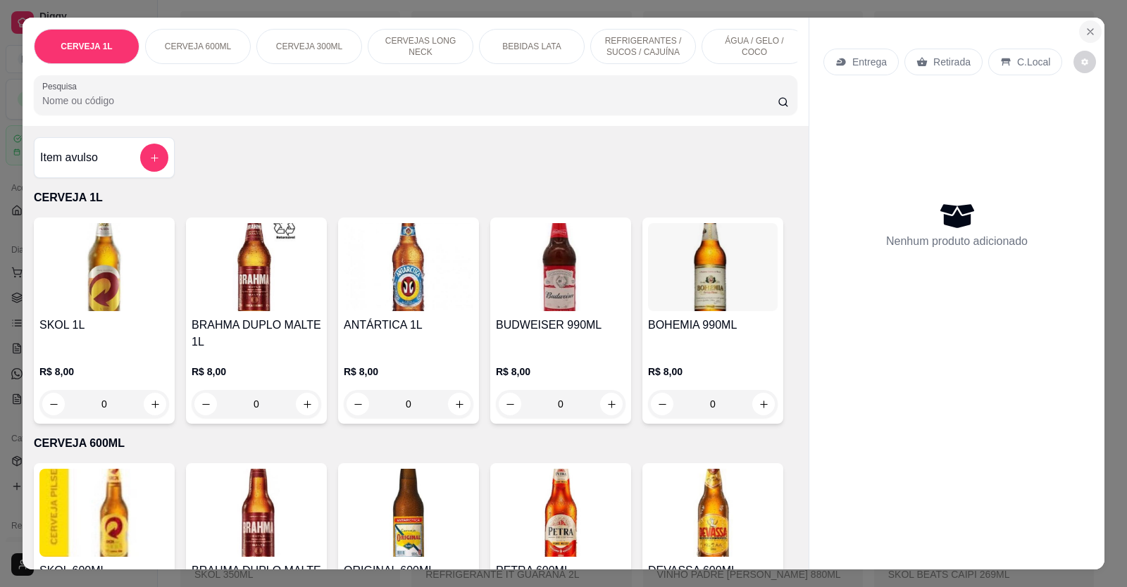
click at [1084, 27] on icon "Close" at bounding box center [1089, 31] width 11 height 11
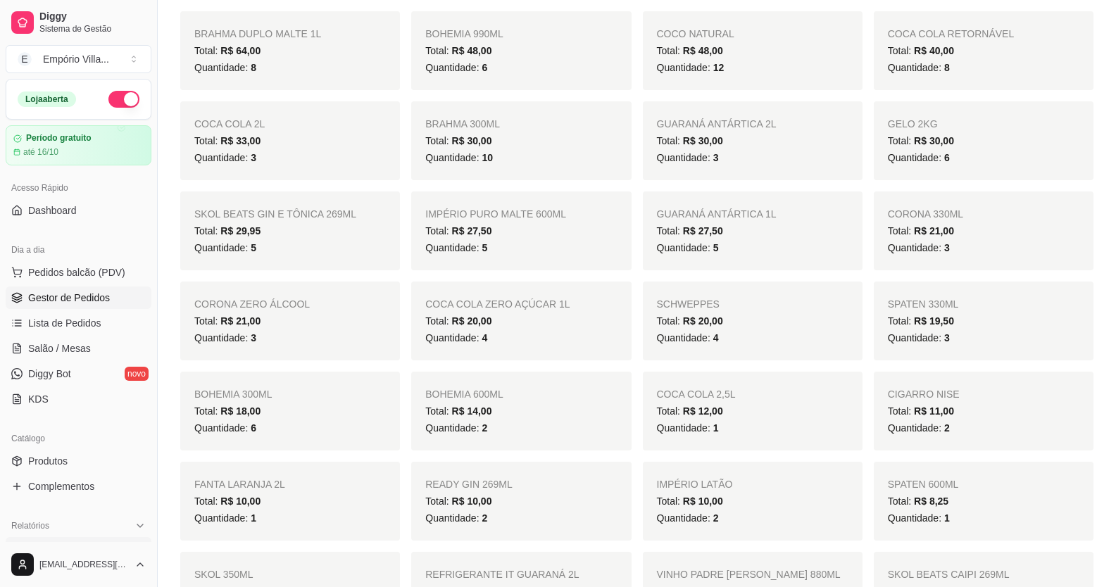
click at [96, 302] on span "Gestor de Pedidos" at bounding box center [69, 298] width 82 height 14
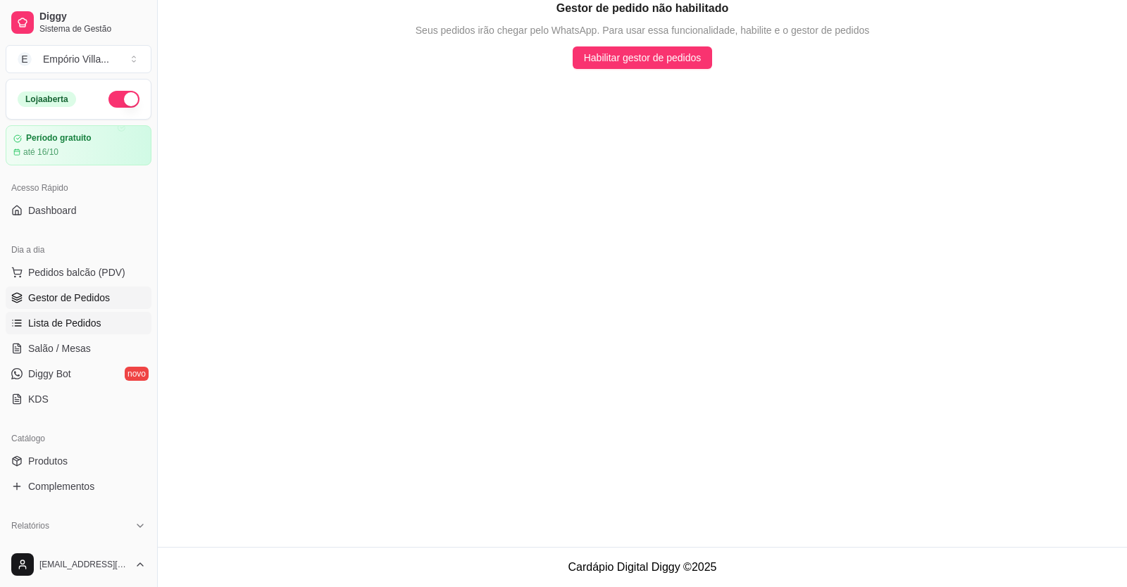
click at [79, 317] on span "Lista de Pedidos" at bounding box center [64, 323] width 73 height 14
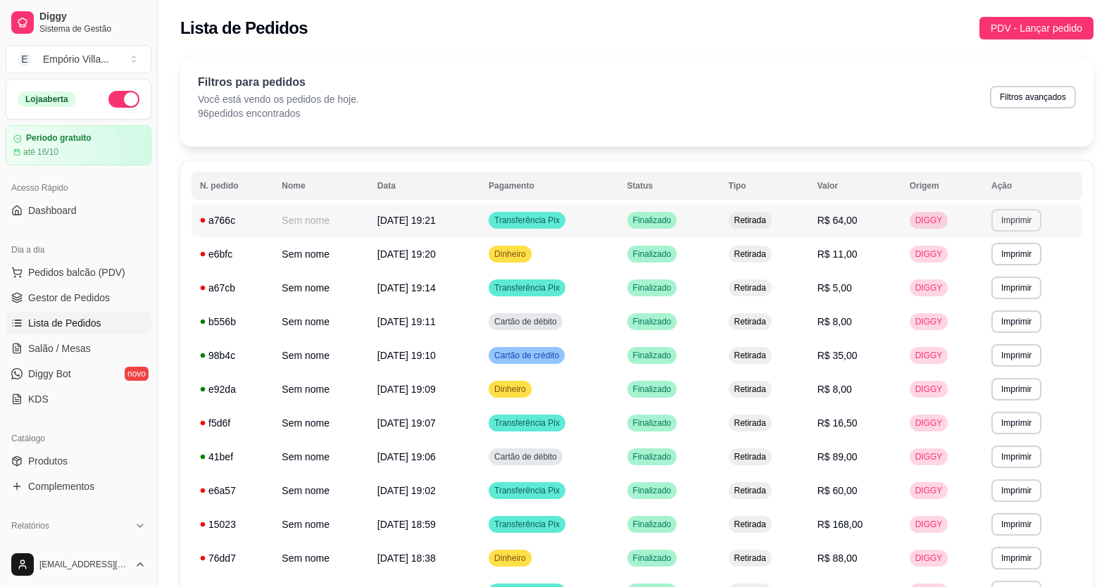
click at [1012, 225] on button "Imprimir" at bounding box center [1017, 220] width 50 height 23
click at [973, 270] on button "IMPRESSORA" at bounding box center [993, 270] width 102 height 23
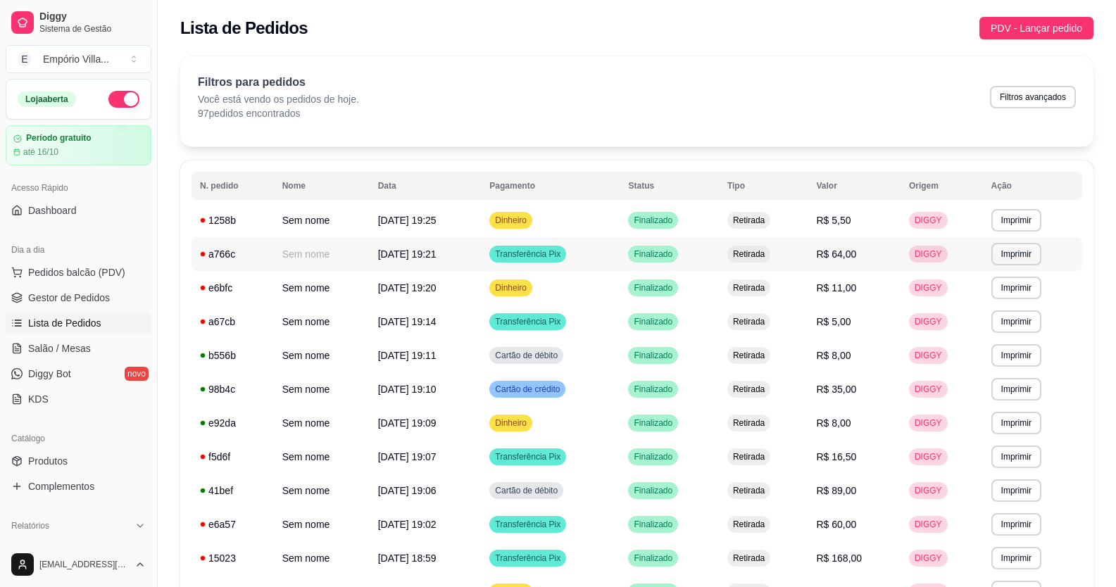
click at [465, 256] on td "[DATE] 19:21" at bounding box center [426, 254] width 112 height 34
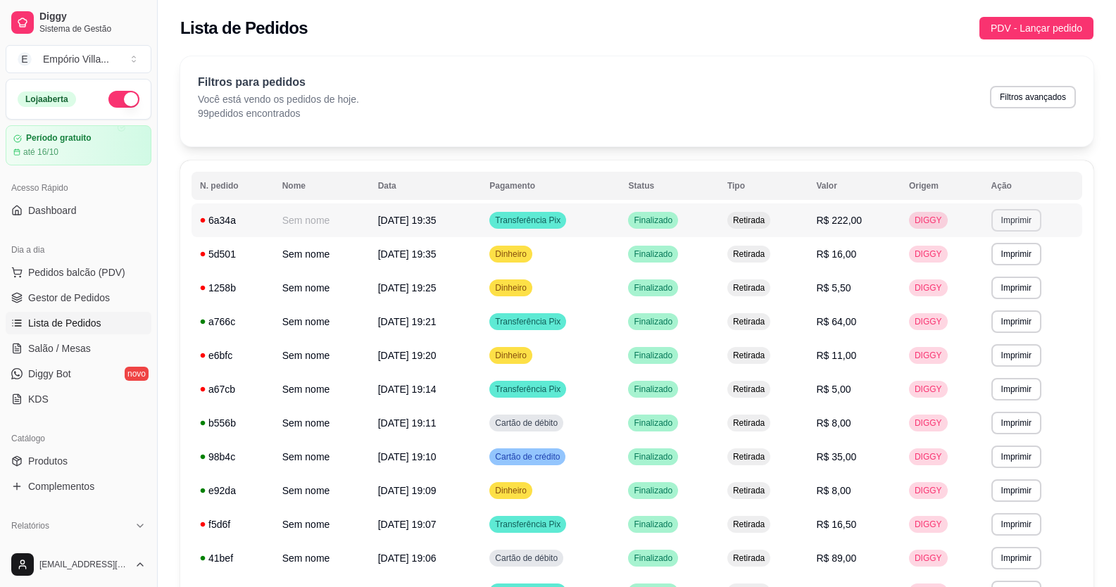
click at [1020, 227] on button "Imprimir" at bounding box center [1017, 220] width 50 height 23
click at [1012, 271] on button "IMPRESSORA" at bounding box center [993, 269] width 102 height 23
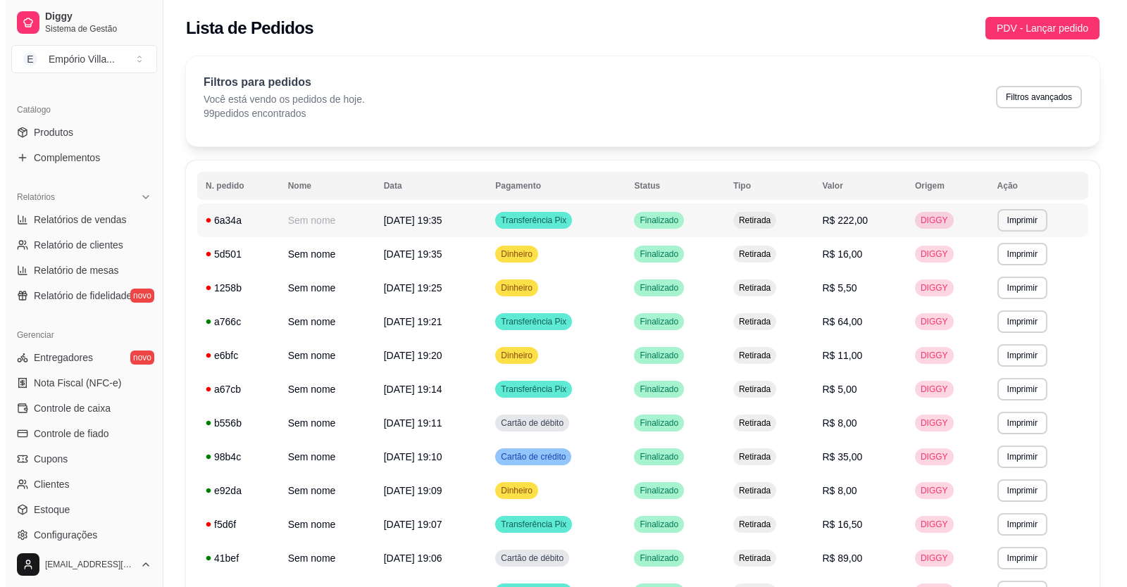
scroll to position [352, 0]
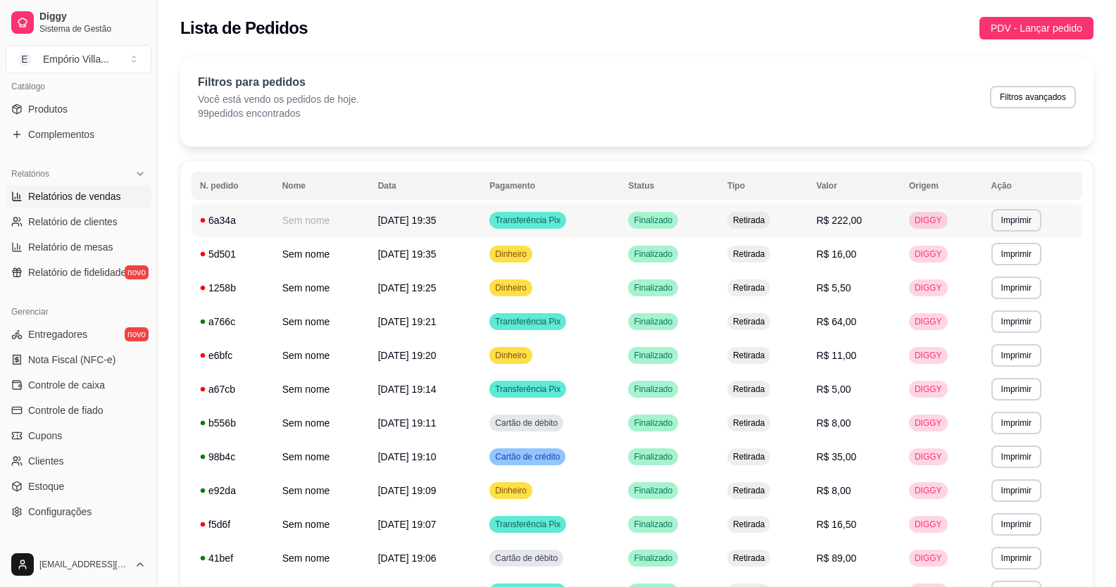
click at [70, 202] on span "Relatórios de vendas" at bounding box center [74, 196] width 93 height 14
select select "ALL"
select select "0"
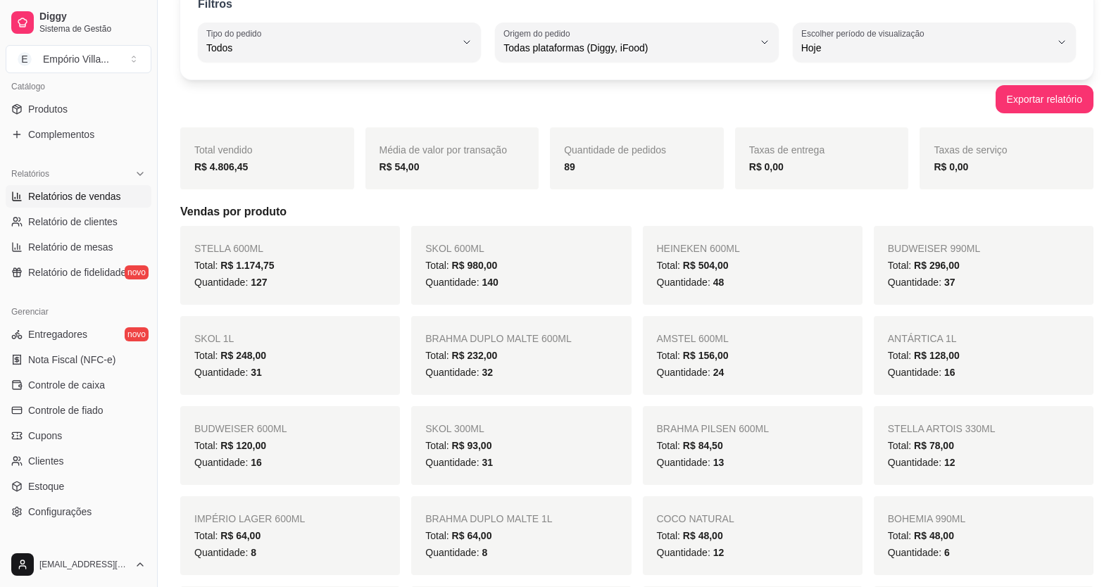
scroll to position [141, 0]
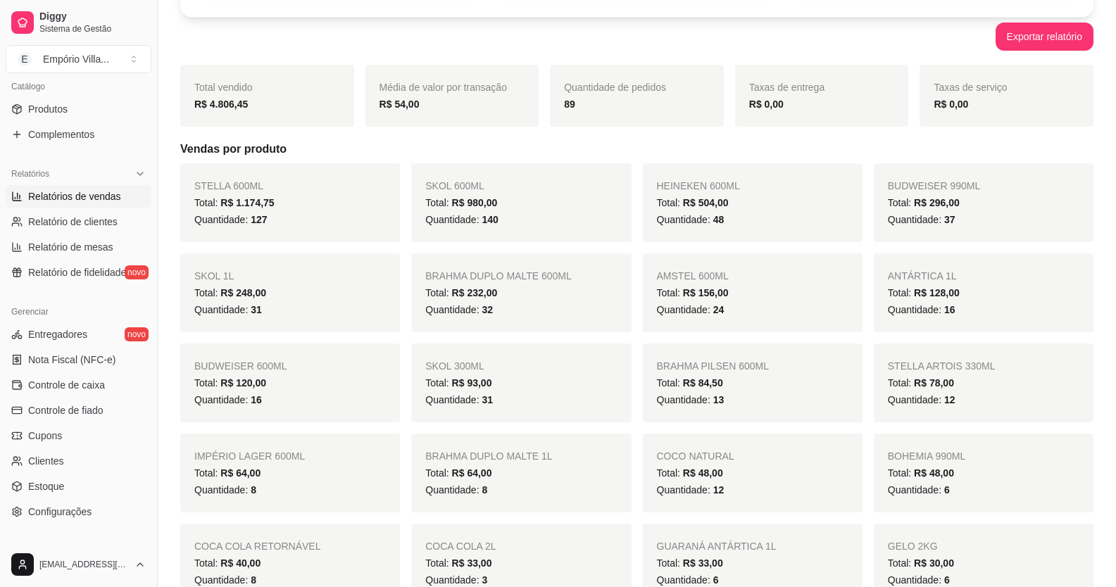
click at [458, 235] on div "SKOL 600ML Total: R$ 980,00 Quantidade: 140" at bounding box center [521, 202] width 220 height 79
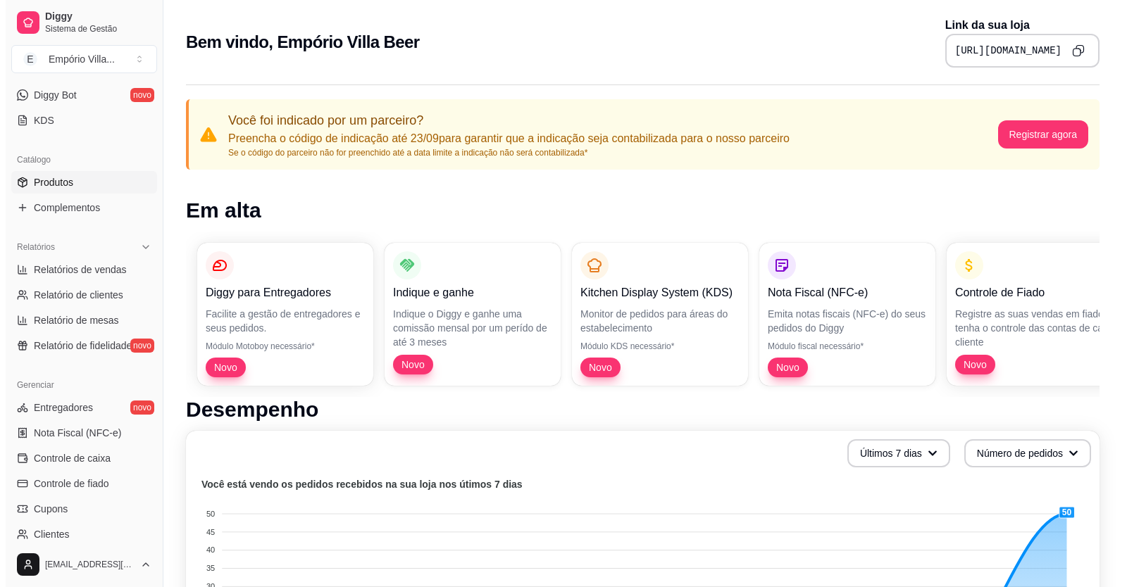
scroll to position [282, 0]
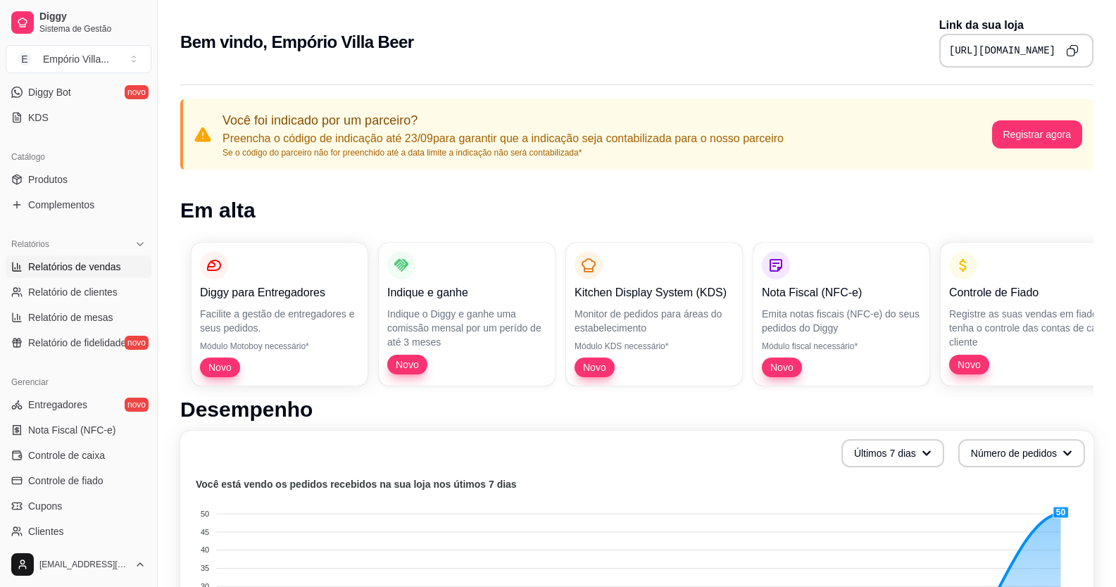
click at [80, 273] on span "Relatórios de vendas" at bounding box center [74, 267] width 93 height 14
select select "ALL"
select select "0"
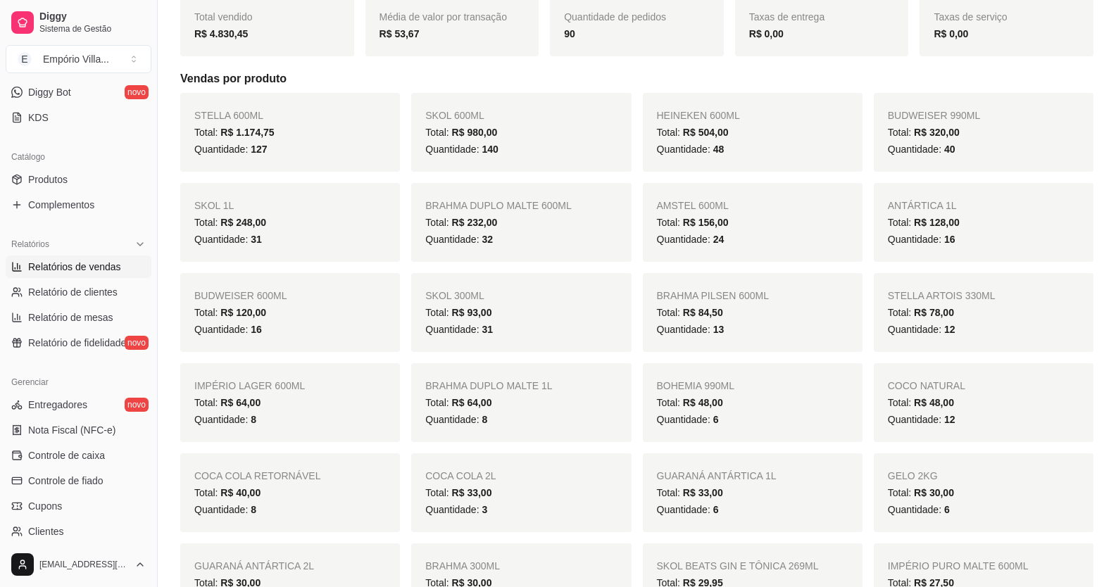
scroll to position [141, 0]
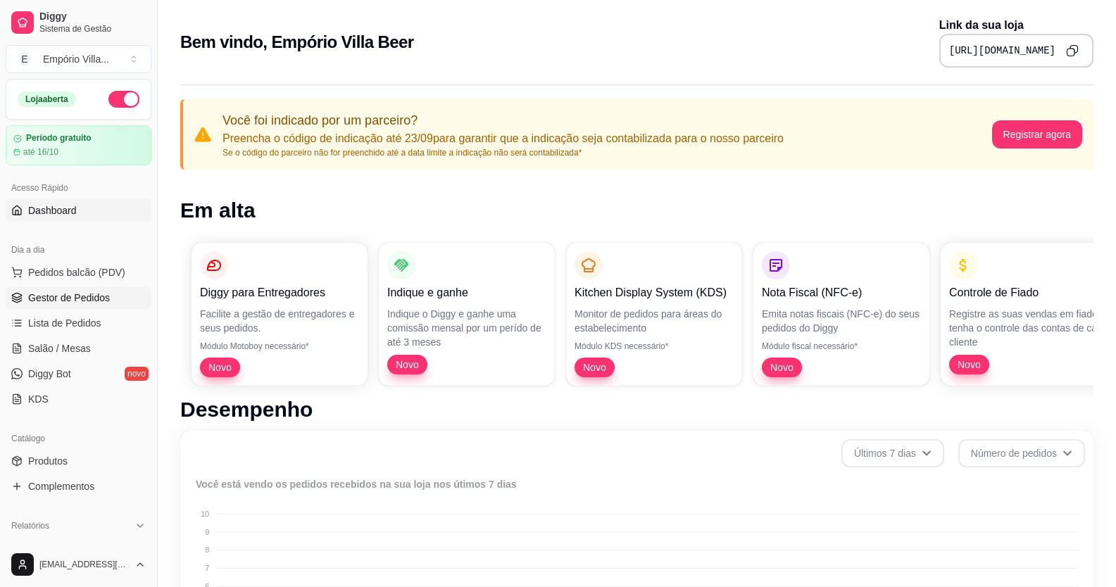
click at [62, 293] on span "Gestor de Pedidos" at bounding box center [69, 298] width 82 height 14
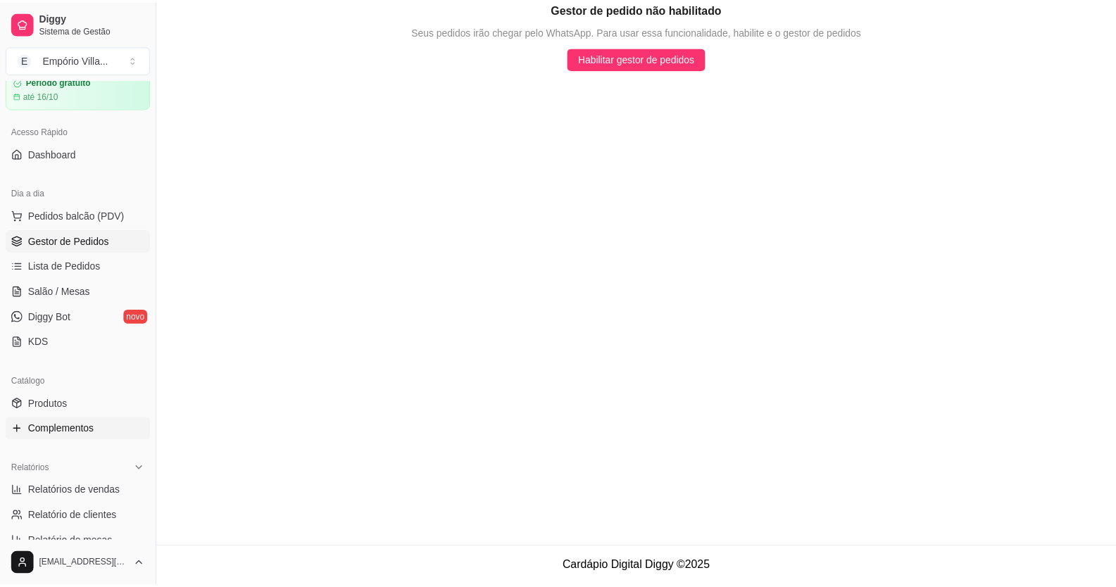
scroll to position [70, 0]
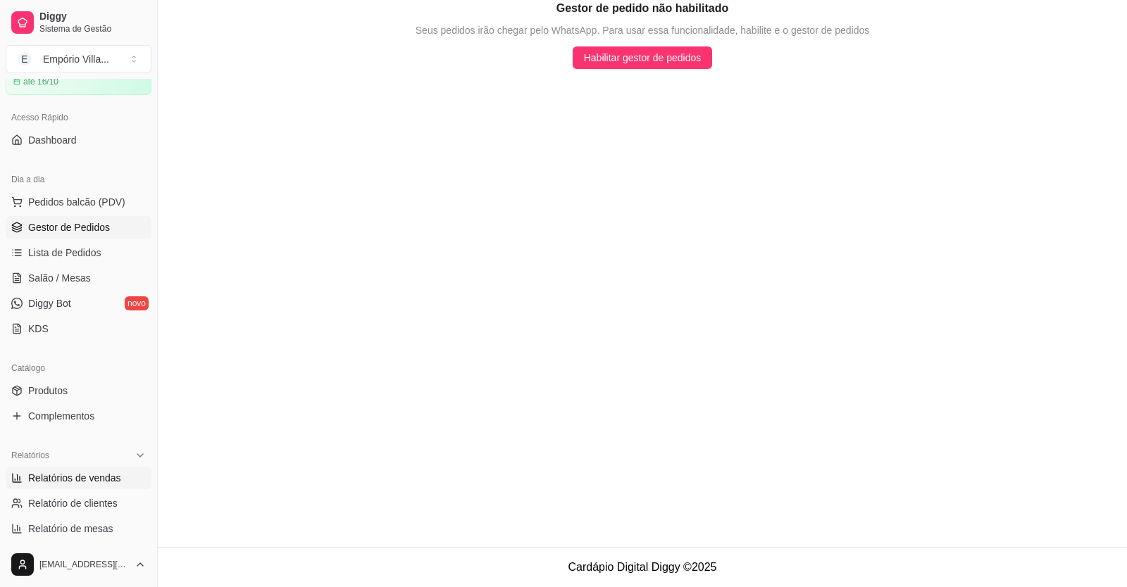
click at [57, 470] on link "Relatórios de vendas" at bounding box center [79, 478] width 146 height 23
select select "ALL"
select select "0"
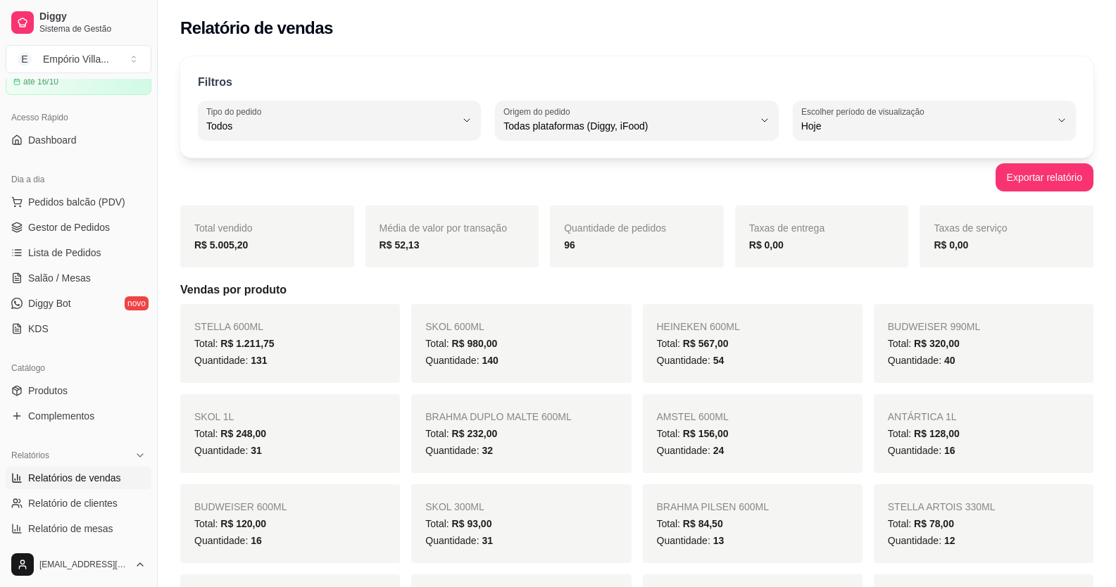
click at [6, 467] on link "Relatórios de vendas" at bounding box center [79, 478] width 146 height 23
click at [79, 252] on span "Lista de Pedidos" at bounding box center [64, 253] width 73 height 14
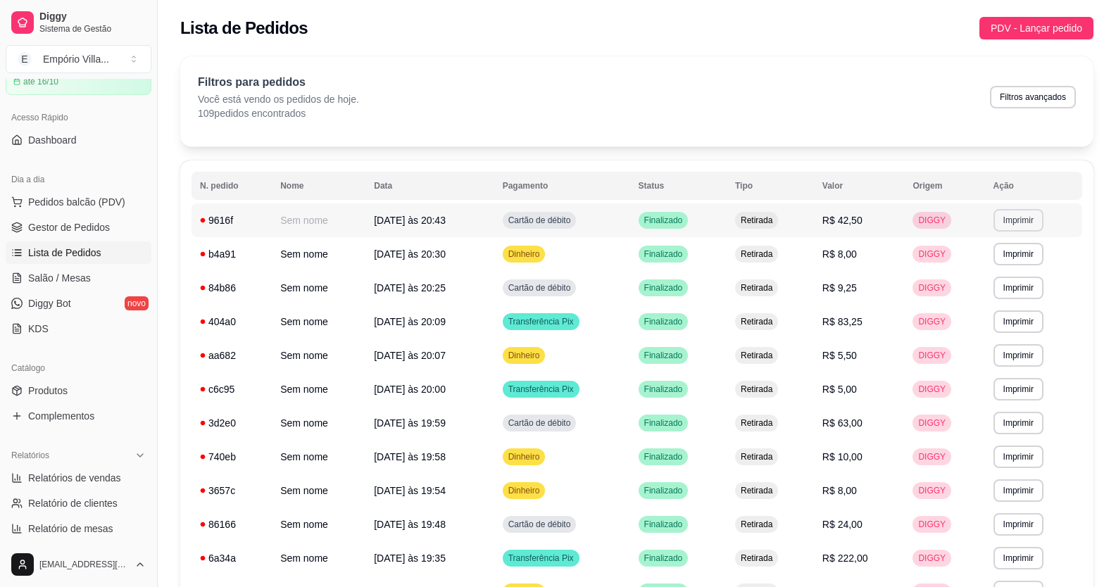
click at [1023, 220] on button "Imprimir" at bounding box center [1019, 220] width 50 height 23
click at [1005, 274] on button "IMPRESSORA" at bounding box center [993, 270] width 102 height 23
